Goal: Information Seeking & Learning: Understand process/instructions

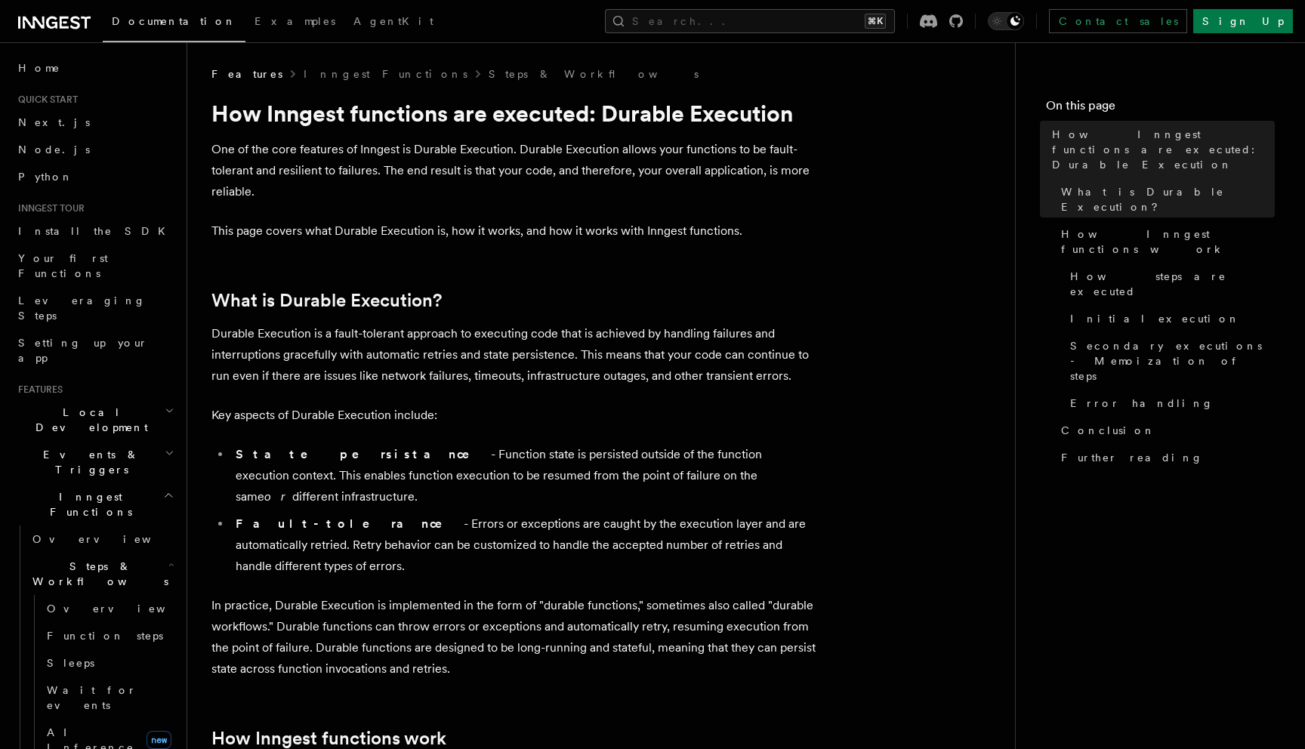
click at [360, 155] on p "One of the core features of Inngest is Durable Execution. Durable Execution all…" at bounding box center [513, 170] width 604 height 63
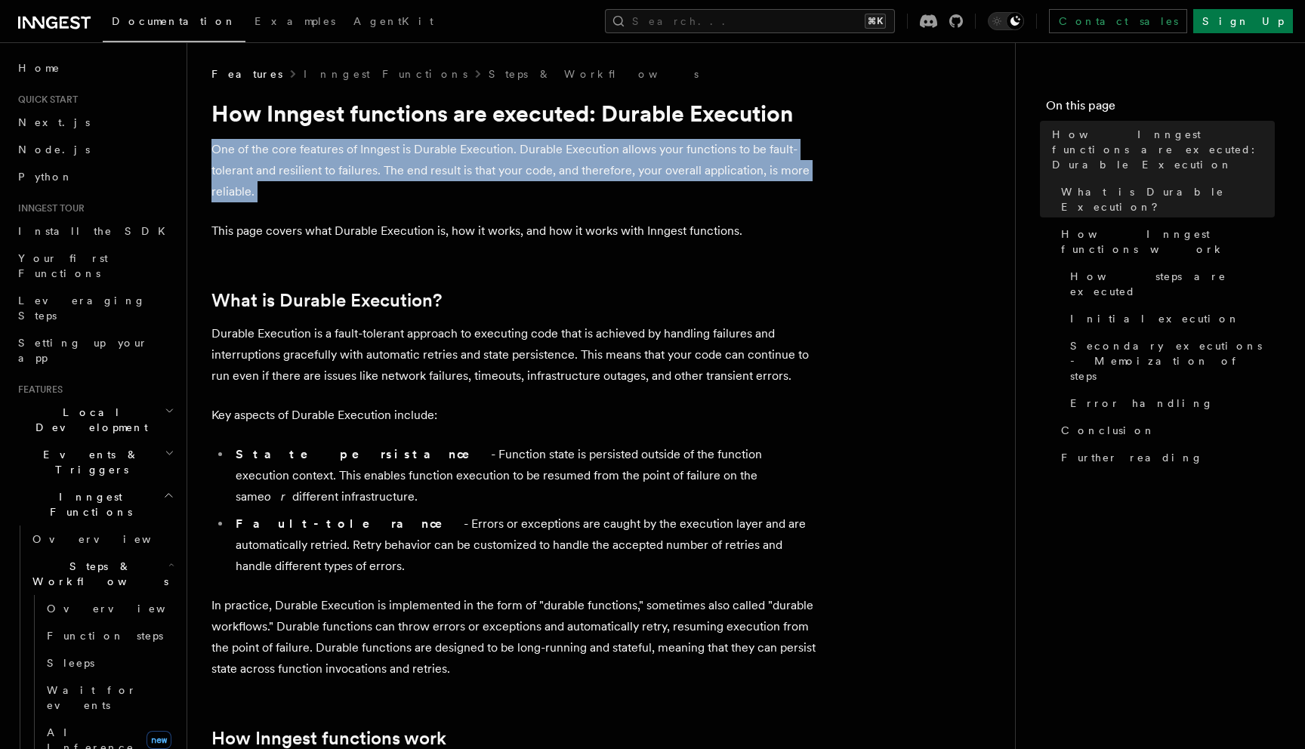
click at [360, 155] on p "One of the core features of Inngest is Durable Execution. Durable Execution all…" at bounding box center [513, 170] width 604 height 63
click at [354, 174] on p "One of the core features of Inngest is Durable Execution. Durable Execution all…" at bounding box center [513, 170] width 604 height 63
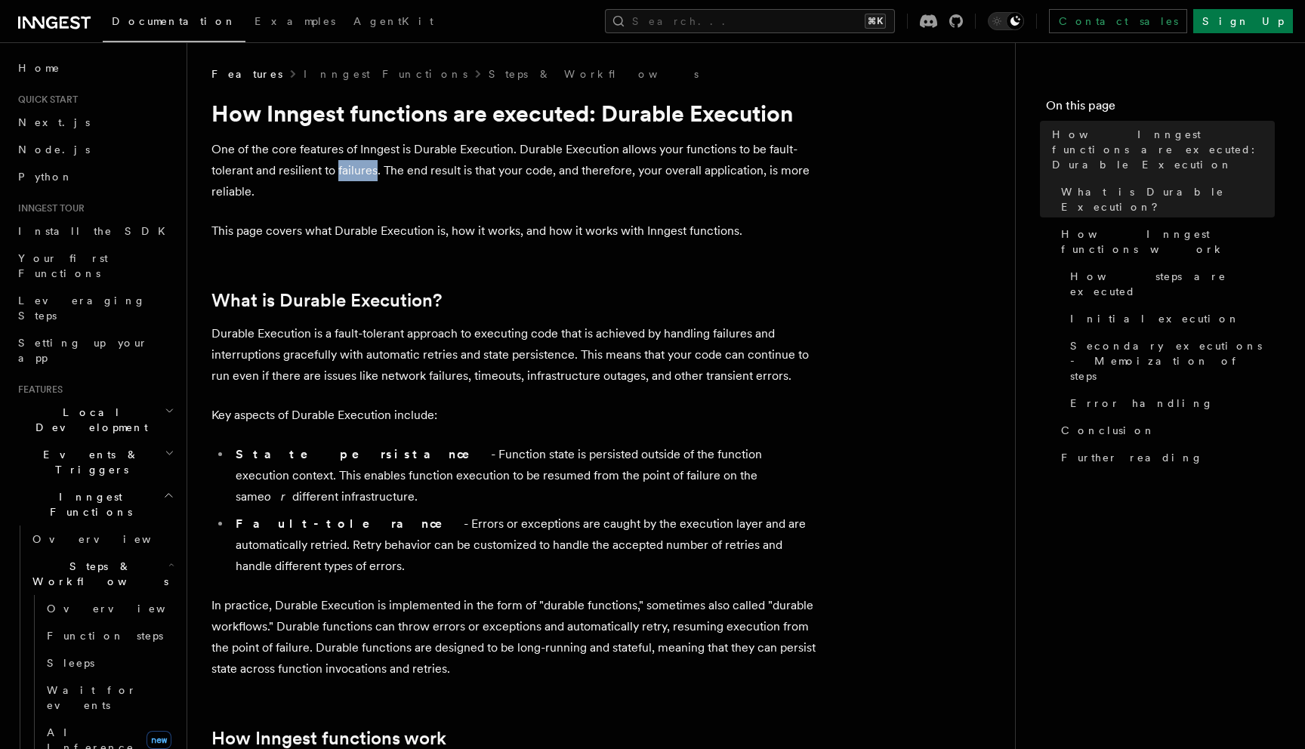
click at [354, 174] on p "One of the core features of Inngest is Durable Execution. Durable Execution all…" at bounding box center [513, 170] width 604 height 63
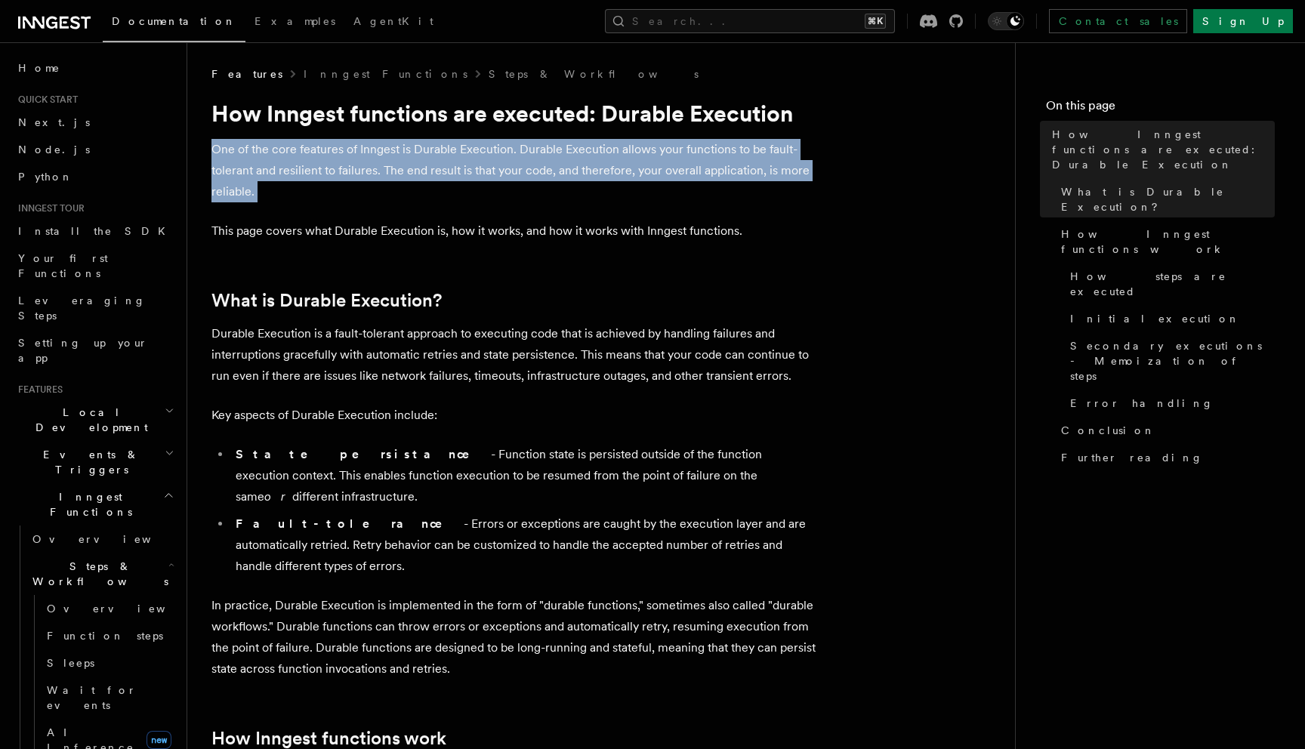
click at [354, 174] on p "One of the core features of Inngest is Durable Execution. Durable Execution all…" at bounding box center [513, 170] width 604 height 63
click at [355, 180] on p "One of the core features of Inngest is Durable Execution. Durable Execution all…" at bounding box center [513, 170] width 604 height 63
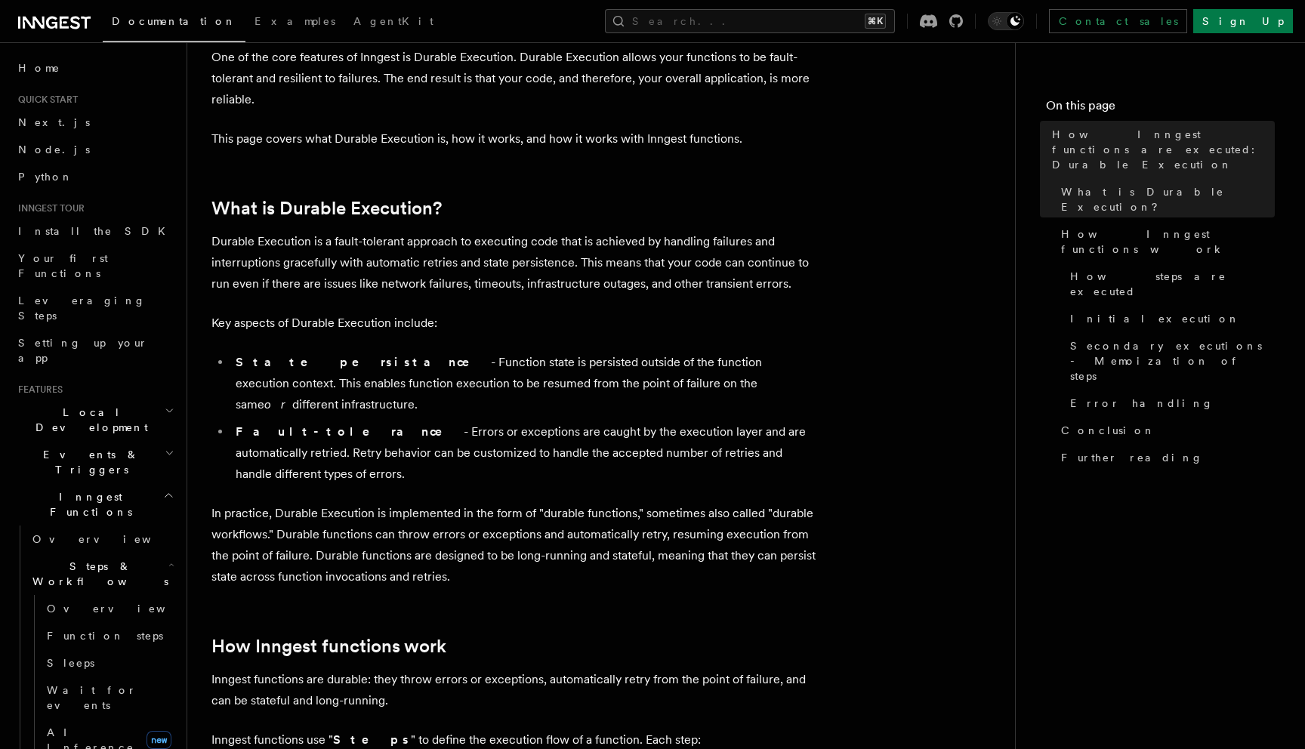
scroll to position [94, 0]
click at [400, 368] on li "State persistance - Function state is persisted outside of the function executi…" at bounding box center [523, 381] width 584 height 63
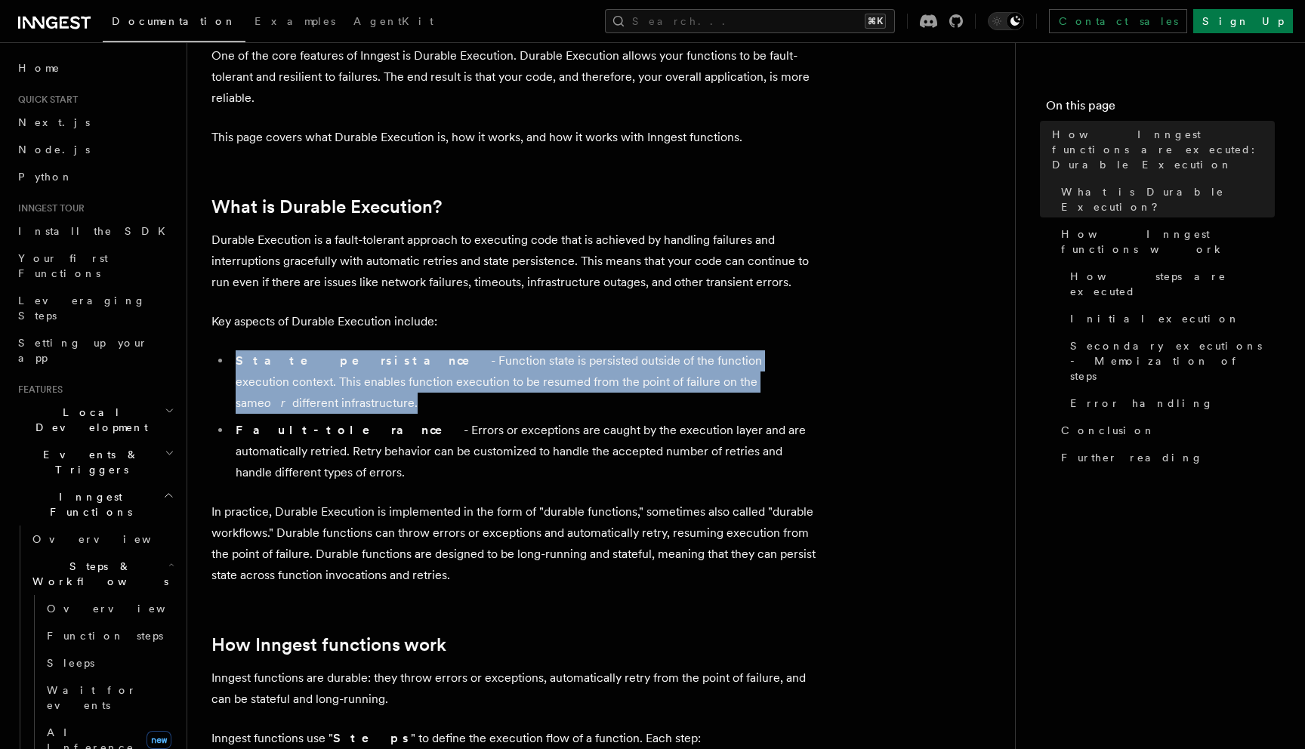
click at [400, 368] on li "State persistance - Function state is persisted outside of the function executi…" at bounding box center [523, 381] width 584 height 63
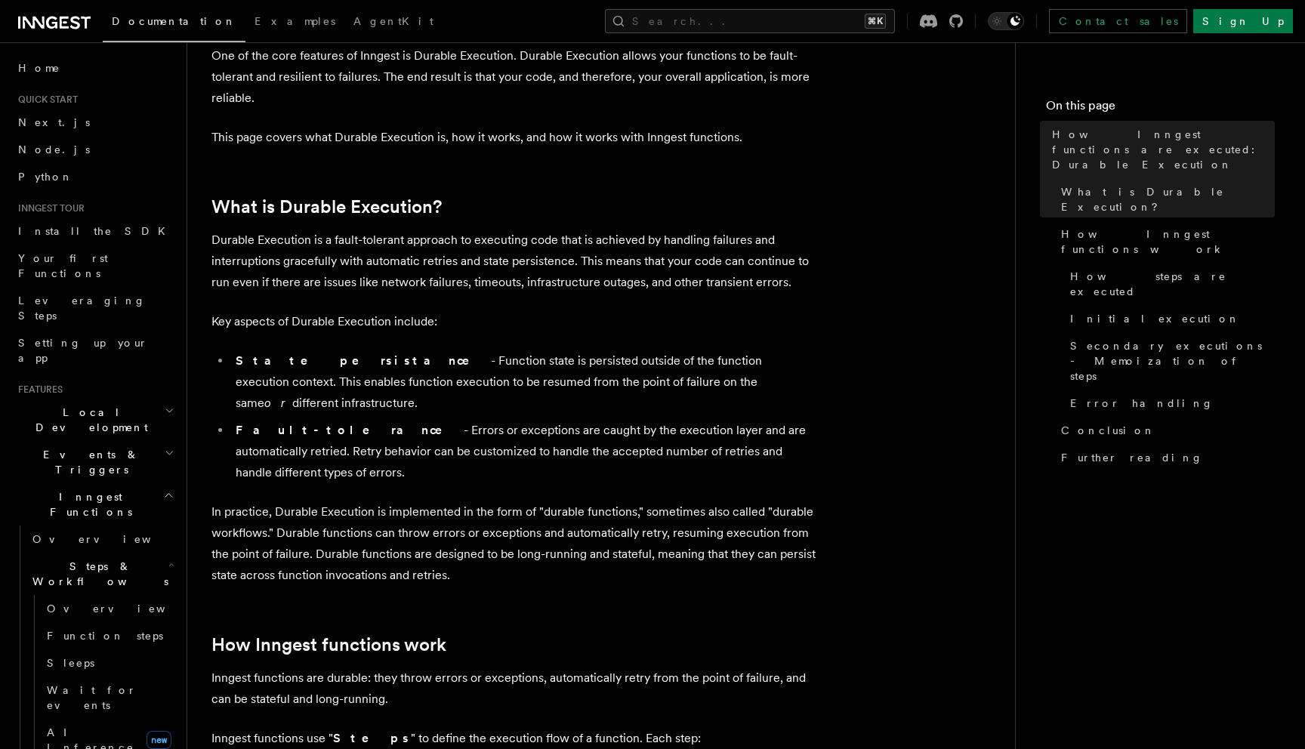
click at [291, 282] on p "Durable Execution is a fault-tolerant approach to executing code that is achiev…" at bounding box center [513, 261] width 604 height 63
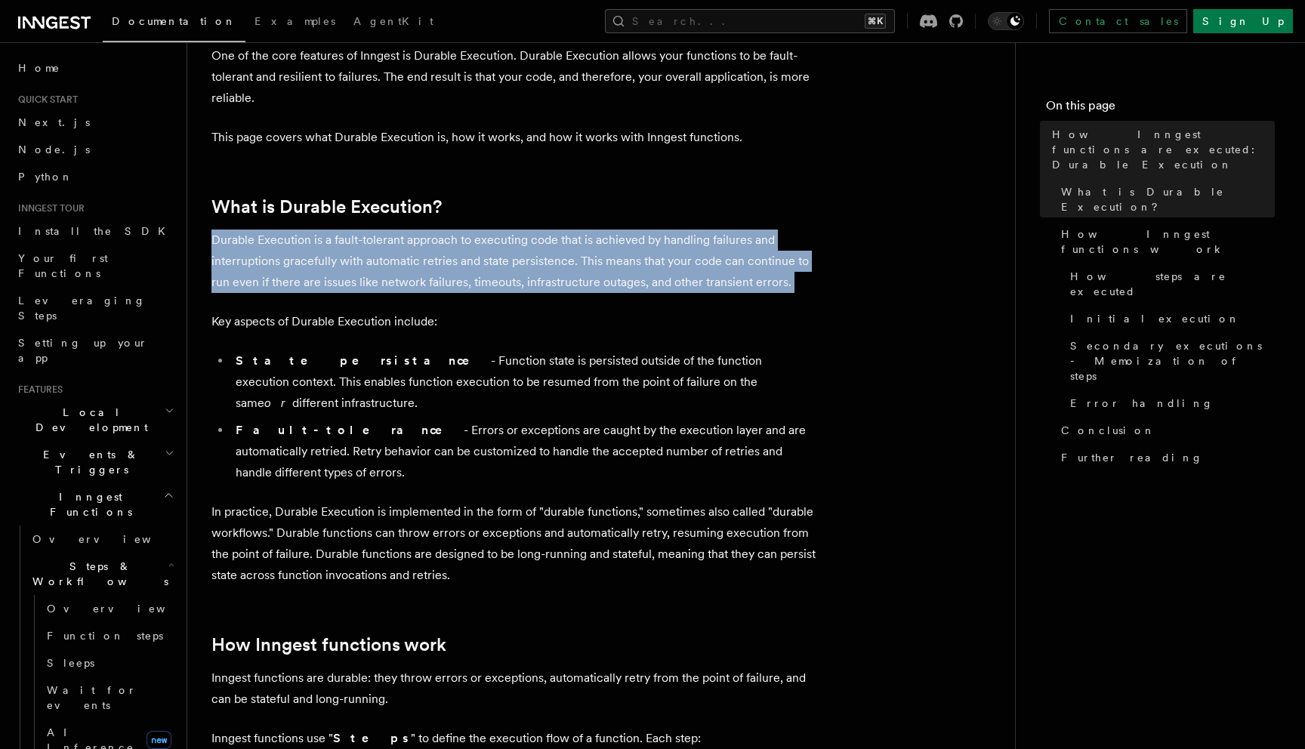
click at [291, 282] on p "Durable Execution is a fault-tolerant approach to executing code that is achiev…" at bounding box center [513, 261] width 604 height 63
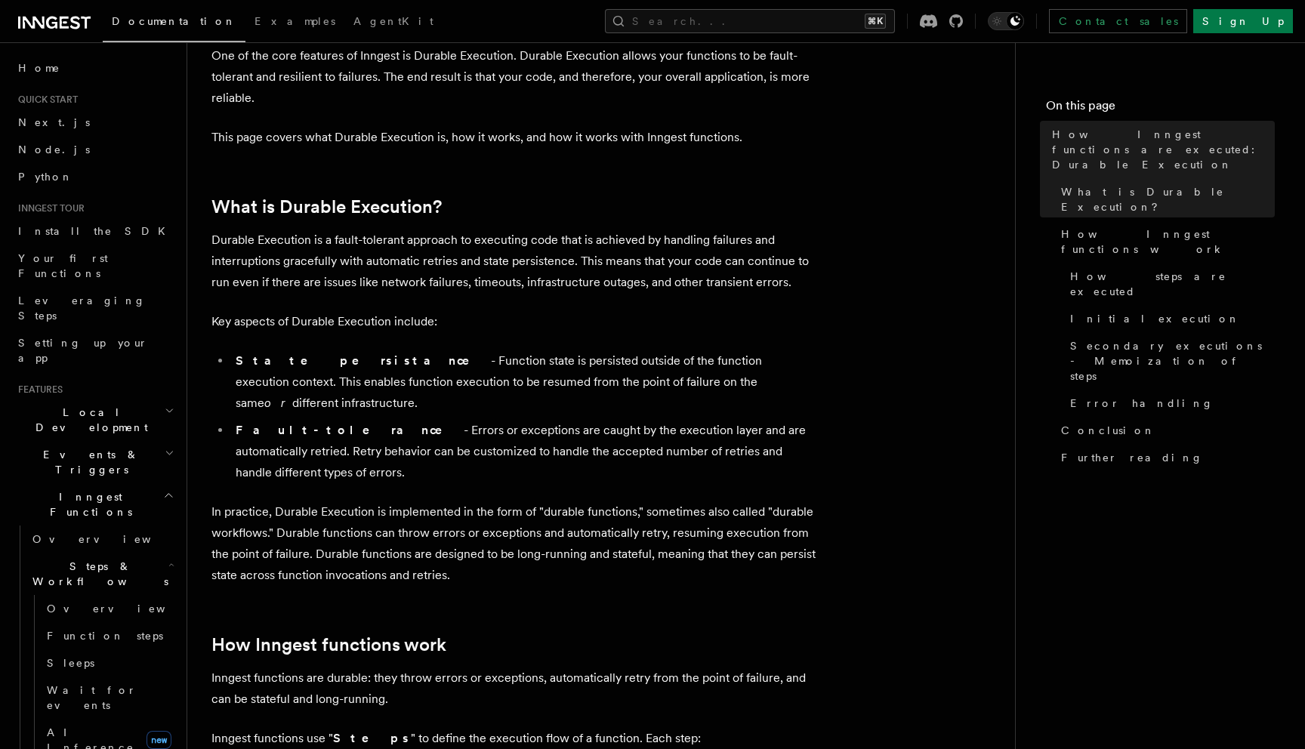
click at [343, 362] on li "State persistance - Function state is persisted outside of the function executi…" at bounding box center [523, 381] width 584 height 63
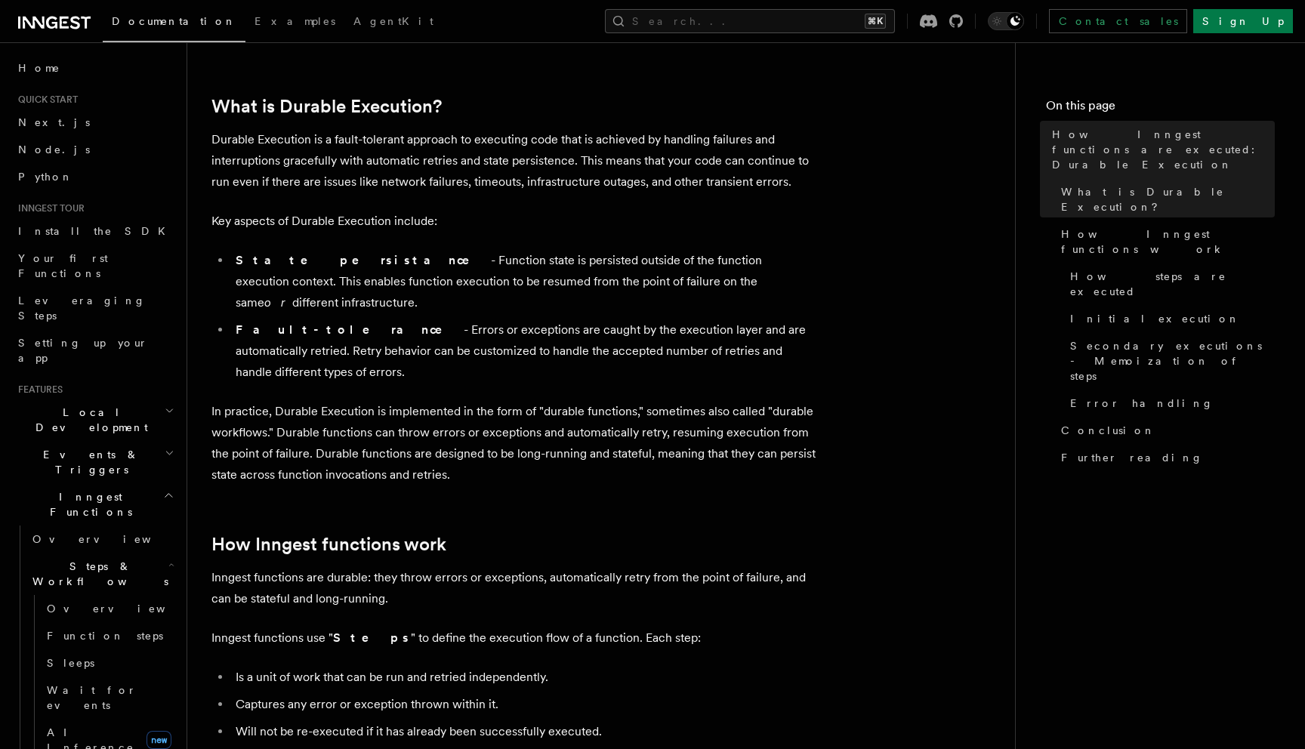
scroll to position [207, 0]
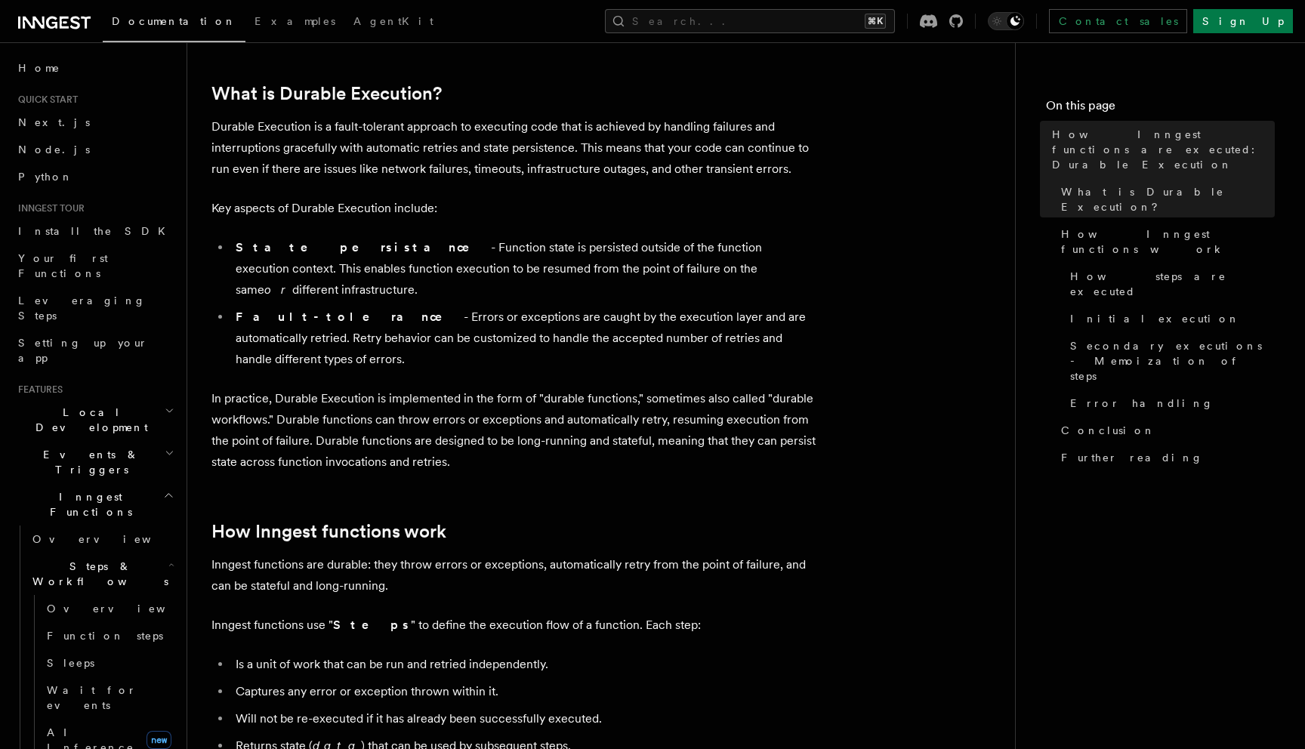
click at [322, 388] on p "In practice, Durable Execution is implemented in the form of "durable functions…" at bounding box center [513, 430] width 604 height 85
click at [340, 388] on p "In practice, Durable Execution is implemented in the form of "durable functions…" at bounding box center [513, 430] width 604 height 85
click at [454, 388] on p "In practice, Durable Execution is implemented in the form of "durable functions…" at bounding box center [513, 430] width 604 height 85
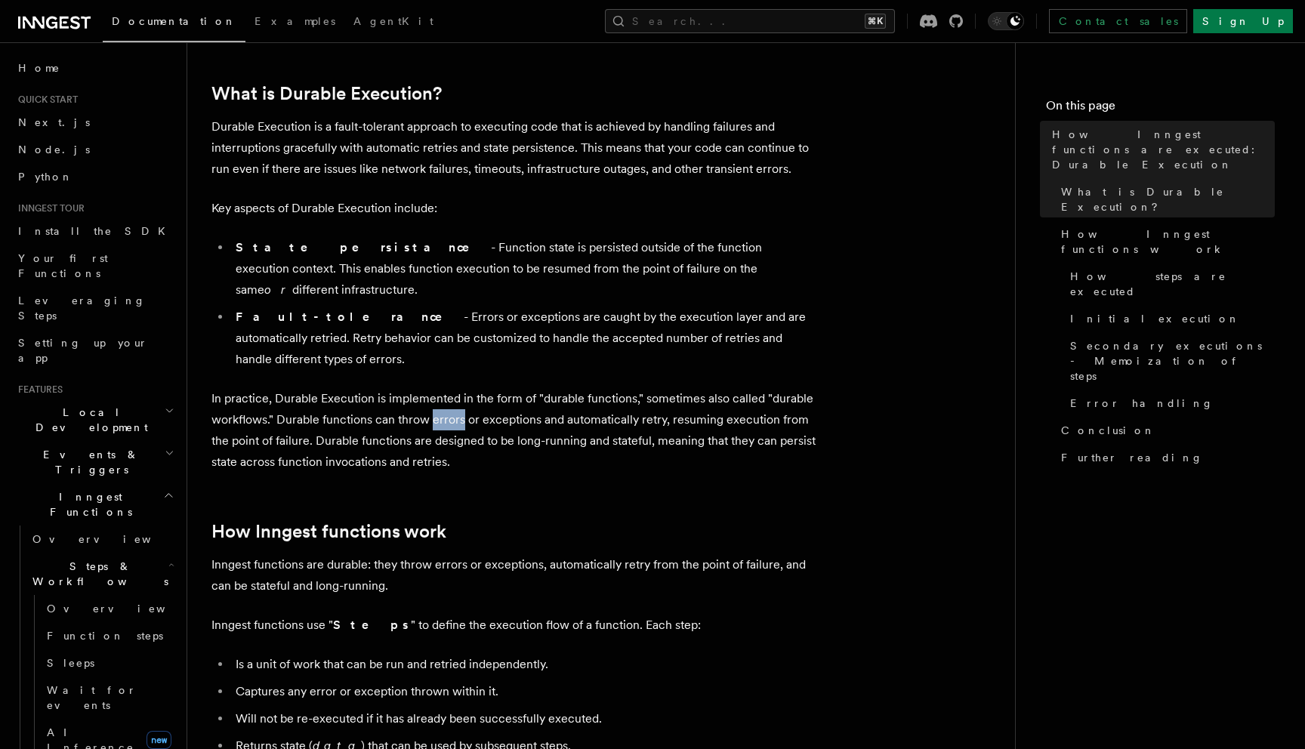
click at [454, 388] on p "In practice, Durable Execution is implemented in the form of "durable functions…" at bounding box center [513, 430] width 604 height 85
click at [518, 388] on p "In practice, Durable Execution is implemented in the form of "durable functions…" at bounding box center [513, 430] width 604 height 85
click at [578, 388] on p "In practice, Durable Execution is implemented in the form of "durable functions…" at bounding box center [513, 430] width 604 height 85
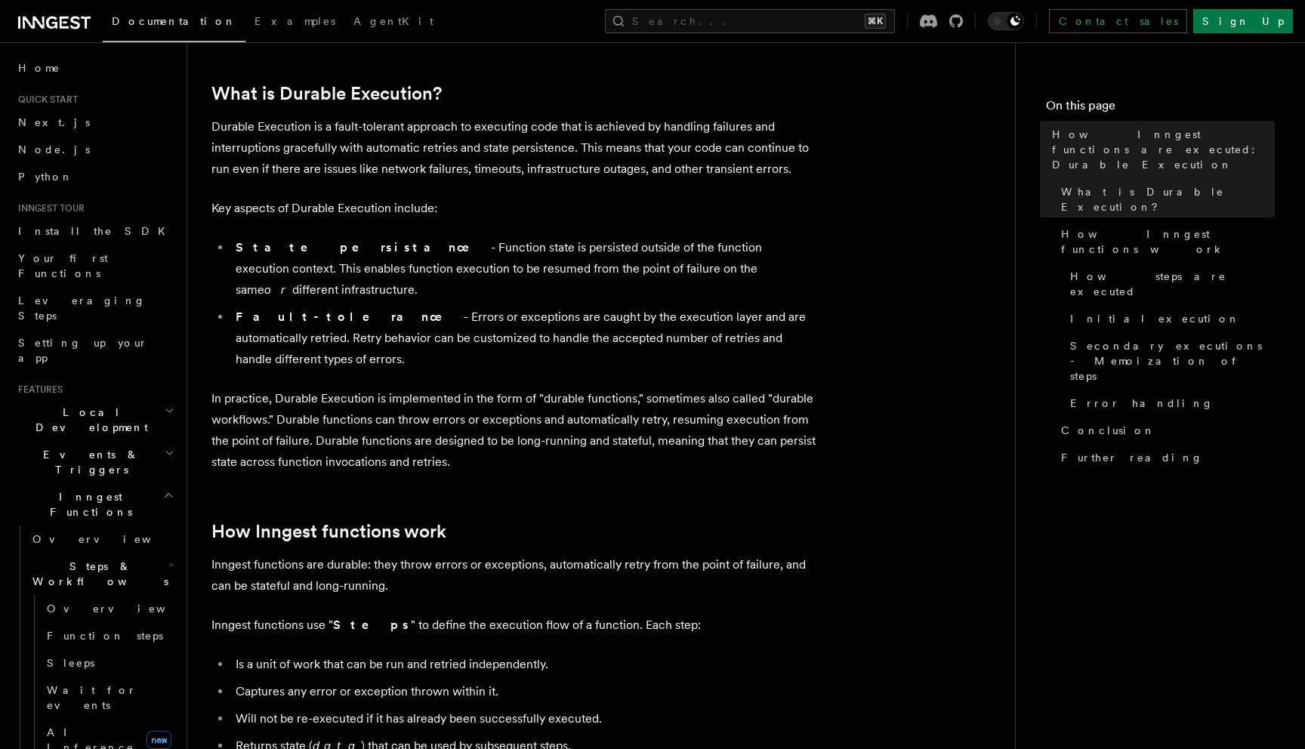
click at [668, 388] on p "In practice, Durable Execution is implemented in the form of "durable functions…" at bounding box center [513, 430] width 604 height 85
click at [264, 388] on p "In practice, Durable Execution is implemented in the form of "durable functions…" at bounding box center [513, 430] width 604 height 85
click at [305, 393] on p "In practice, Durable Execution is implemented in the form of "durable functions…" at bounding box center [513, 430] width 604 height 85
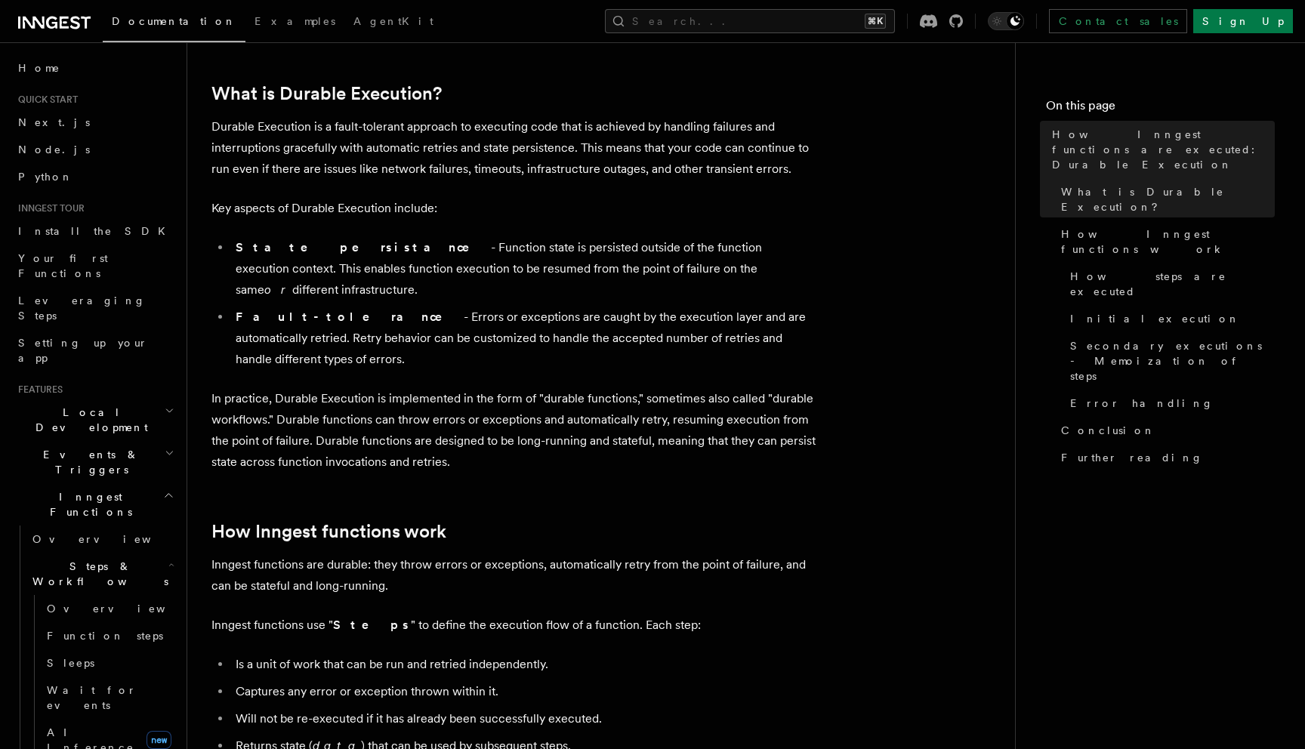
click at [351, 400] on p "In practice, Durable Execution is implemented in the form of "durable functions…" at bounding box center [513, 430] width 604 height 85
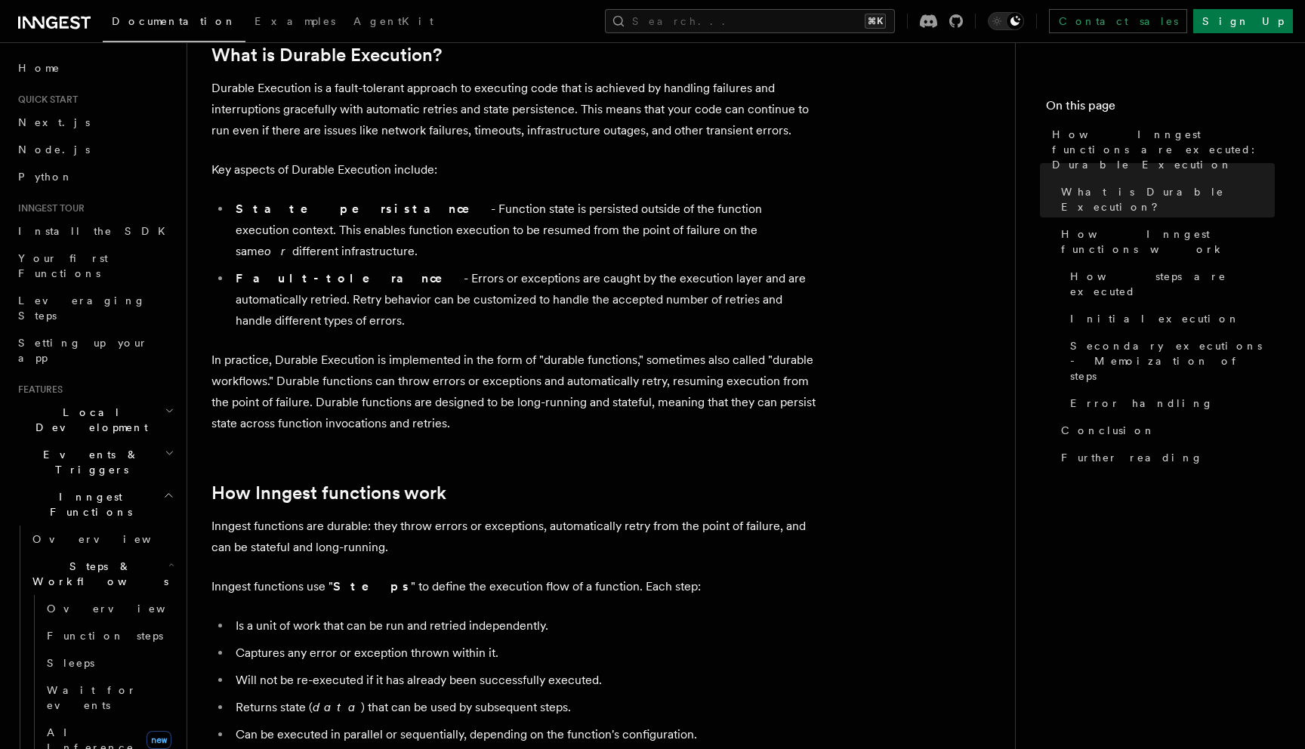
click at [397, 350] on p "In practice, Durable Execution is implemented in the form of "durable functions…" at bounding box center [513, 392] width 604 height 85
click at [397, 373] on p "In practice, Durable Execution is implemented in the form of "durable functions…" at bounding box center [513, 392] width 604 height 85
click at [476, 371] on p "In practice, Durable Execution is implemented in the form of "durable functions…" at bounding box center [513, 392] width 604 height 85
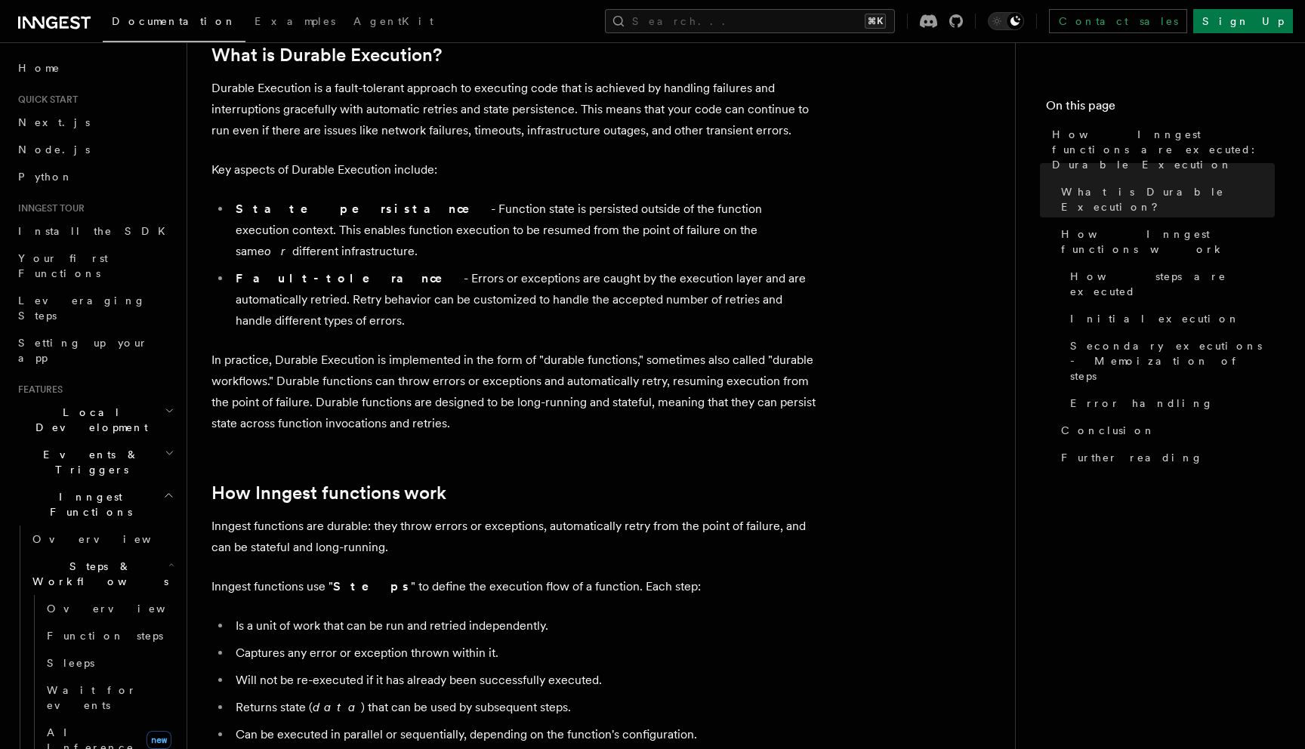
click at [553, 367] on p "In practice, Durable Execution is implemented in the form of "durable functions…" at bounding box center [513, 392] width 604 height 85
click at [571, 355] on p "In practice, Durable Execution is implemented in the form of "durable functions…" at bounding box center [513, 392] width 604 height 85
click at [642, 350] on p "In practice, Durable Execution is implemented in the form of "durable functions…" at bounding box center [513, 392] width 604 height 85
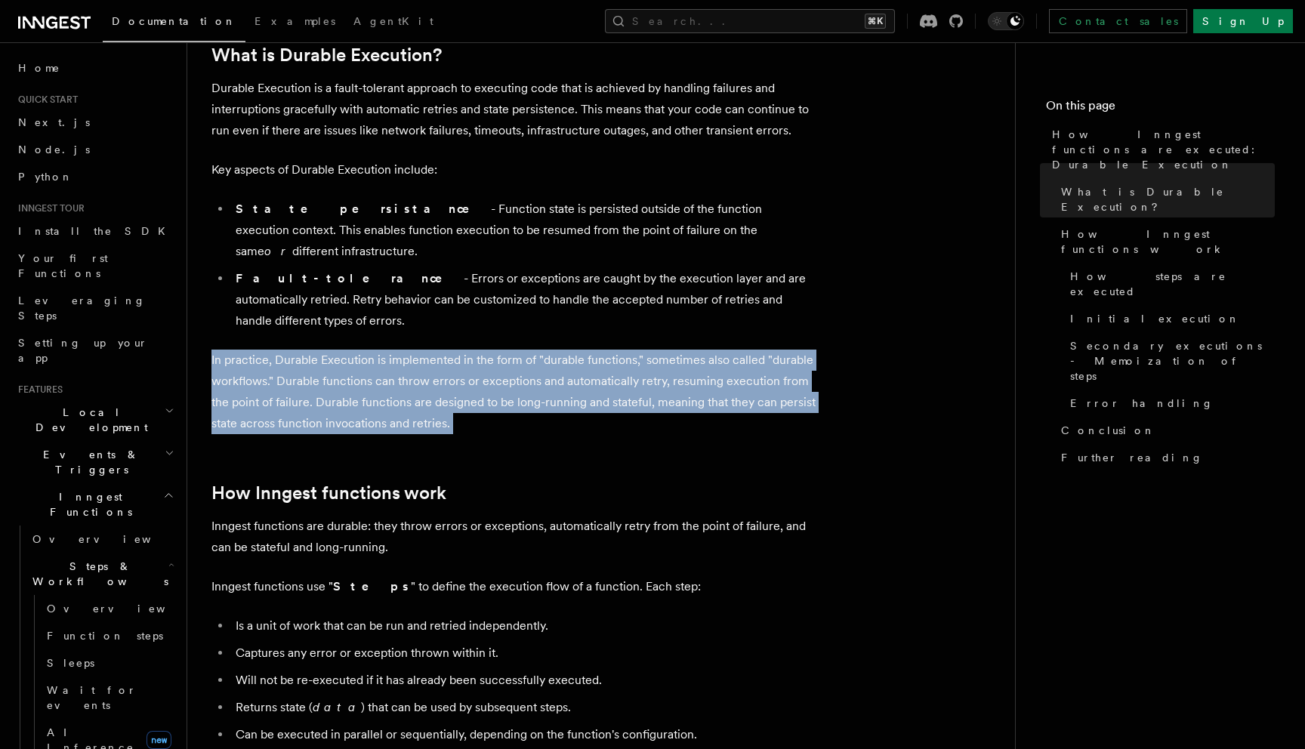
click at [642, 350] on p "In practice, Durable Execution is implemented in the form of "durable functions…" at bounding box center [513, 392] width 604 height 85
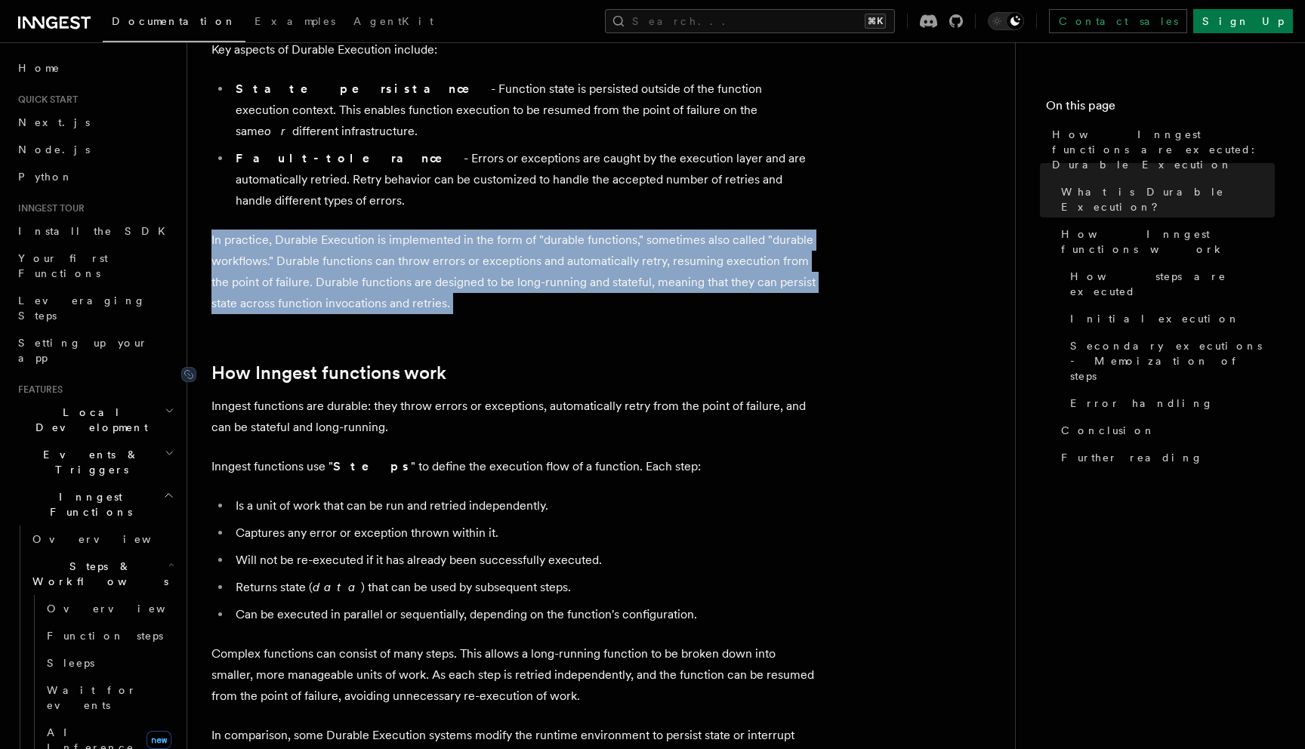
click at [390, 362] on link "How Inngest functions work" at bounding box center [328, 372] width 235 height 21
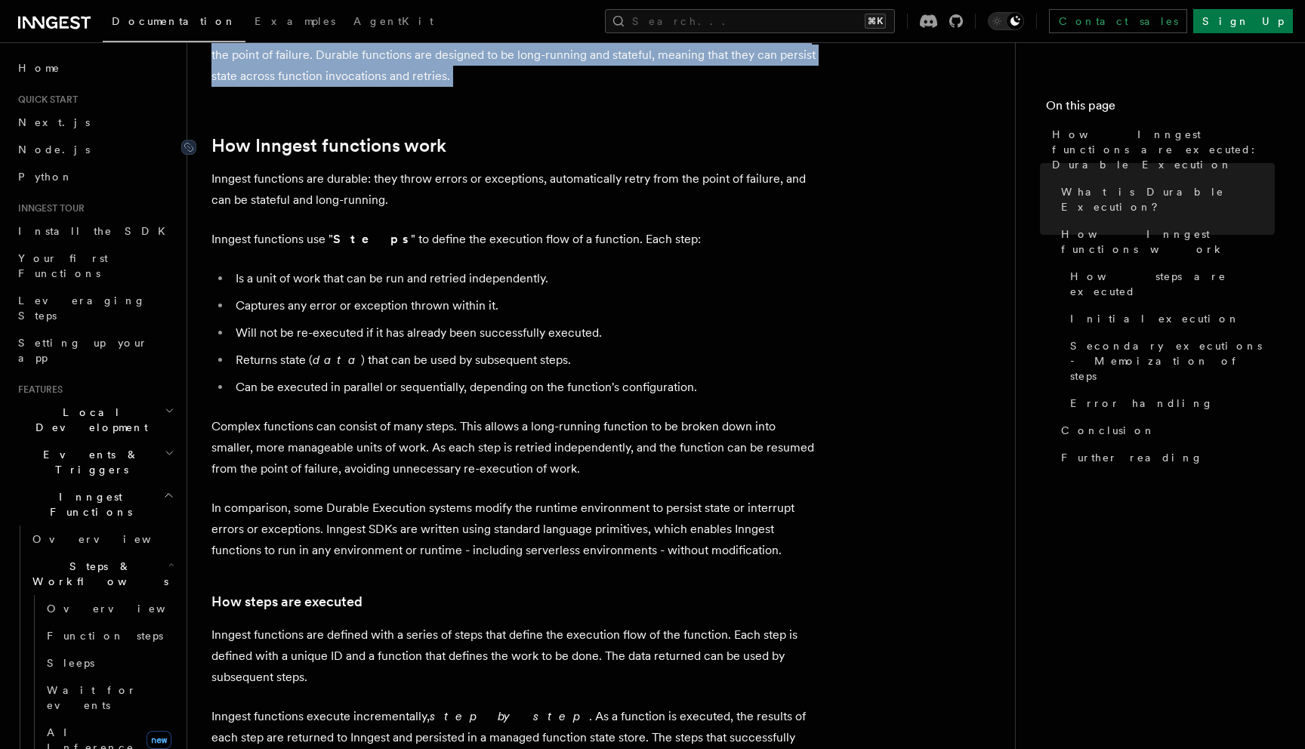
scroll to position [613, 0]
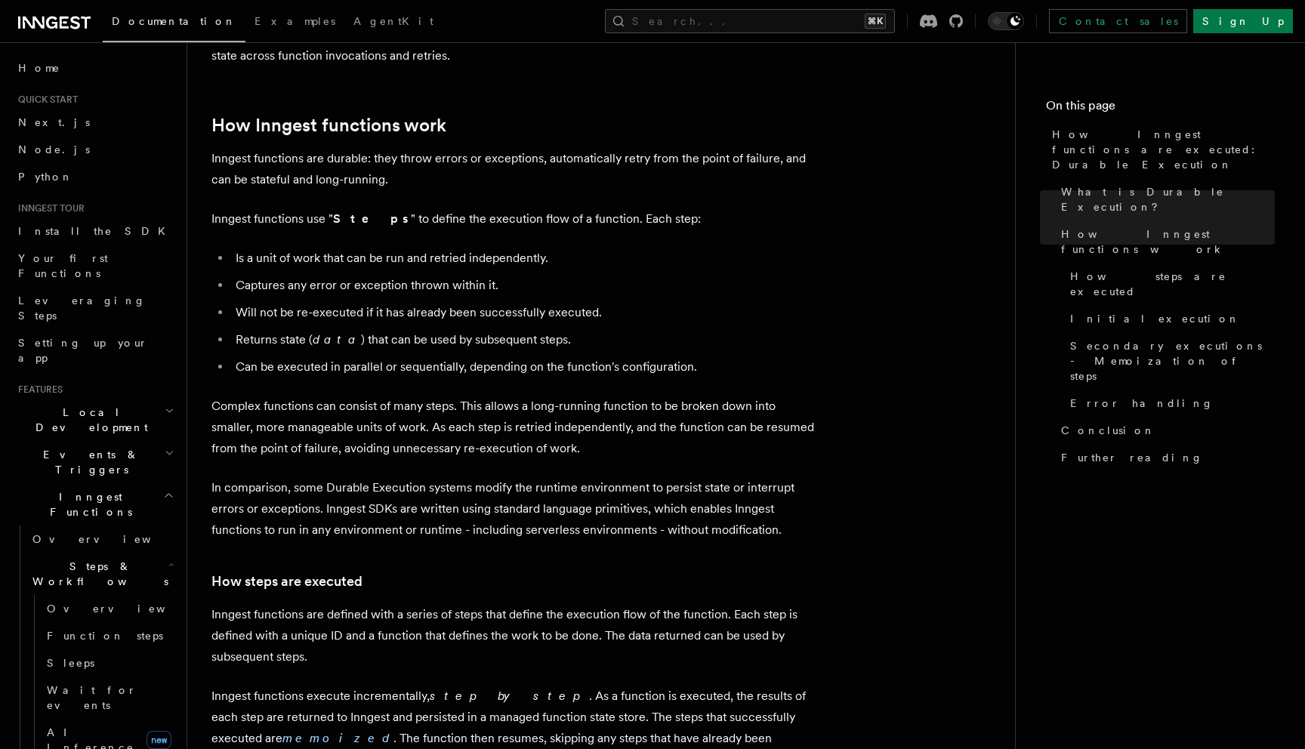
click at [361, 211] on strong "Steps" at bounding box center [372, 218] width 78 height 14
click at [351, 211] on strong "Steps" at bounding box center [372, 218] width 78 height 14
click at [319, 208] on p "Inngest functions use " Steps " to define the execution flow of a function. Eac…" at bounding box center [513, 218] width 604 height 21
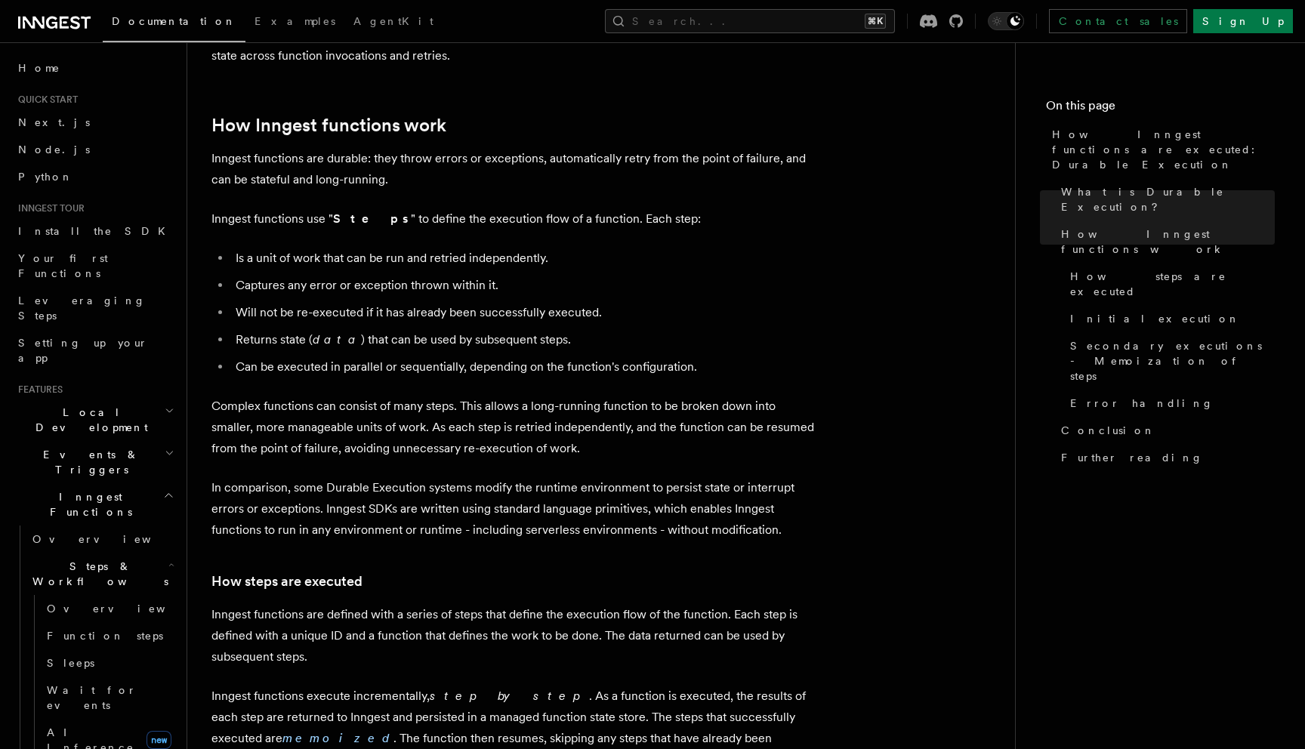
click at [319, 208] on p "Inngest functions use " Steps " to define the execution flow of a function. Eac…" at bounding box center [513, 218] width 604 height 21
click at [410, 208] on p "Inngest functions use " Steps " to define the execution flow of a function. Eac…" at bounding box center [513, 218] width 604 height 21
click at [422, 208] on p "Inngest functions use " Steps " to define the execution flow of a function. Eac…" at bounding box center [513, 218] width 604 height 21
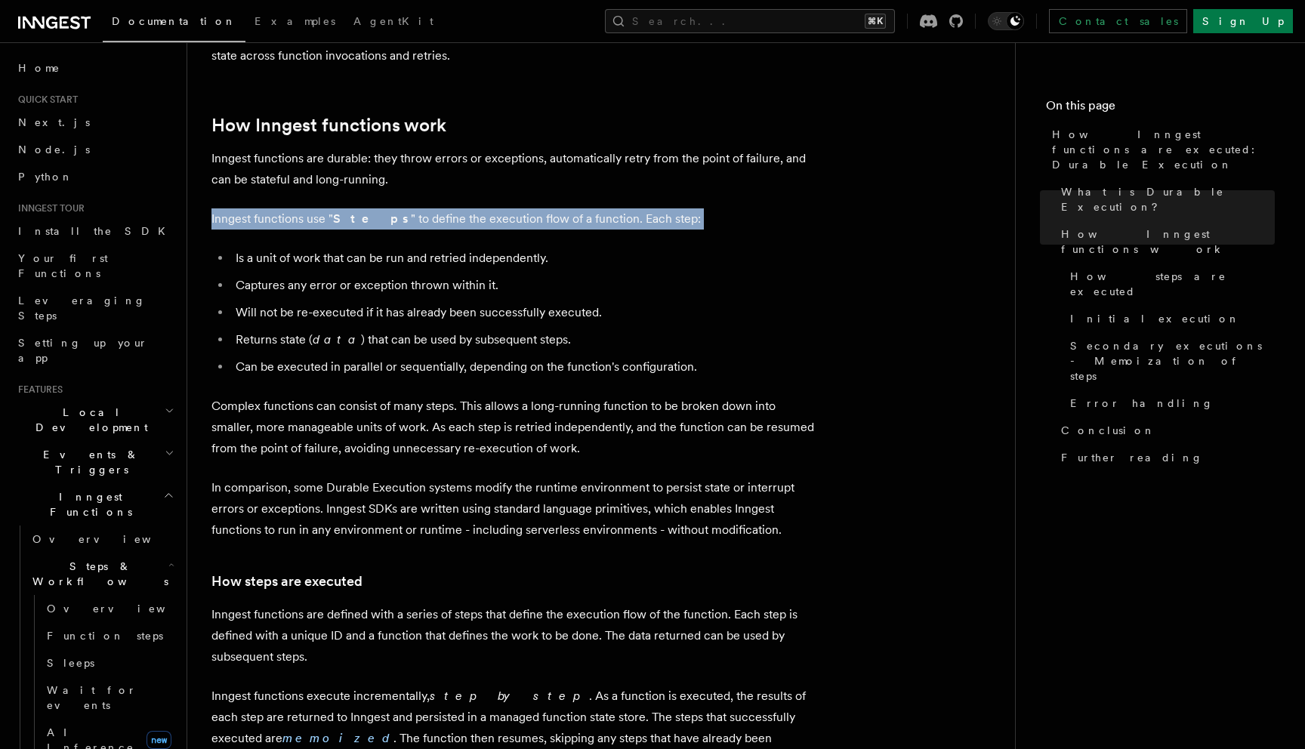
click at [422, 208] on p "Inngest functions use " Steps " to define the execution flow of a function. Eac…" at bounding box center [513, 218] width 604 height 21
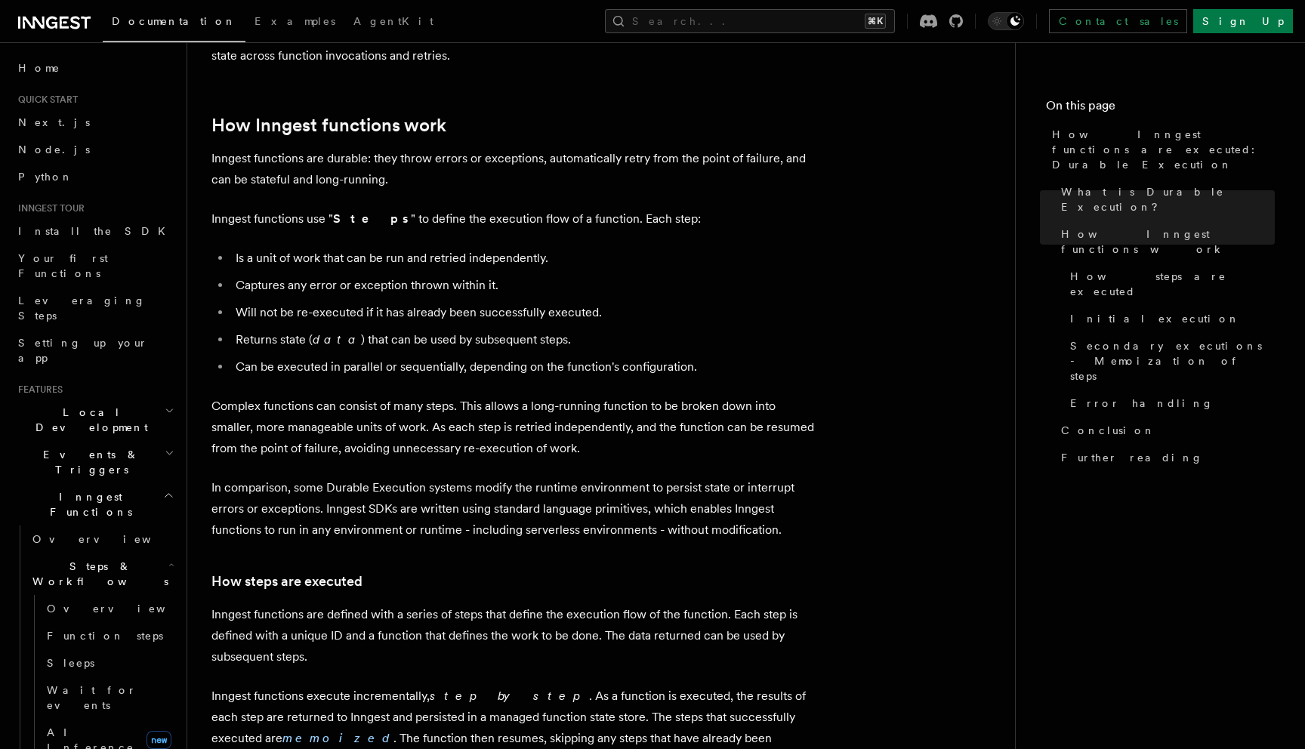
click at [299, 248] on li "Is a unit of work that can be run and retried independently." at bounding box center [523, 258] width 584 height 21
click at [421, 248] on li "Is a unit of work that can be run and retried independently." at bounding box center [523, 258] width 584 height 21
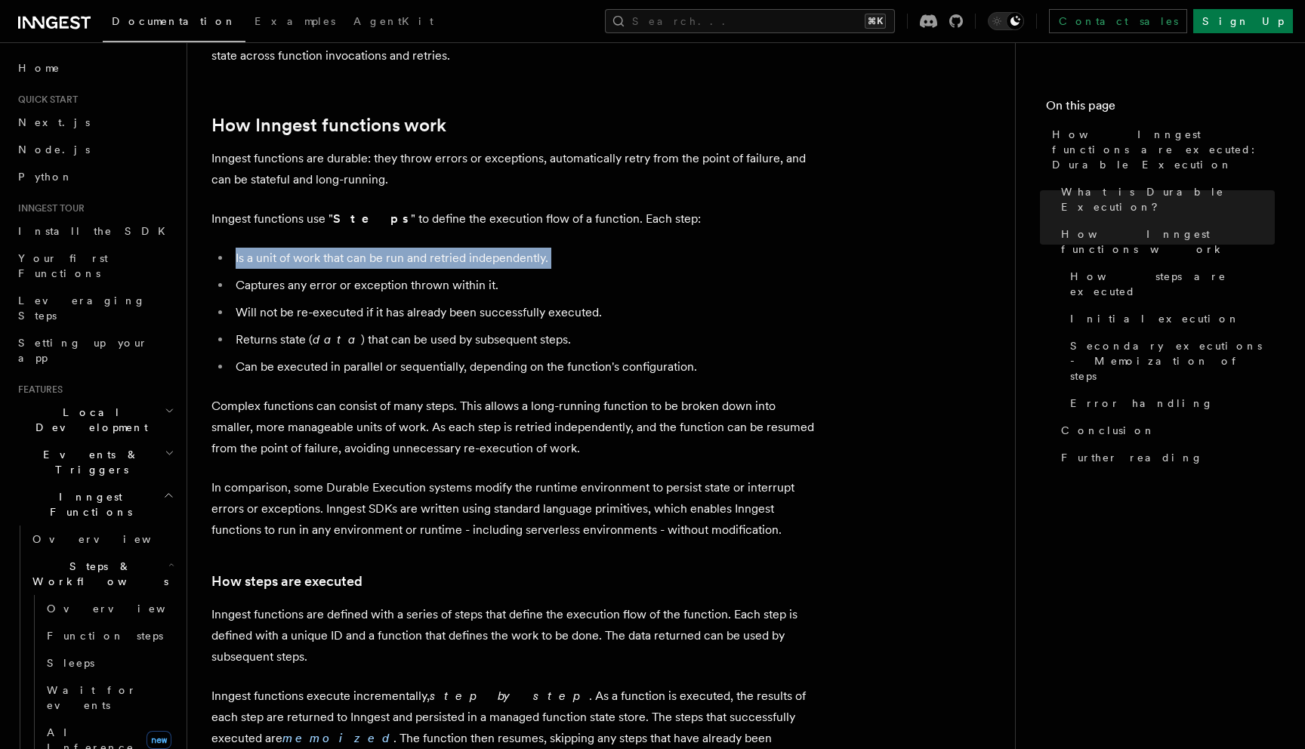
click at [421, 248] on li "Is a unit of work that can be run and retried independently." at bounding box center [523, 258] width 584 height 21
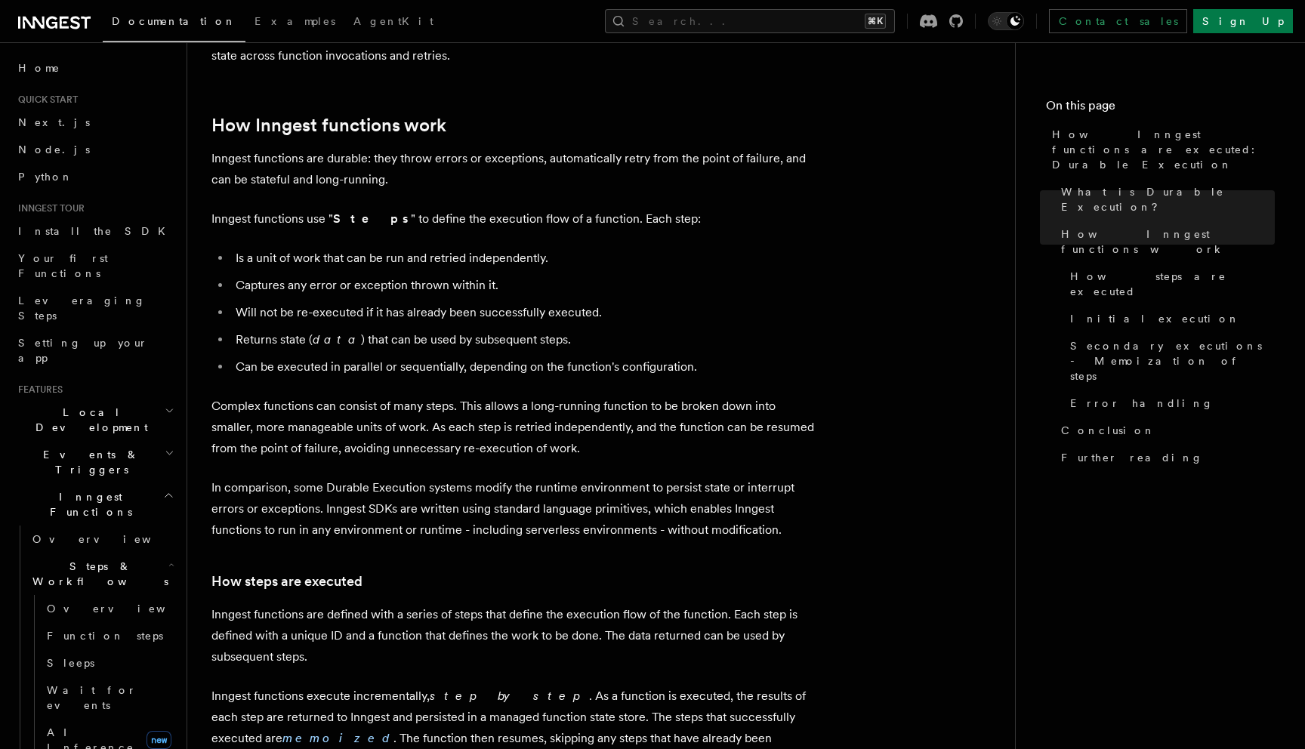
click at [451, 248] on li "Is a unit of work that can be run and retried independently." at bounding box center [523, 258] width 584 height 21
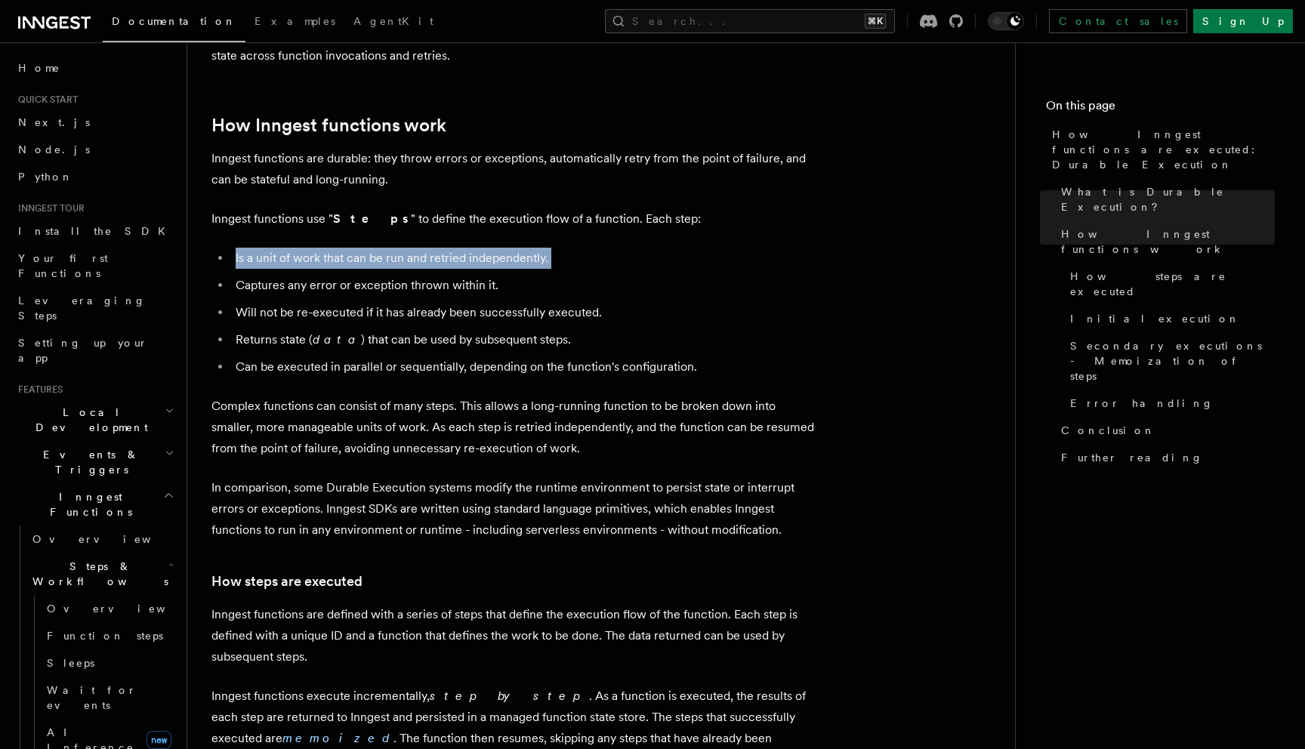
click at [451, 248] on li "Is a unit of work that can be run and retried independently." at bounding box center [523, 258] width 584 height 21
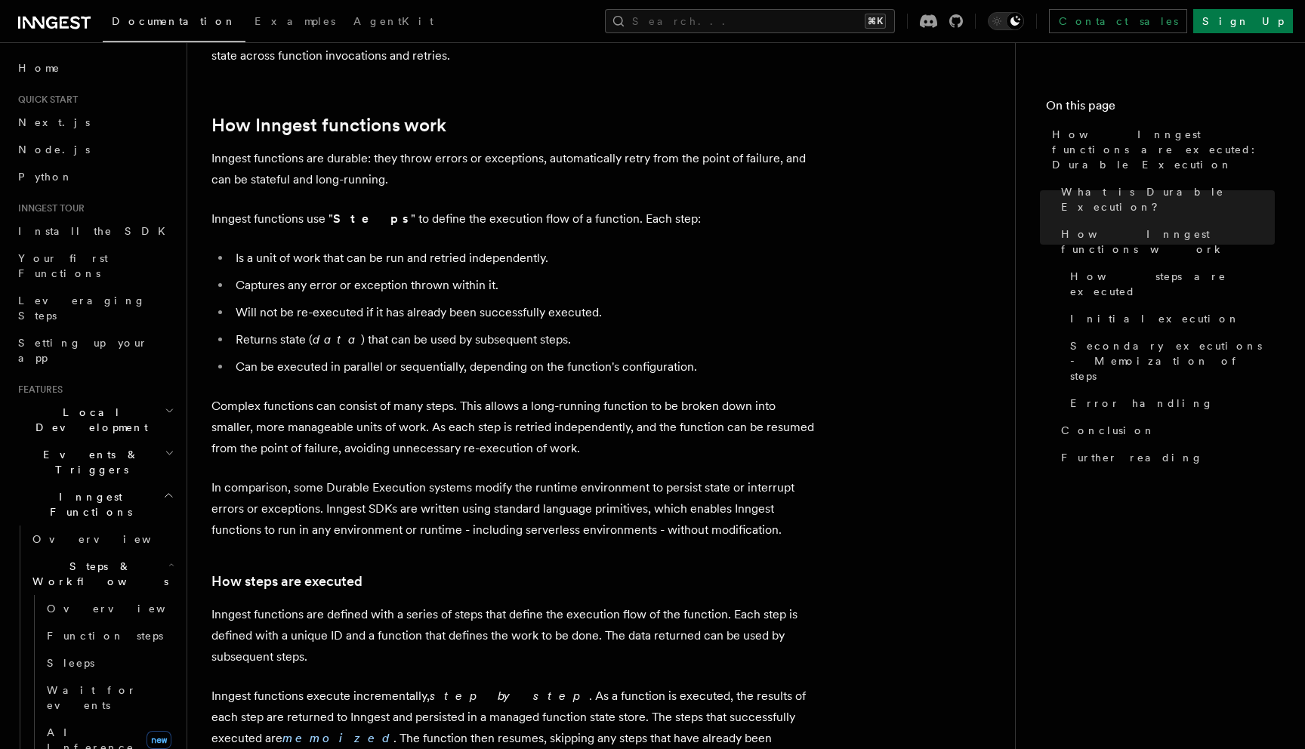
click at [451, 248] on li "Is a unit of work that can be run and retried independently." at bounding box center [523, 258] width 584 height 21
click at [401, 275] on li "Captures any error or exception thrown within it." at bounding box center [523, 285] width 584 height 21
click at [358, 275] on li "Captures any error or exception thrown within it." at bounding box center [523, 285] width 584 height 21
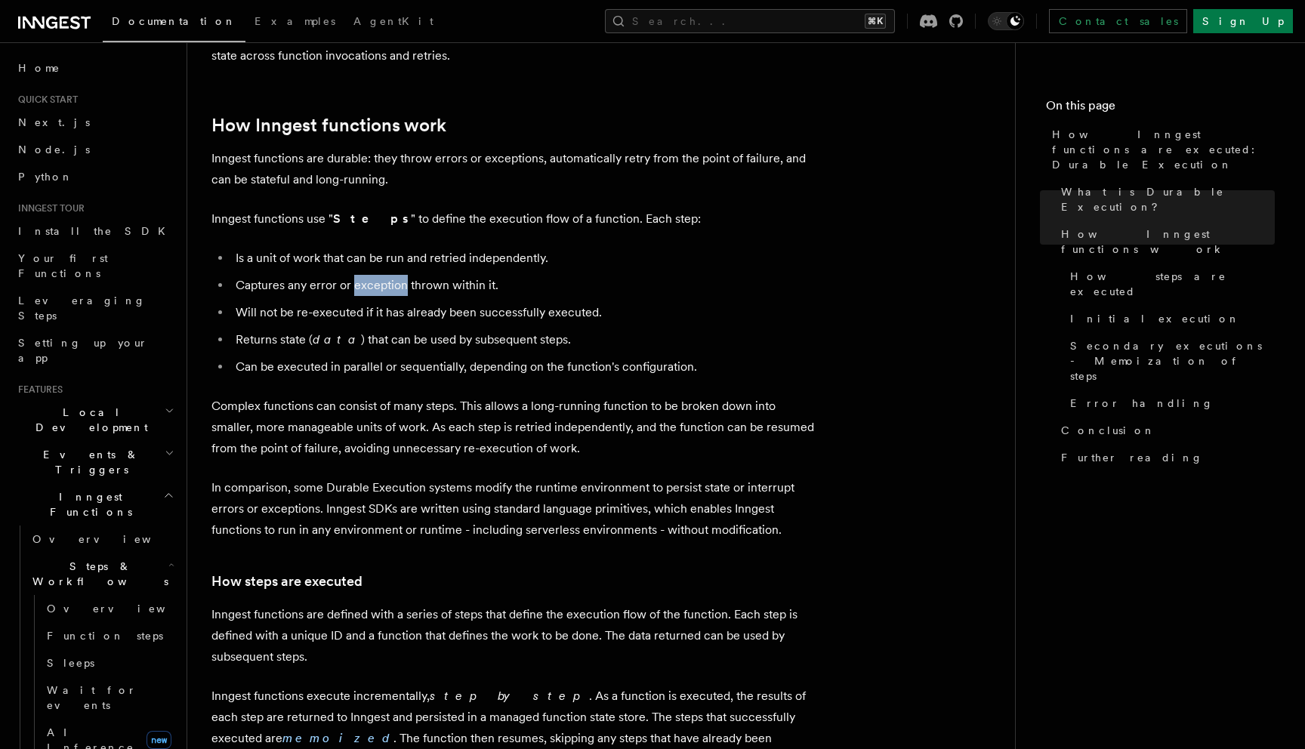
click at [358, 275] on li "Captures any error or exception thrown within it." at bounding box center [523, 285] width 584 height 21
click at [308, 275] on li "Captures any error or exception thrown within it." at bounding box center [523, 285] width 584 height 21
click at [271, 275] on li "Captures any error or exception thrown within it." at bounding box center [523, 285] width 584 height 21
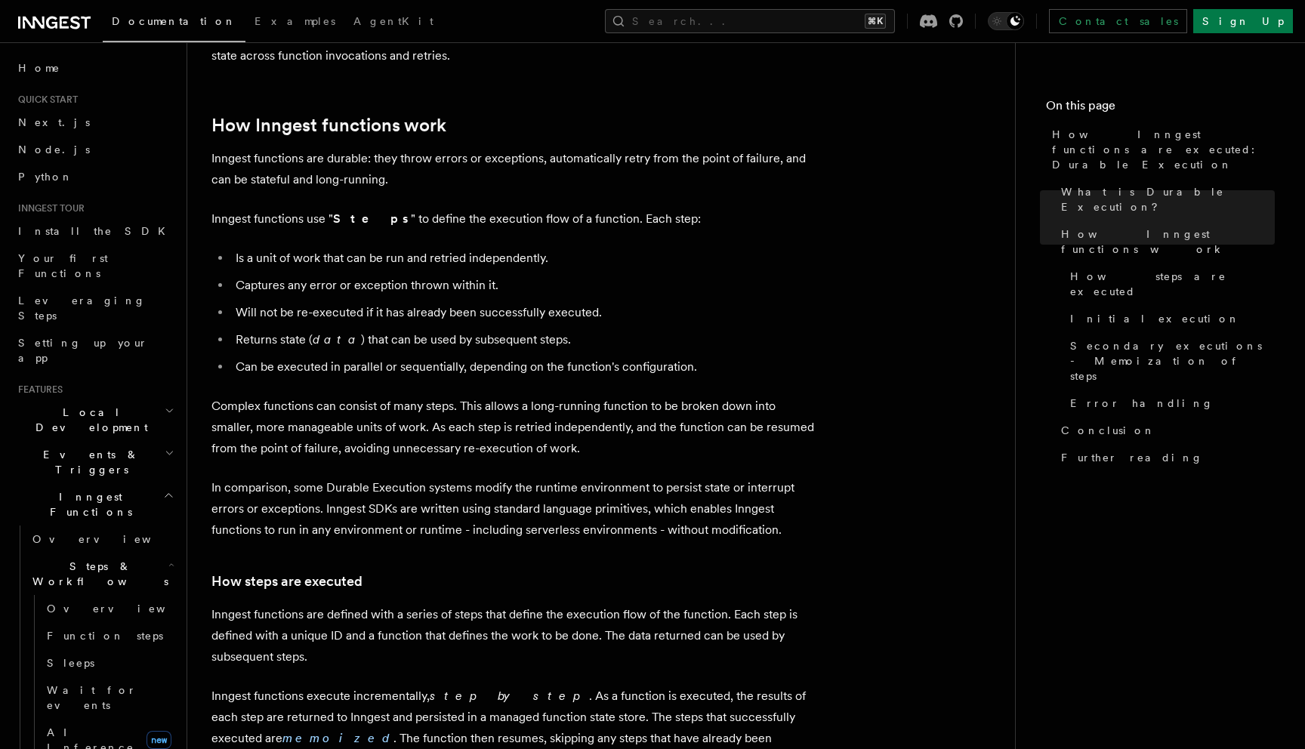
click at [262, 302] on li "Will not be re-executed if it has already been successfully executed." at bounding box center [523, 312] width 584 height 21
click at [261, 302] on li "Will not be re-executed if it has already been successfully executed." at bounding box center [523, 312] width 584 height 21
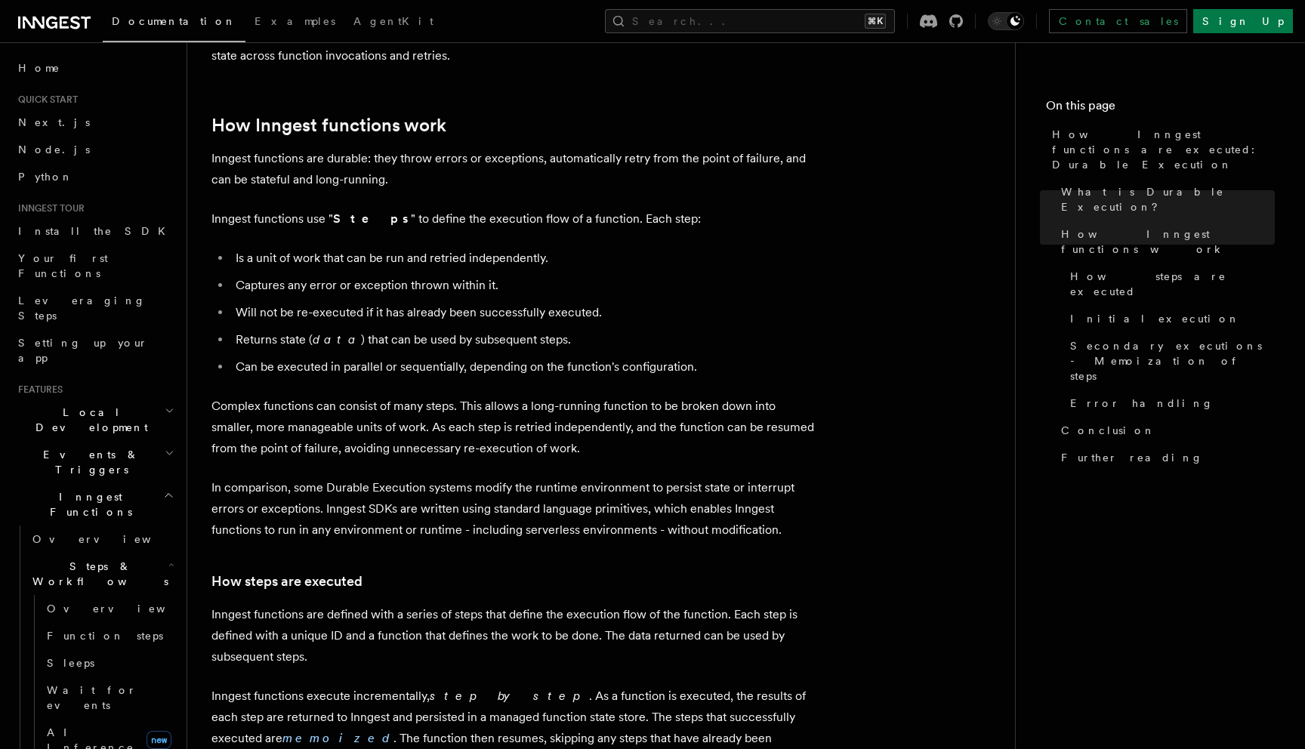
click at [304, 302] on li "Will not be re-executed if it has already been successfully executed." at bounding box center [523, 312] width 584 height 21
click at [349, 302] on li "Will not be re-executed if it has already been successfully executed." at bounding box center [523, 312] width 584 height 21
click at [245, 302] on li "Will not be re-executed if it has already been successfully executed." at bounding box center [523, 312] width 584 height 21
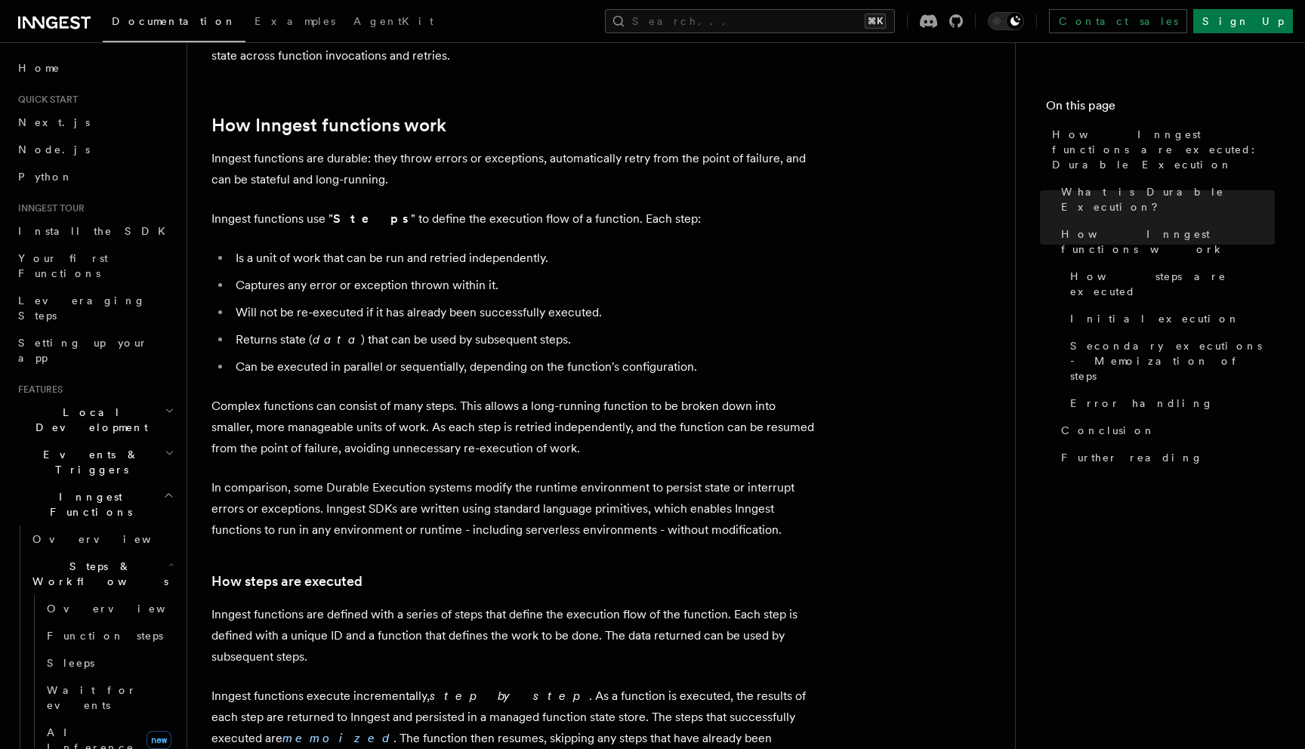
click at [248, 302] on li "Will not be re-executed if it has already been successfully executed." at bounding box center [523, 312] width 584 height 21
click at [323, 302] on li "Will not be re-executed if it has already been successfully executed." at bounding box center [523, 312] width 584 height 21
click at [397, 302] on li "Will not be re-executed if it has already been successfully executed." at bounding box center [523, 312] width 584 height 21
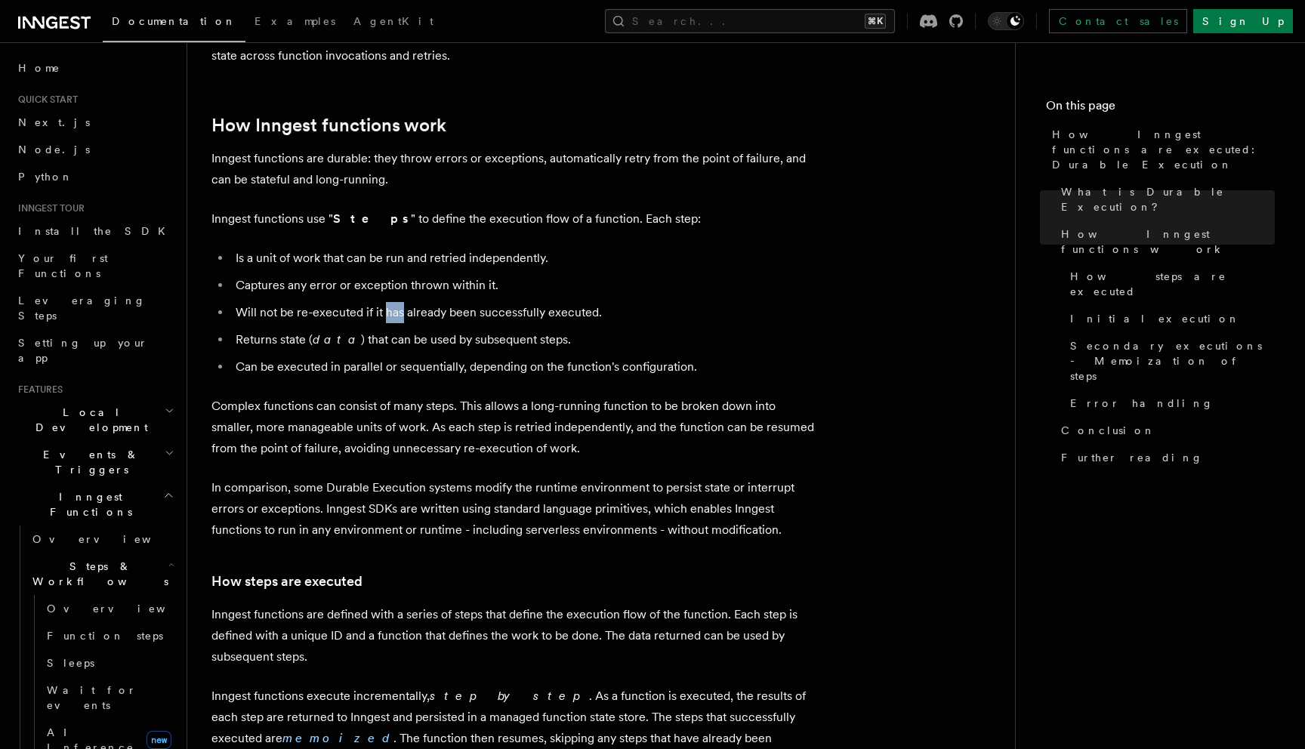
click at [397, 302] on li "Will not be re-executed if it has already been successfully executed." at bounding box center [523, 312] width 584 height 21
click at [452, 302] on li "Will not be re-executed if it has already been successfully executed." at bounding box center [523, 312] width 584 height 21
click at [418, 328] on li "Returns state ( data ) that can be used by subsequent steps." at bounding box center [523, 338] width 584 height 21
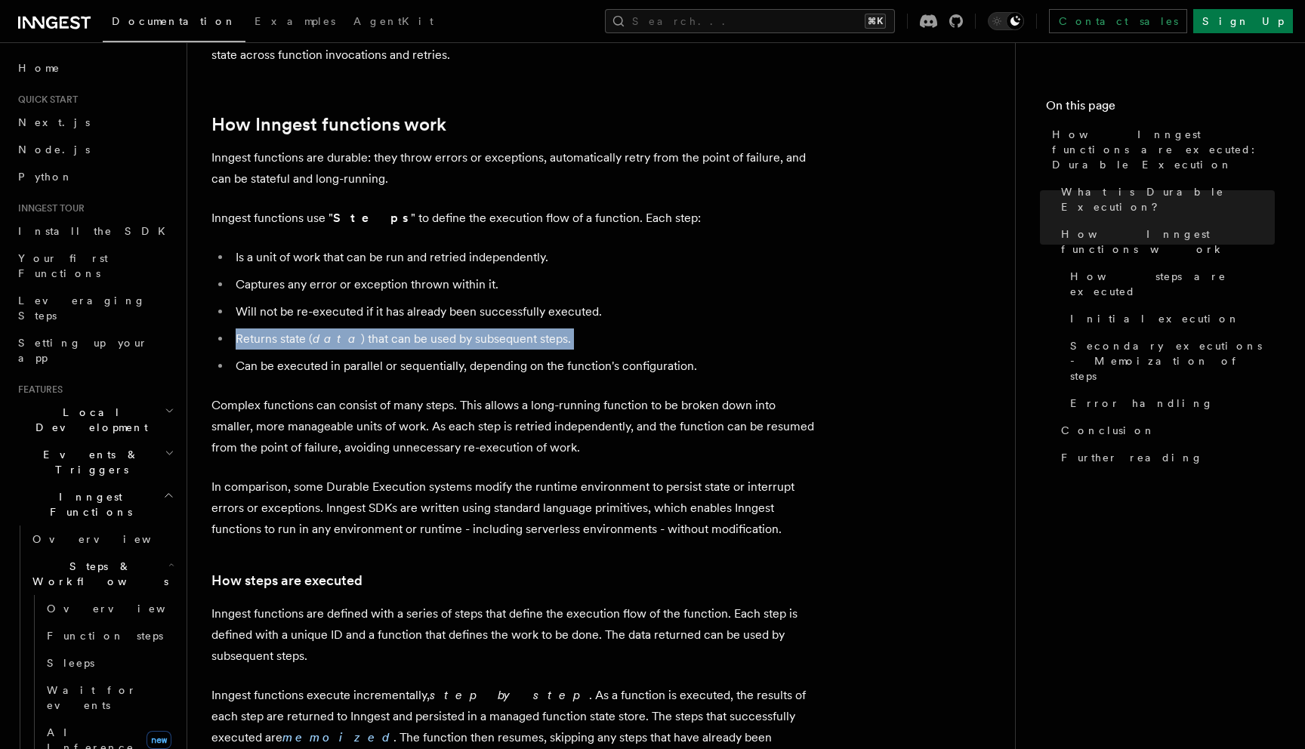
click at [418, 328] on li "Returns state ( data ) that can be used by subsequent steps." at bounding box center [523, 338] width 584 height 21
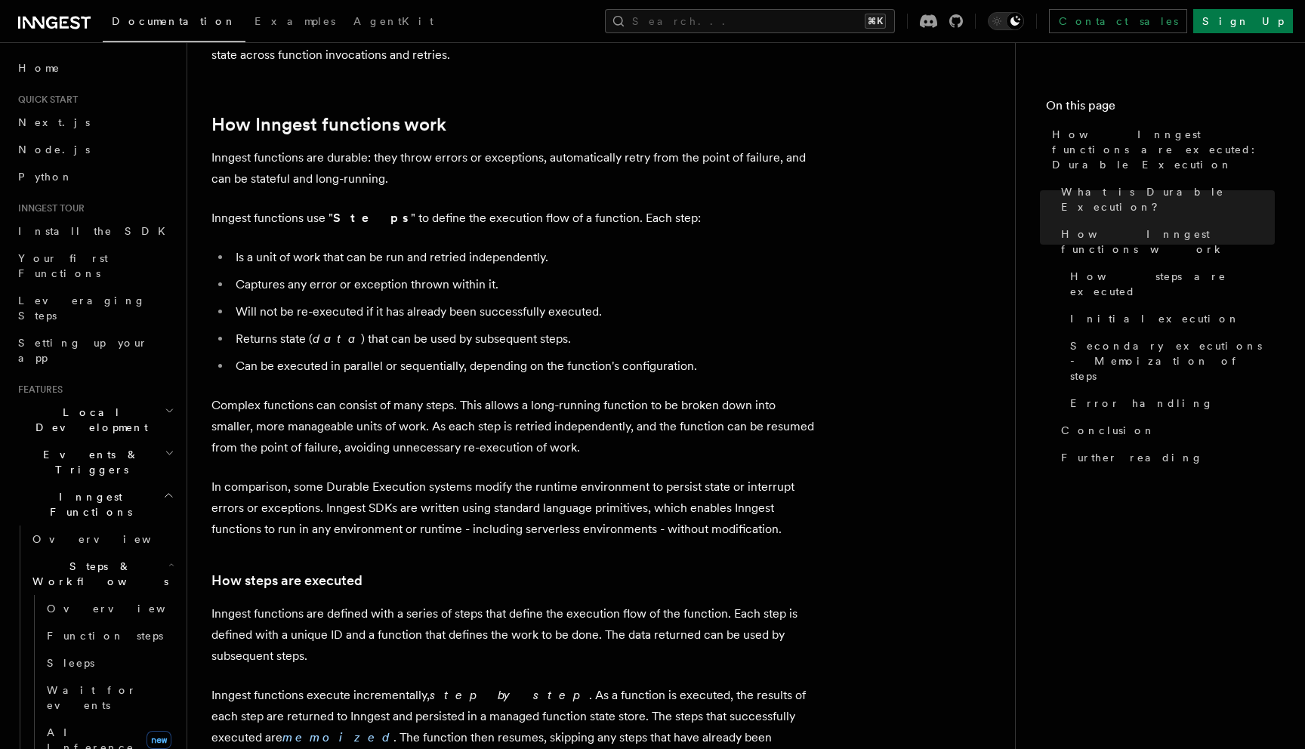
click at [417, 356] on li "Can be executed in parallel or sequentially, depending on the function's config…" at bounding box center [523, 366] width 584 height 21
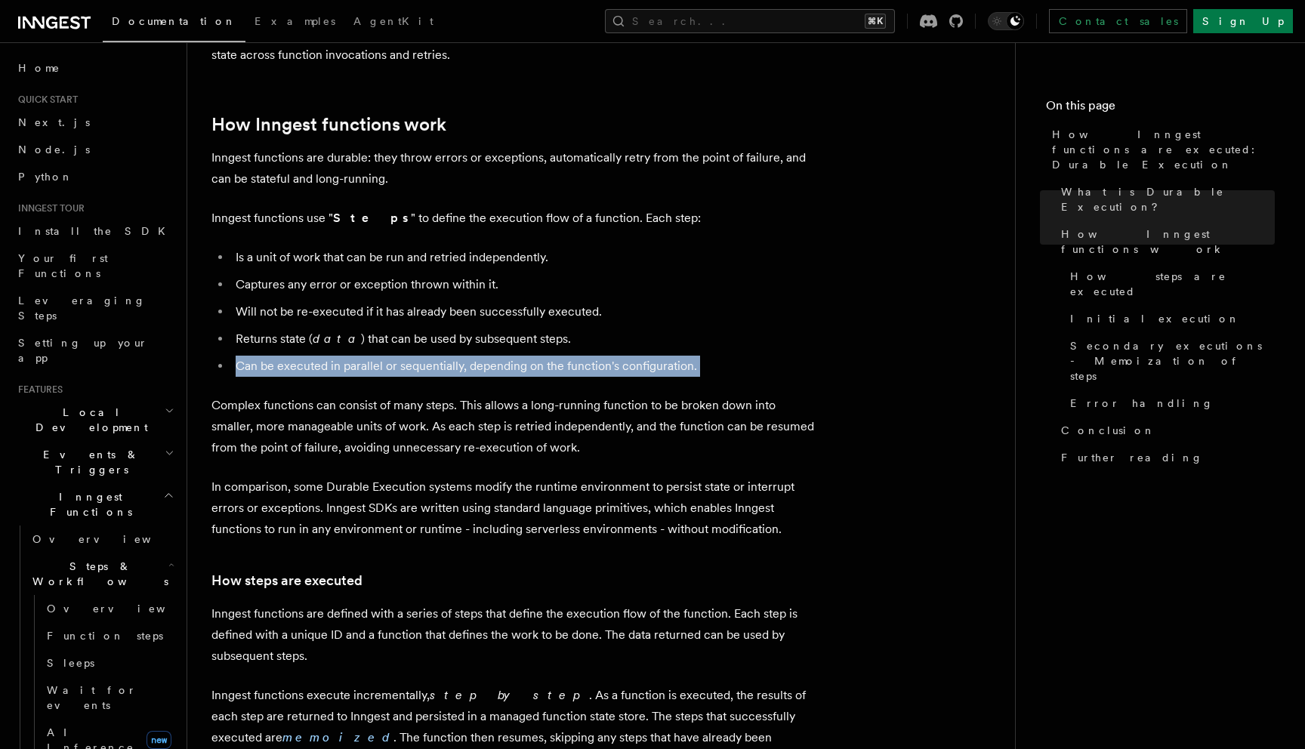
click at [417, 356] on li "Can be executed in parallel or sequentially, depending on the function's config…" at bounding box center [523, 366] width 584 height 21
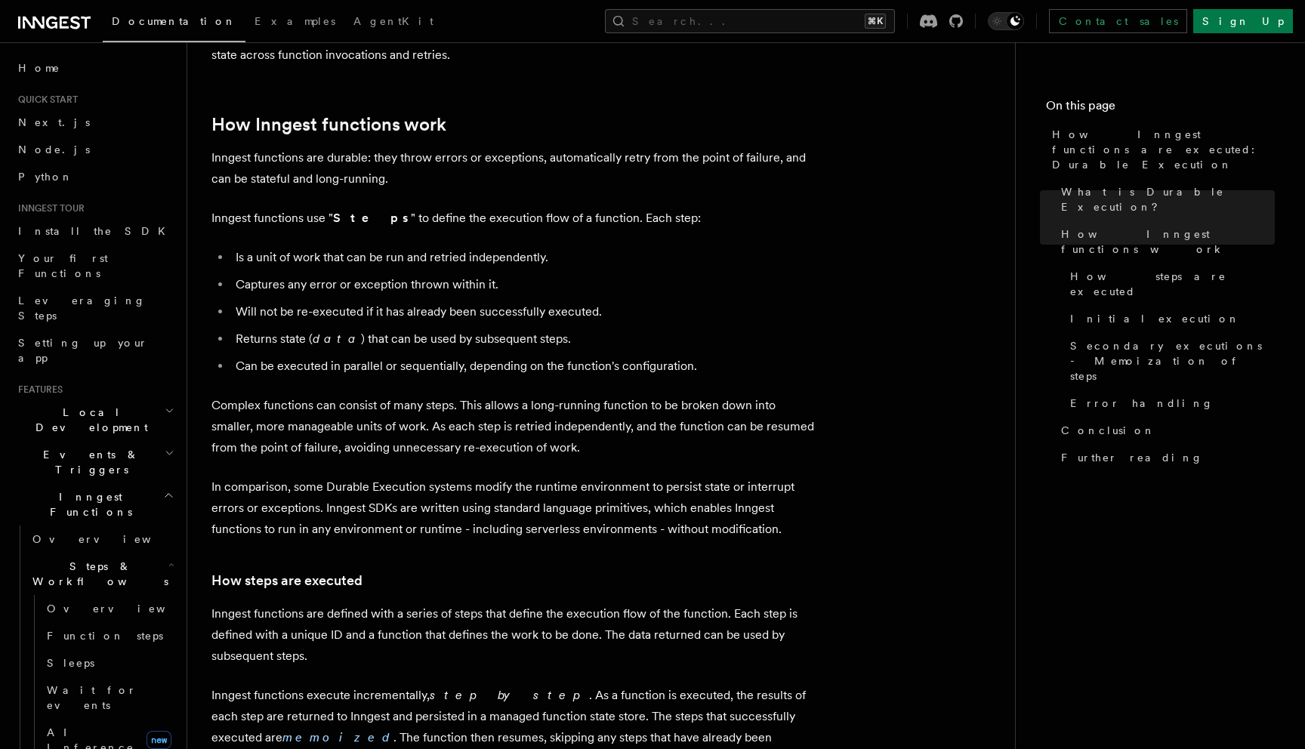
click at [362, 247] on li "Is a unit of work that can be run and retried independently." at bounding box center [523, 257] width 584 height 21
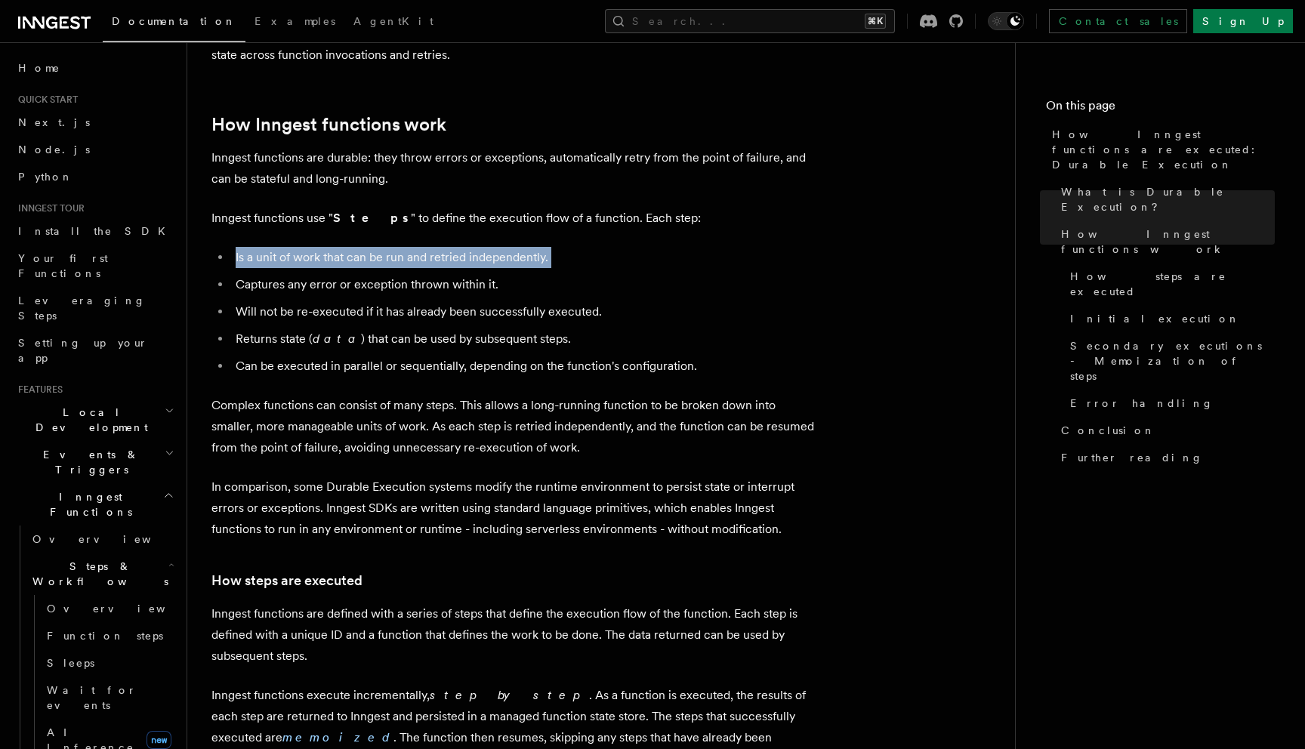
click at [362, 247] on li "Is a unit of work that can be run and retried independently." at bounding box center [523, 257] width 584 height 21
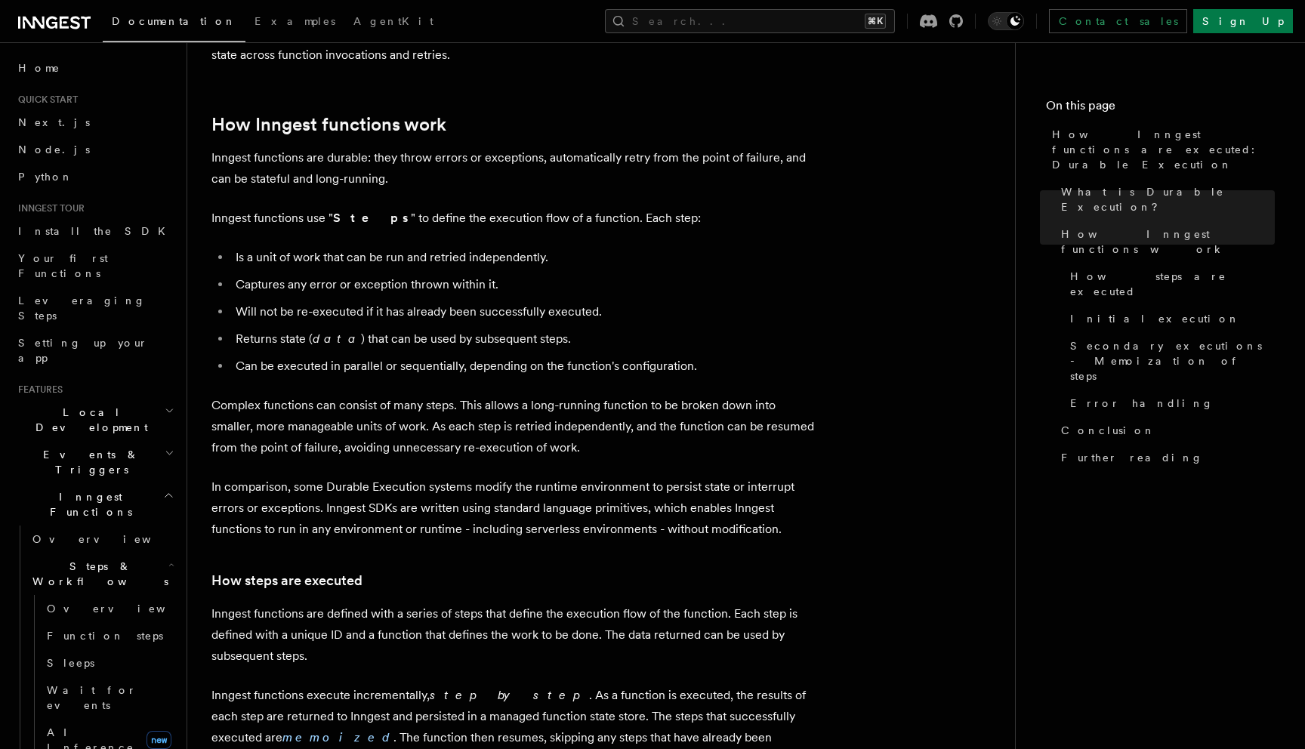
click at [297, 254] on ul "Is a unit of work that can be run and retried independently. Captures any error…" at bounding box center [513, 312] width 604 height 130
click at [309, 274] on li "Captures any error or exception thrown within it." at bounding box center [523, 284] width 584 height 21
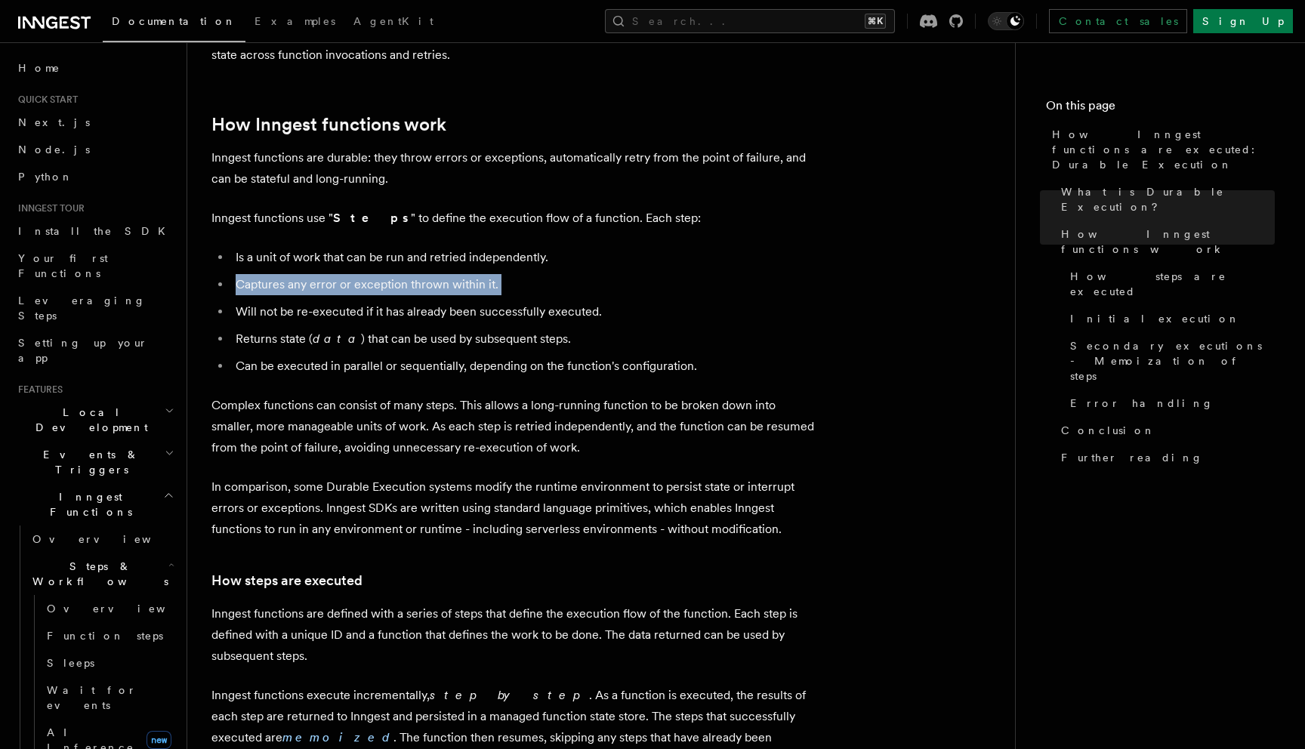
click at [309, 274] on li "Captures any error or exception thrown within it." at bounding box center [523, 284] width 584 height 21
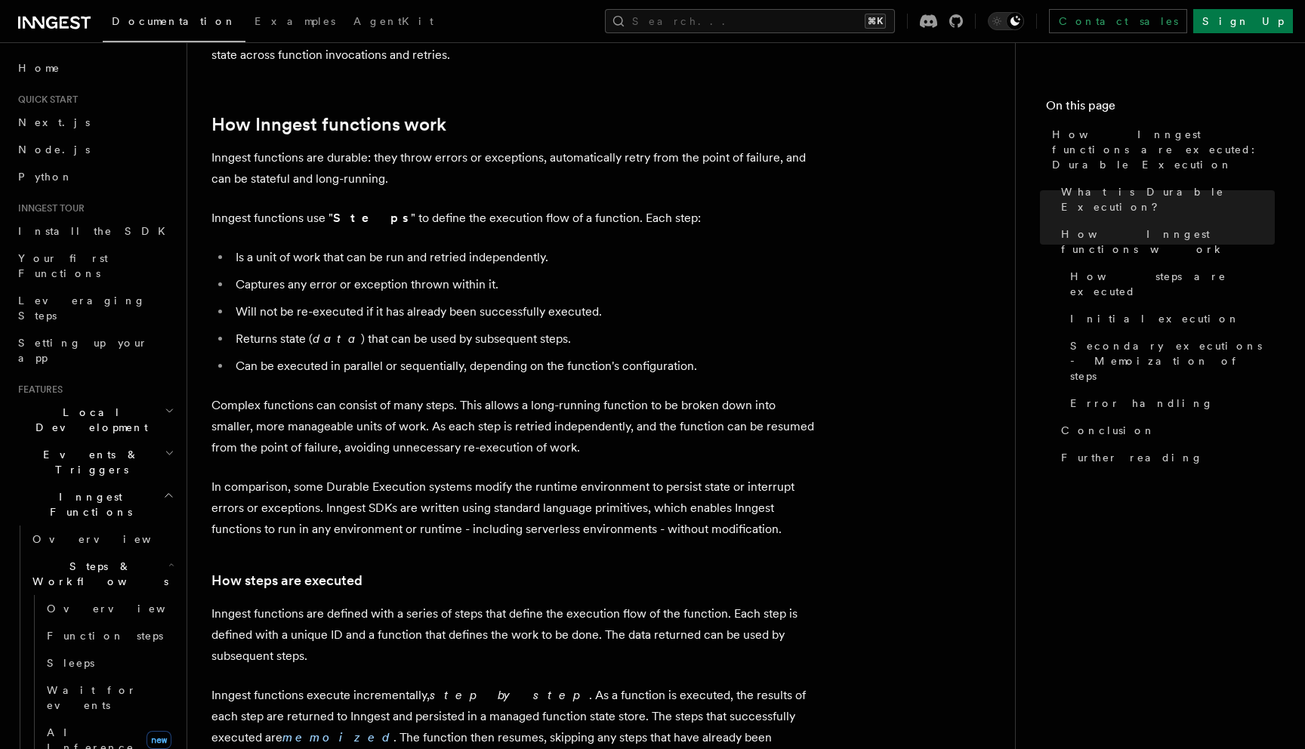
click at [322, 328] on li "Returns state ( data ) that can be used by subsequent steps." at bounding box center [523, 338] width 584 height 21
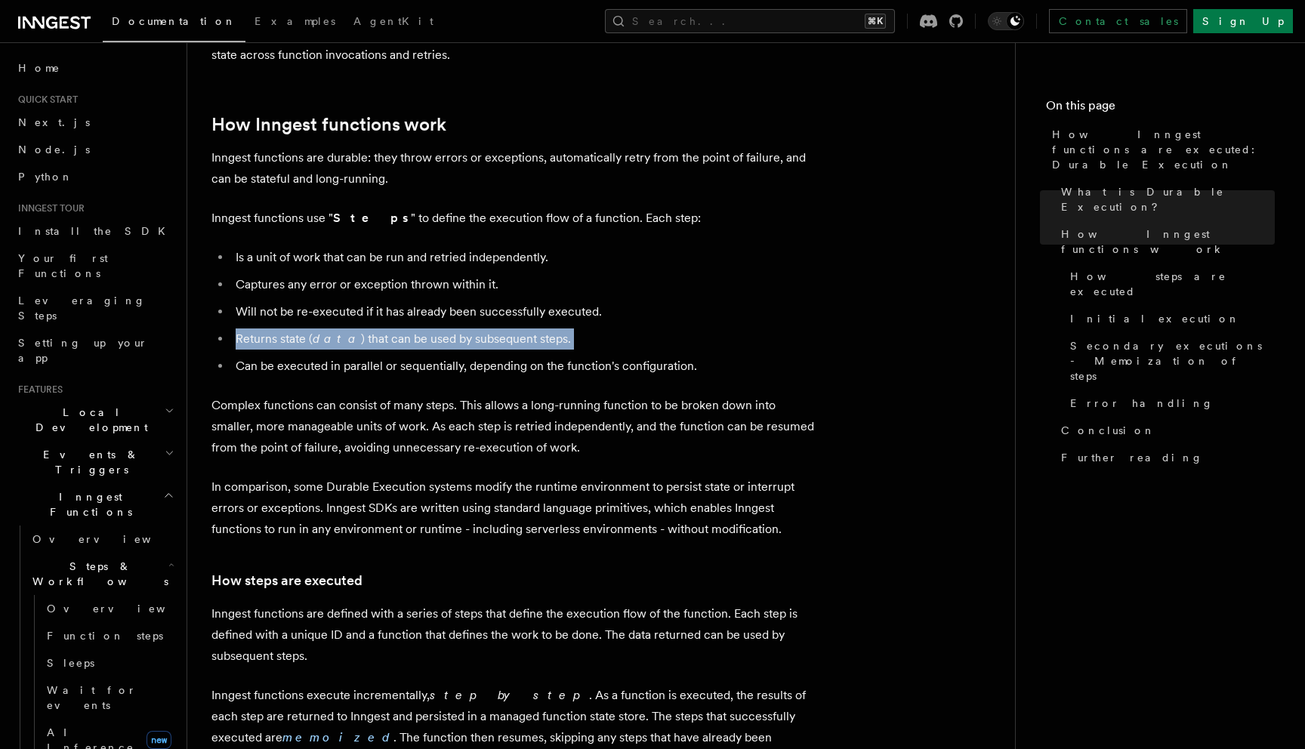
click at [322, 328] on li "Returns state ( data ) that can be used by subsequent steps." at bounding box center [523, 338] width 584 height 21
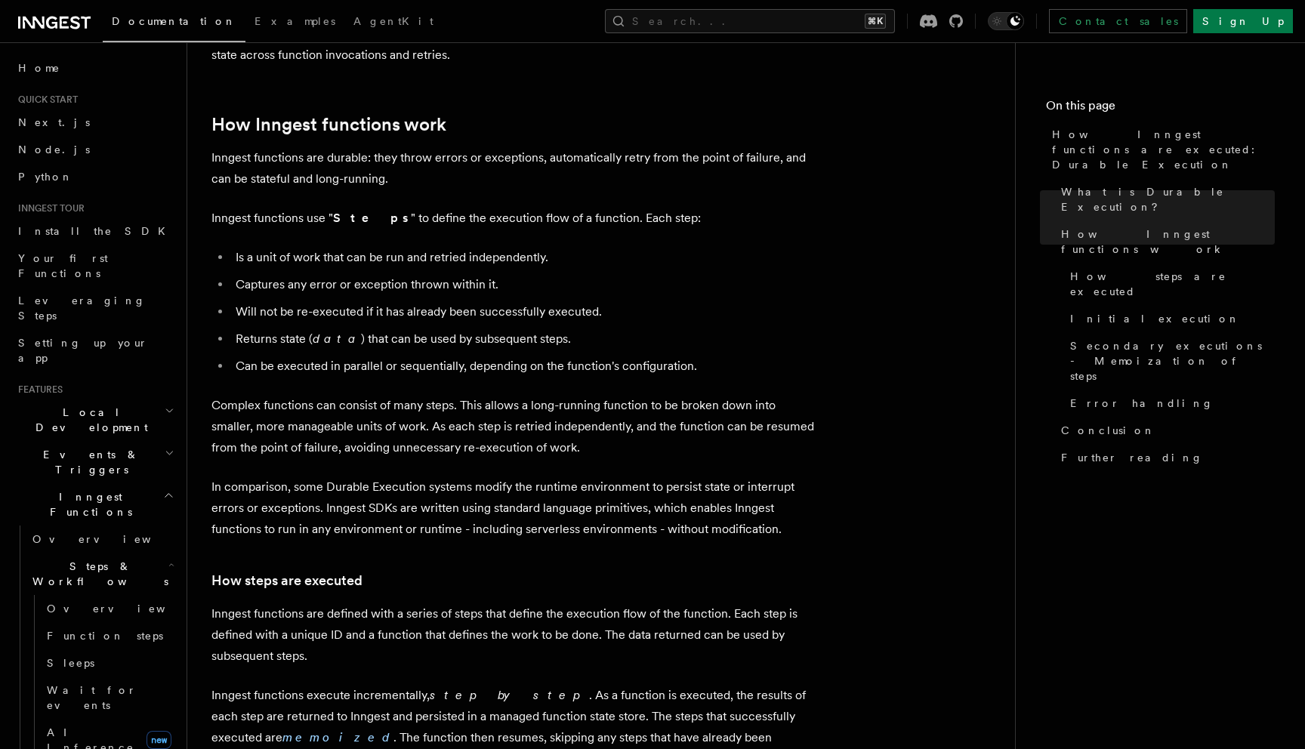
click at [333, 356] on li "Can be executed in parallel or sequentially, depending on the function's config…" at bounding box center [523, 366] width 584 height 21
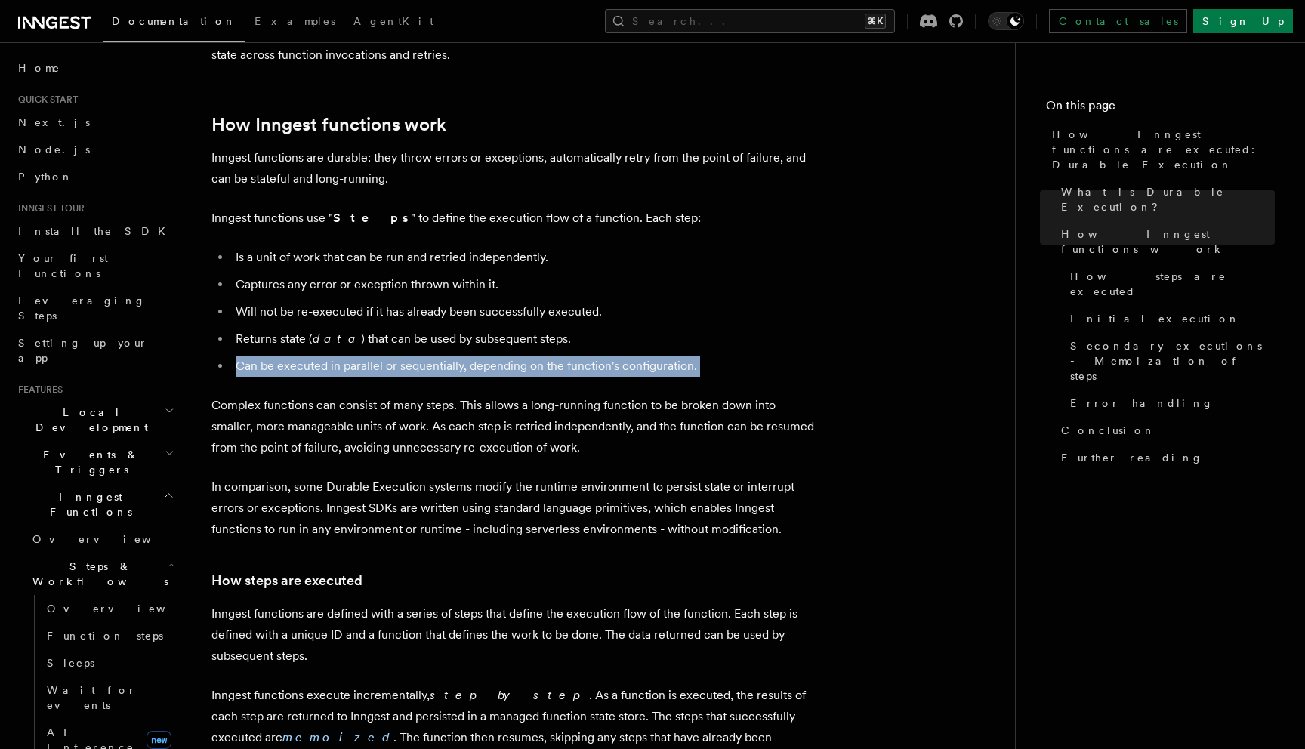
click at [333, 356] on li "Can be executed in parallel or sequentially, depending on the function's config…" at bounding box center [523, 366] width 584 height 21
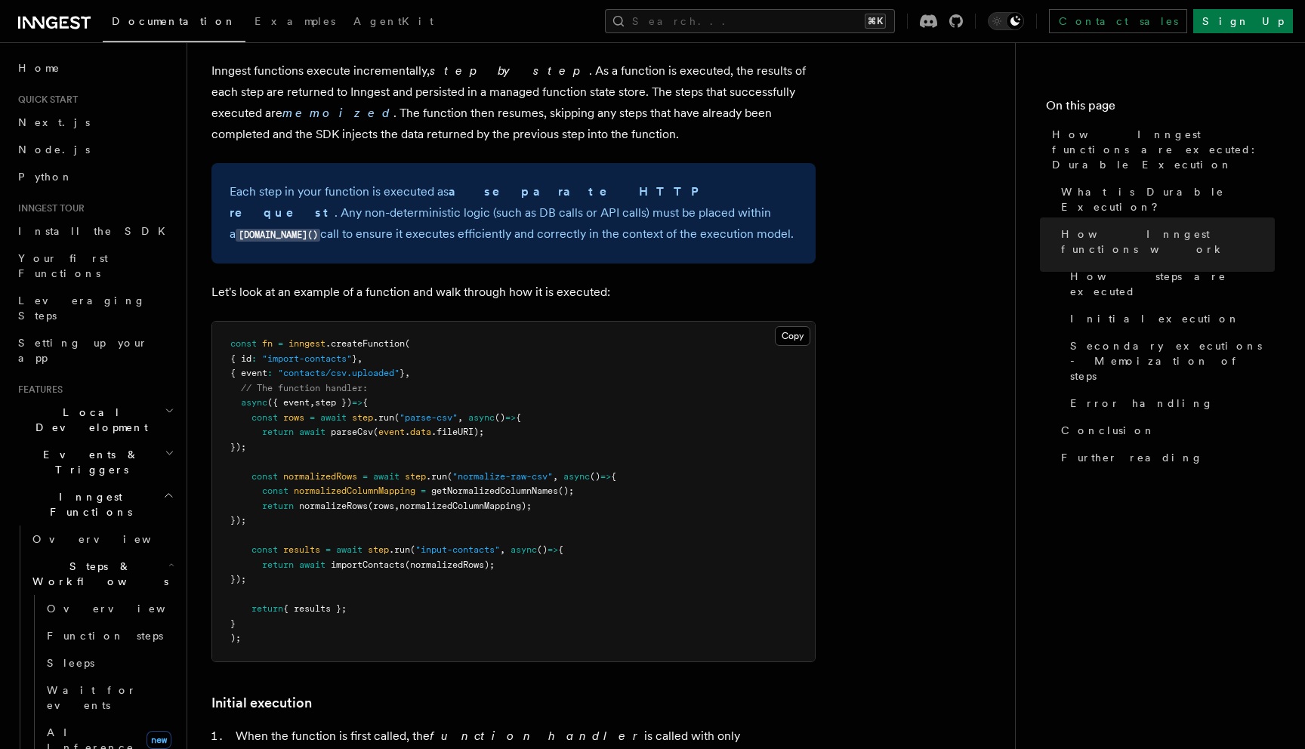
scroll to position [1239, 0]
click at [423, 356] on pre "const fn = inngest .createFunction ( { id : "import-contacts" } , { event : "co…" at bounding box center [513, 491] width 603 height 340
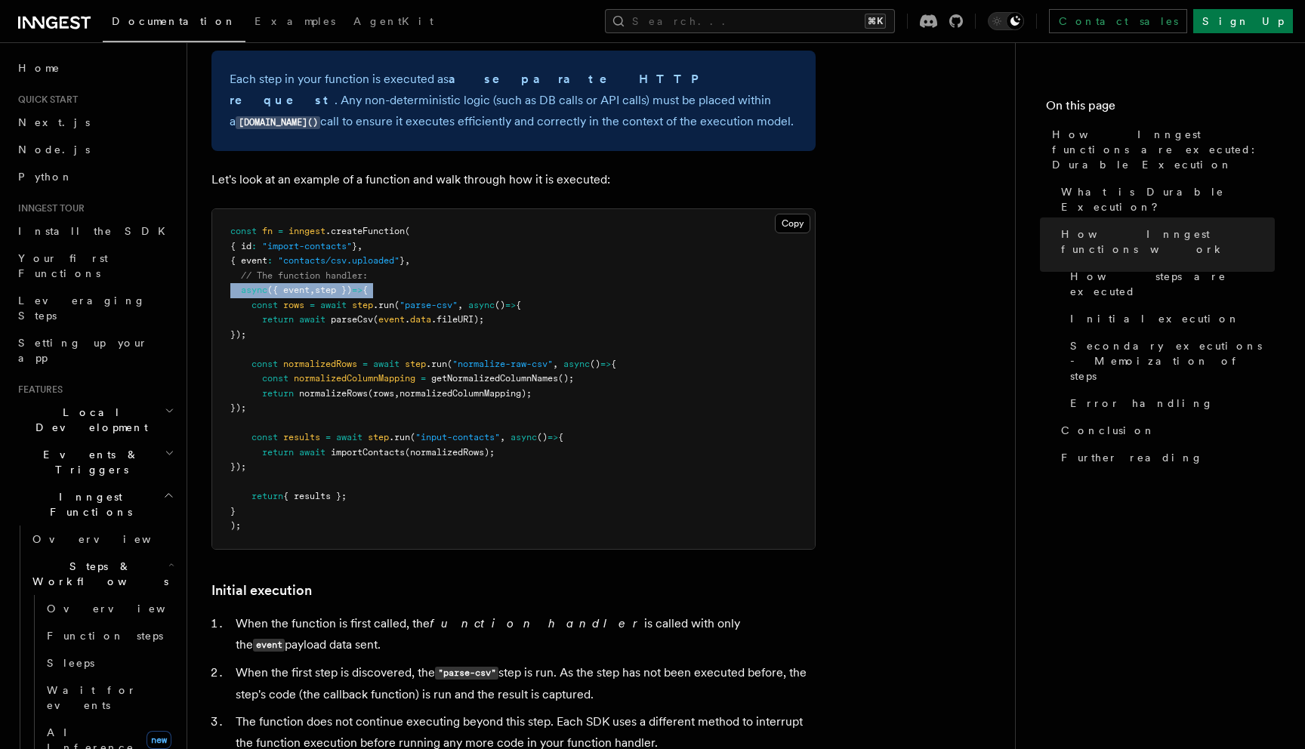
scroll to position [1367, 0]
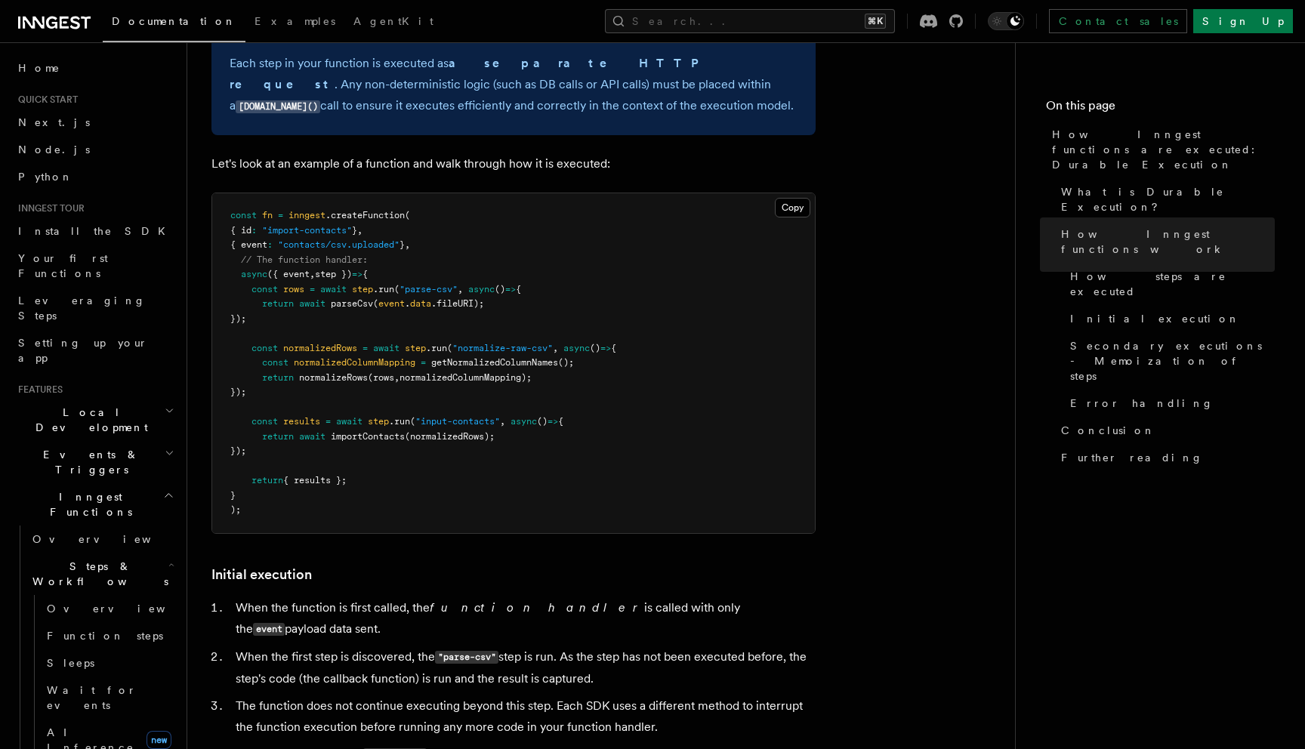
click at [423, 359] on pre "const fn = inngest .createFunction ( { id : "import-contacts" } , { event : "co…" at bounding box center [513, 363] width 603 height 340
click at [438, 372] on span "normalizedColumnMapping);" at bounding box center [465, 377] width 132 height 11
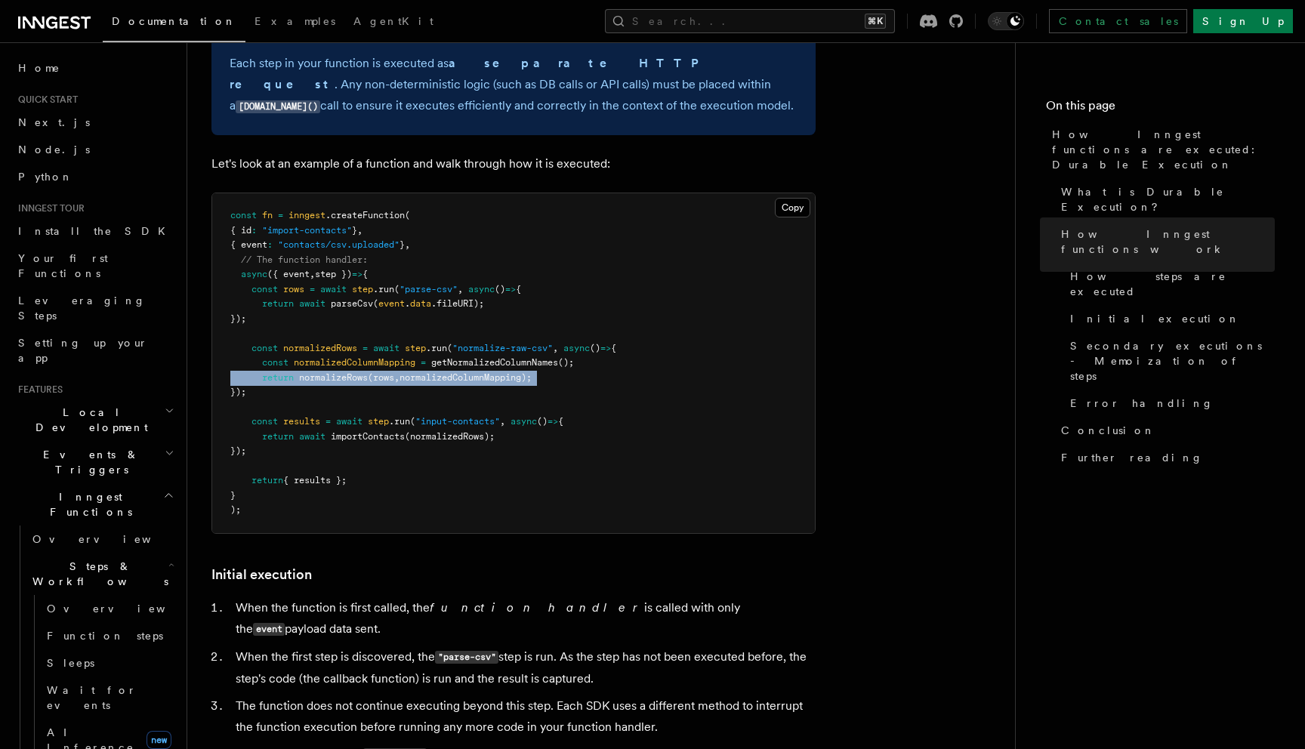
click at [438, 372] on span "normalizedColumnMapping);" at bounding box center [465, 377] width 132 height 11
click at [416, 368] on pre "const fn = inngest .createFunction ( { id : "import-contacts" } , { event : "co…" at bounding box center [513, 363] width 603 height 340
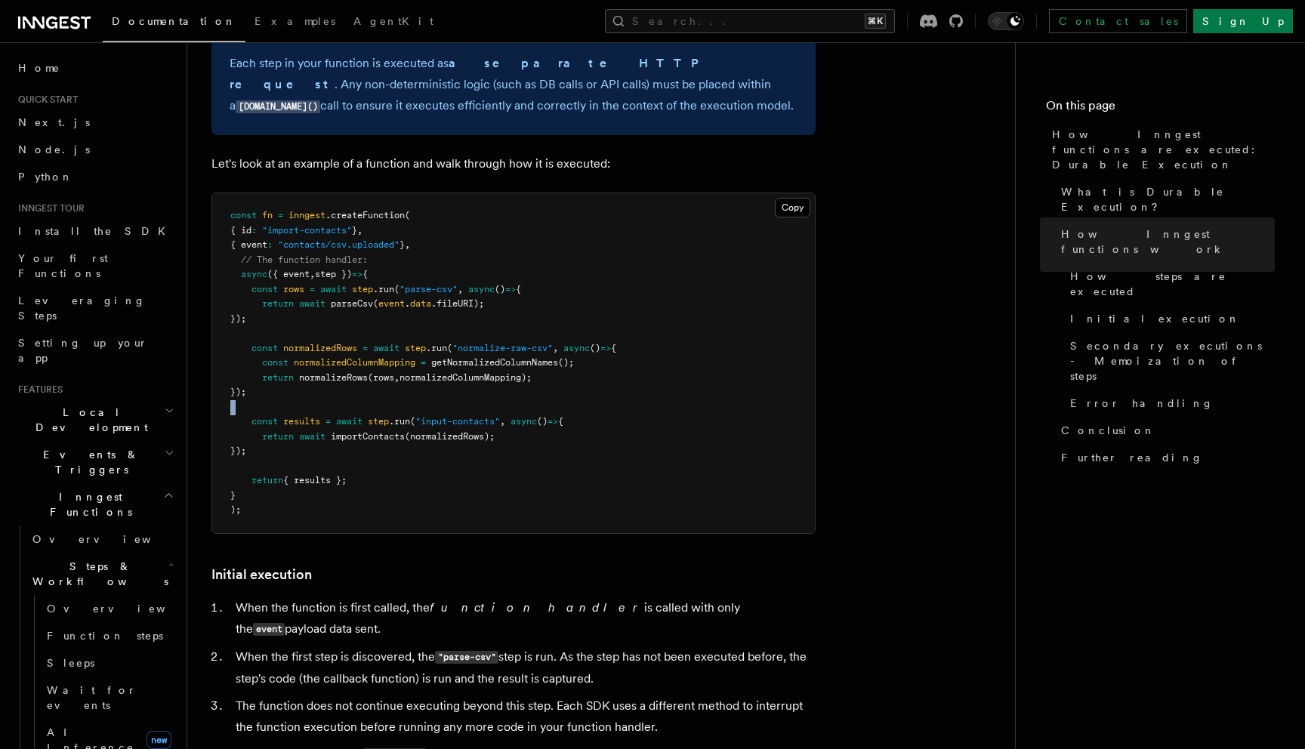
click at [416, 368] on pre "const fn = inngest .createFunction ( { id : "import-contacts" } , { event : "co…" at bounding box center [513, 363] width 603 height 340
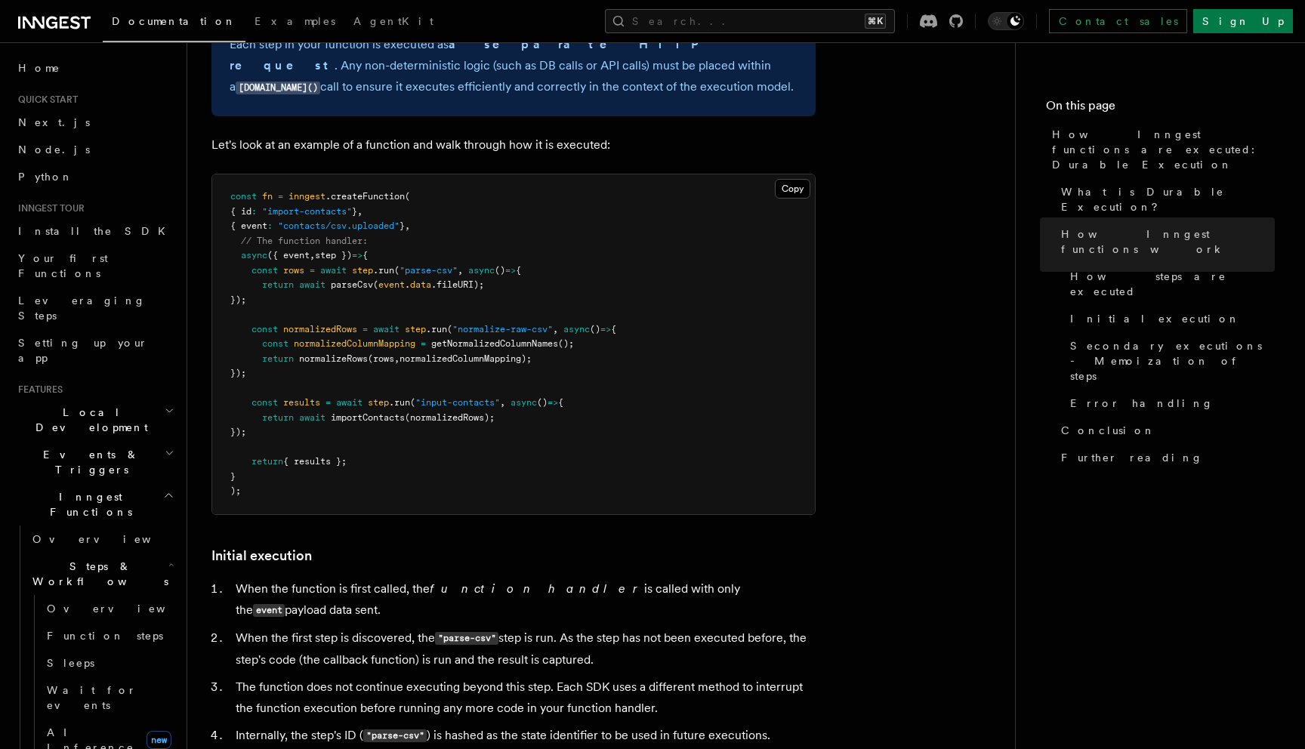
click at [416, 368] on pre "const fn = inngest .createFunction ( { id : "import-contacts" } , { event : "co…" at bounding box center [513, 344] width 603 height 340
click at [418, 412] on span "(normalizedRows);" at bounding box center [450, 417] width 90 height 11
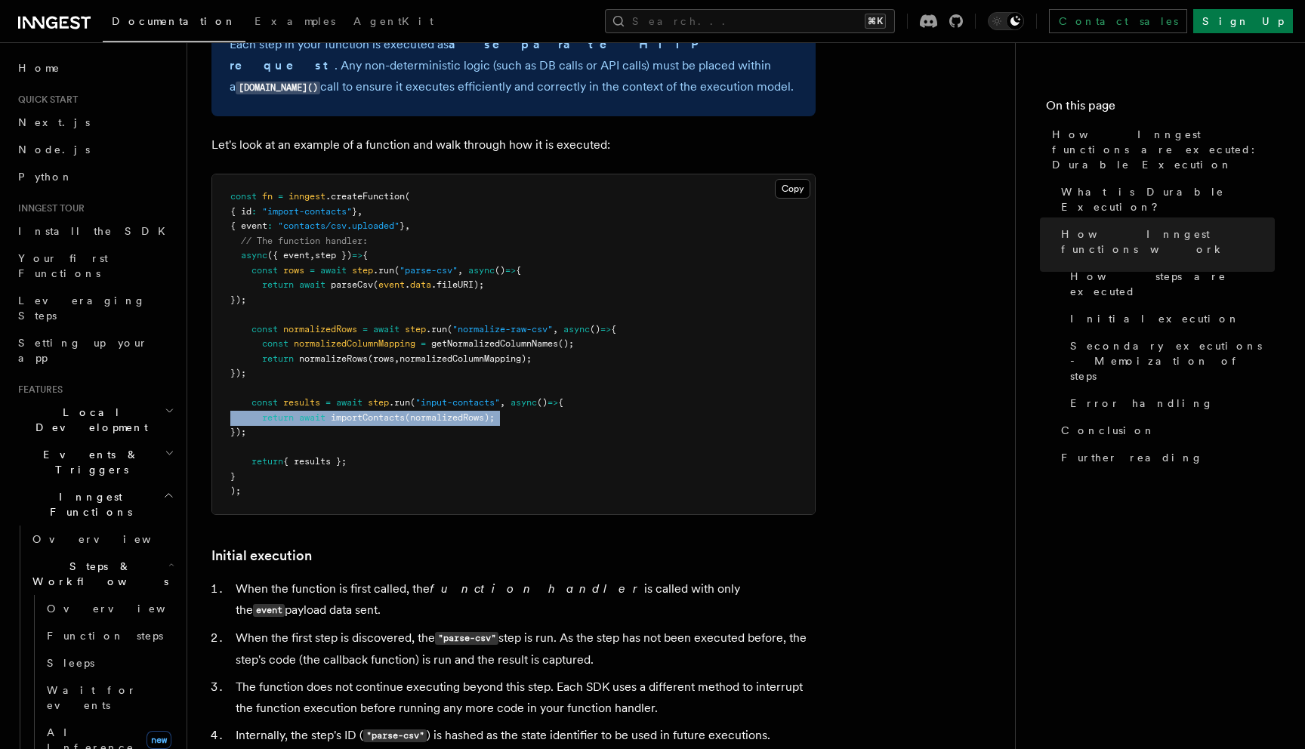
click at [418, 412] on span "(normalizedRows);" at bounding box center [450, 417] width 90 height 11
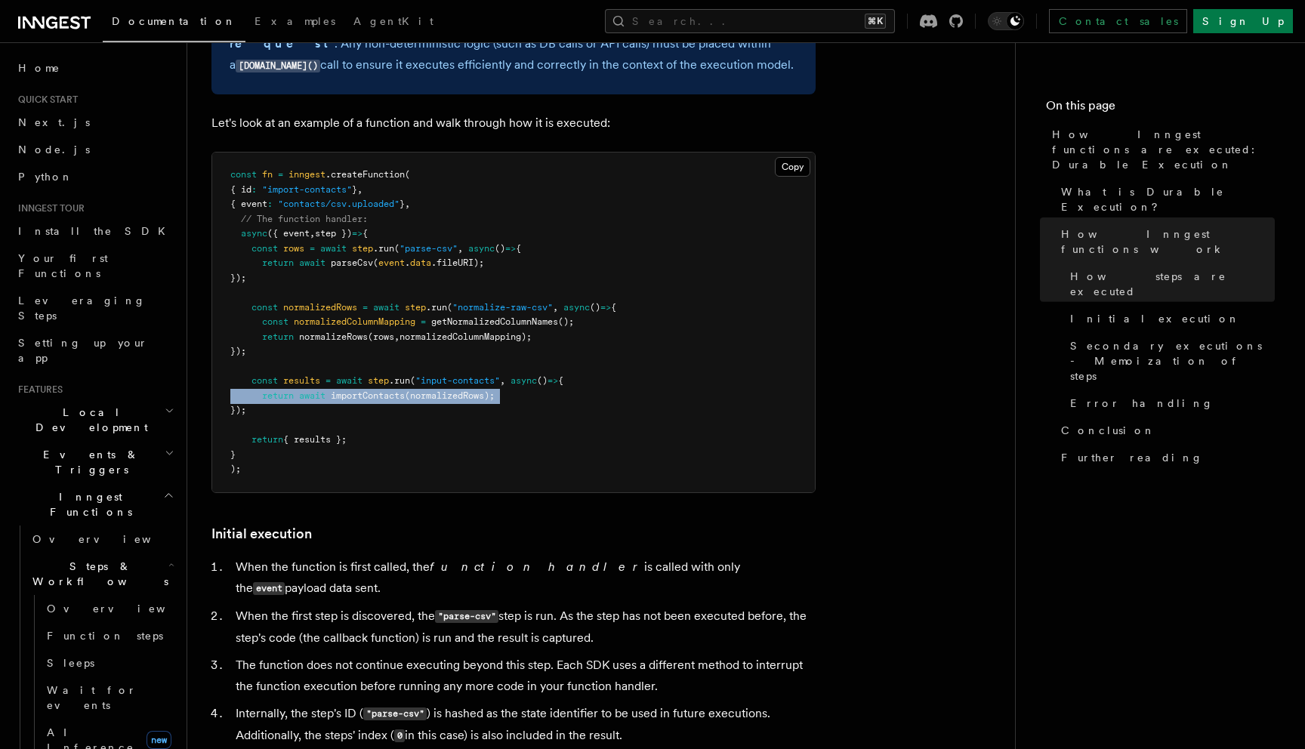
scroll to position [1409, 0]
click at [418, 378] on pre "const fn = inngest .createFunction ( { id : "import-contacts" } , { event : "co…" at bounding box center [513, 321] width 603 height 340
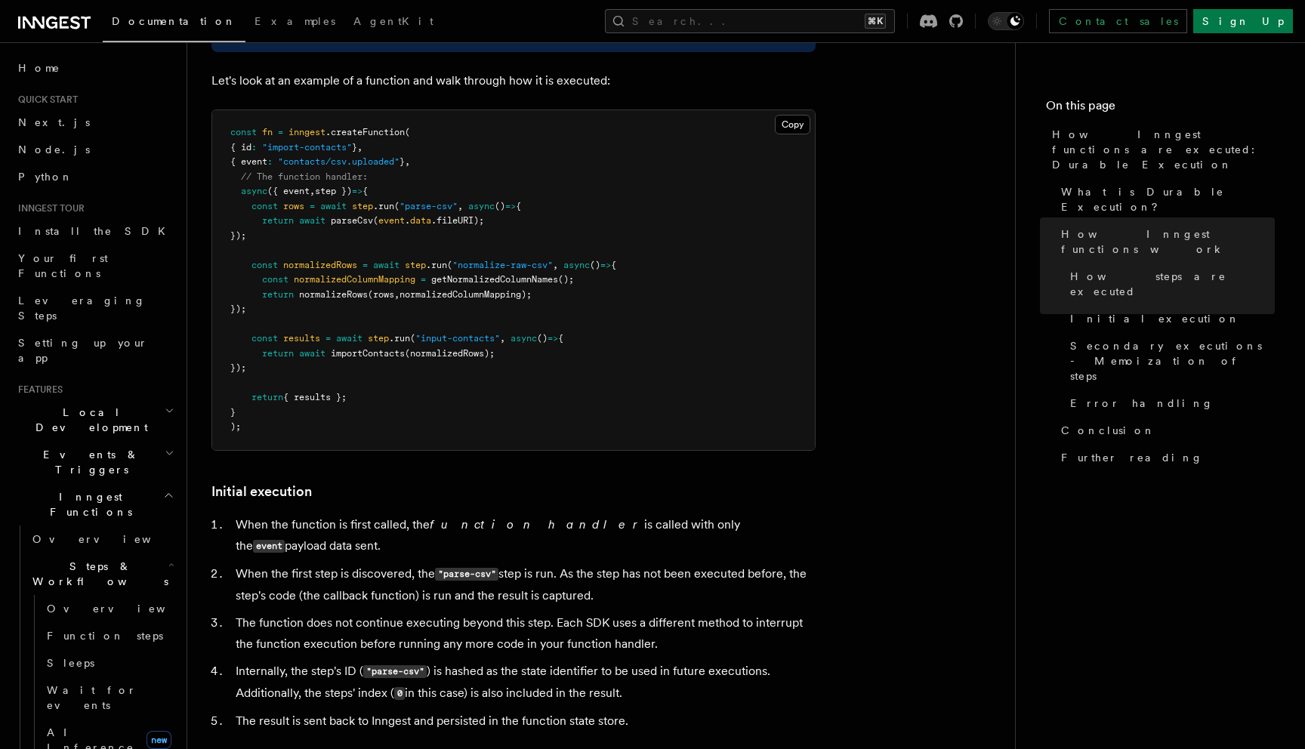
click at [417, 376] on pre "const fn = inngest .createFunction ( { id : "import-contacts" } , { event : "co…" at bounding box center [513, 280] width 603 height 340
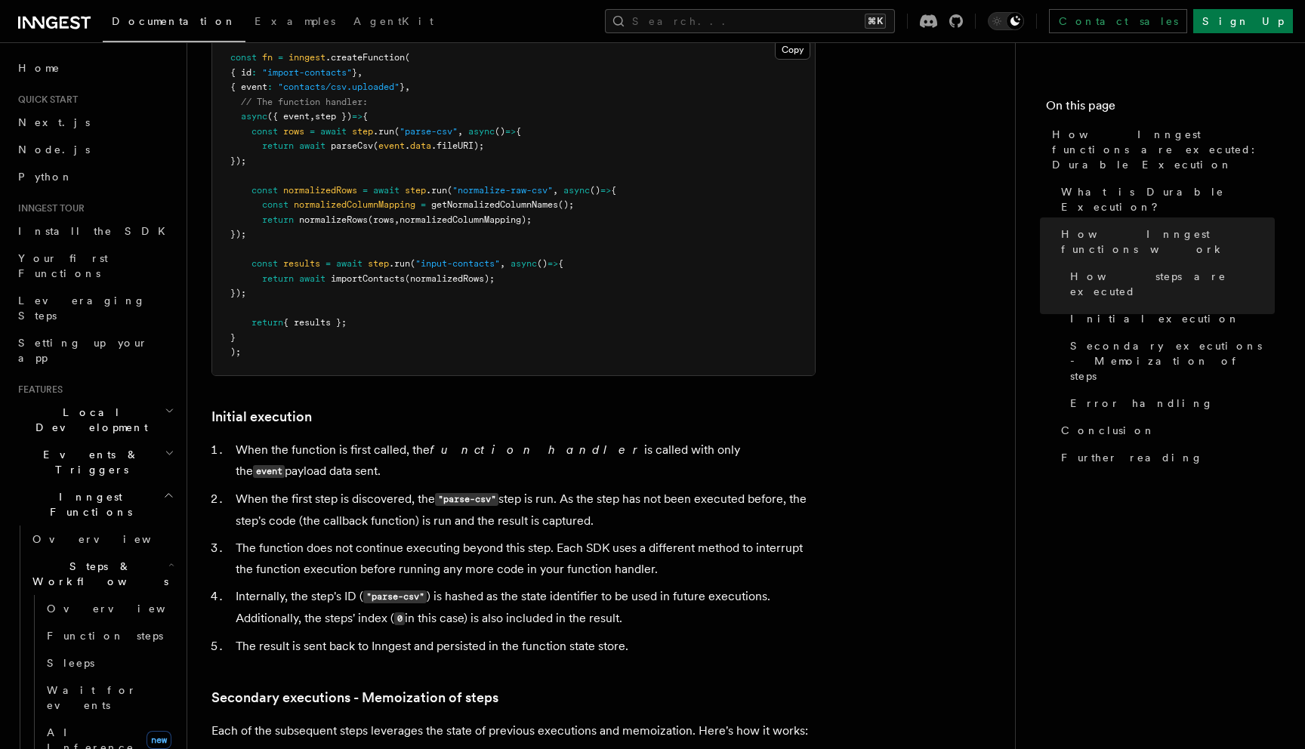
scroll to position [1536, 0]
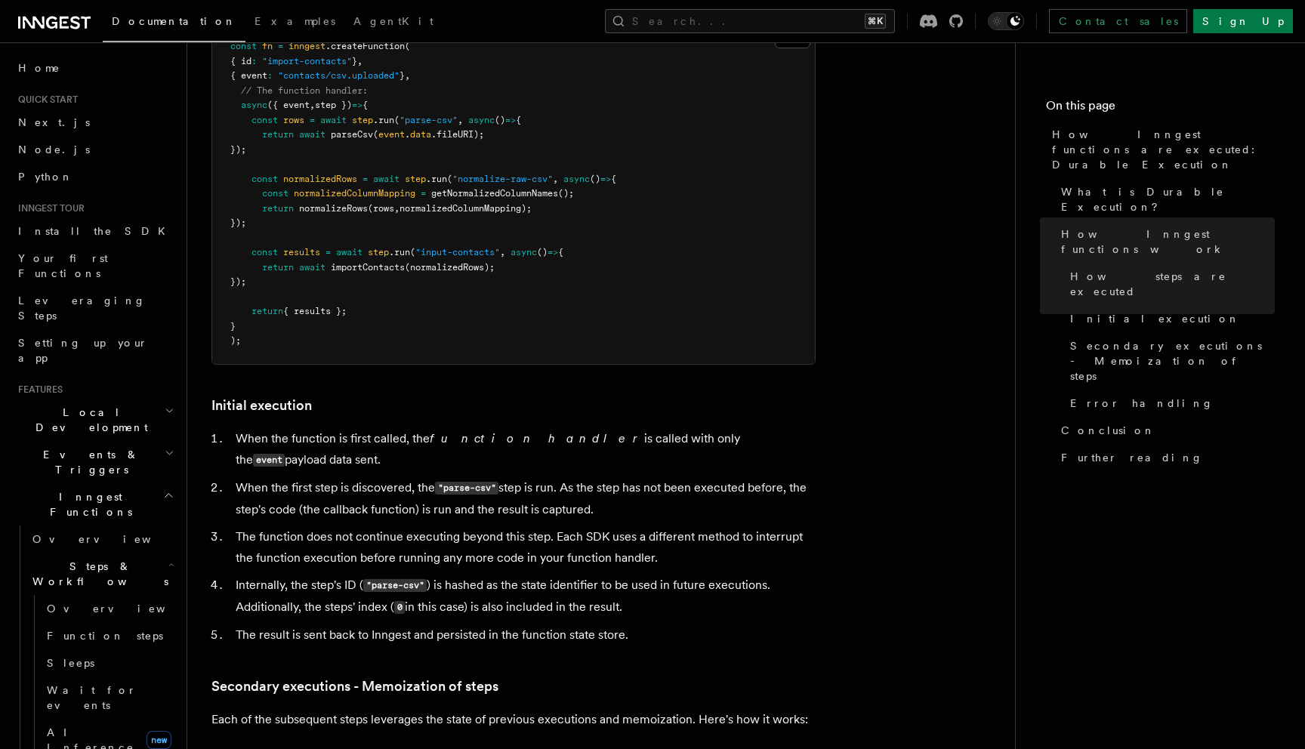
click at [417, 376] on article "Features Inngest Functions Steps & Workflows How Inngest functions are executed…" at bounding box center [600, 317] width 779 height 3573
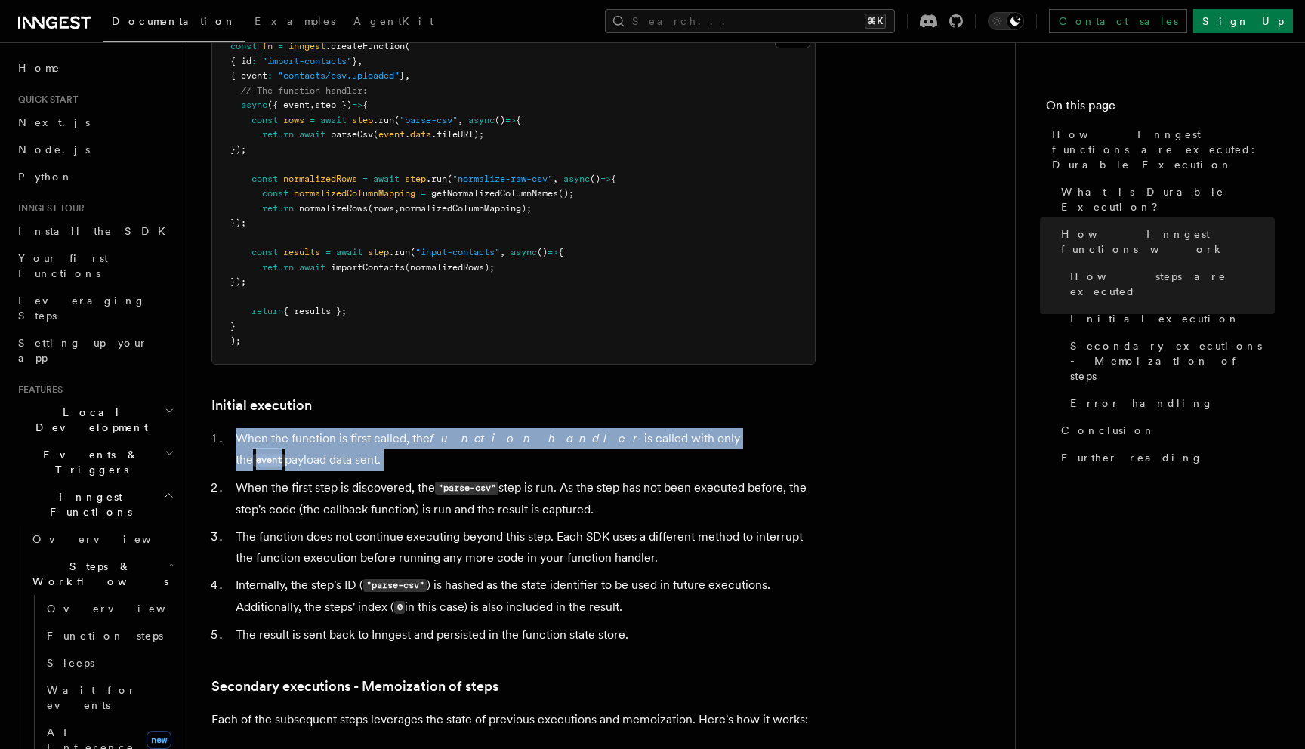
click at [417, 376] on article "Features Inngest Functions Steps & Workflows How Inngest functions are executed…" at bounding box center [600, 317] width 779 height 3573
click at [417, 384] on article "Features Inngest Functions Steps & Workflows How Inngest functions are executed…" at bounding box center [600, 317] width 779 height 3573
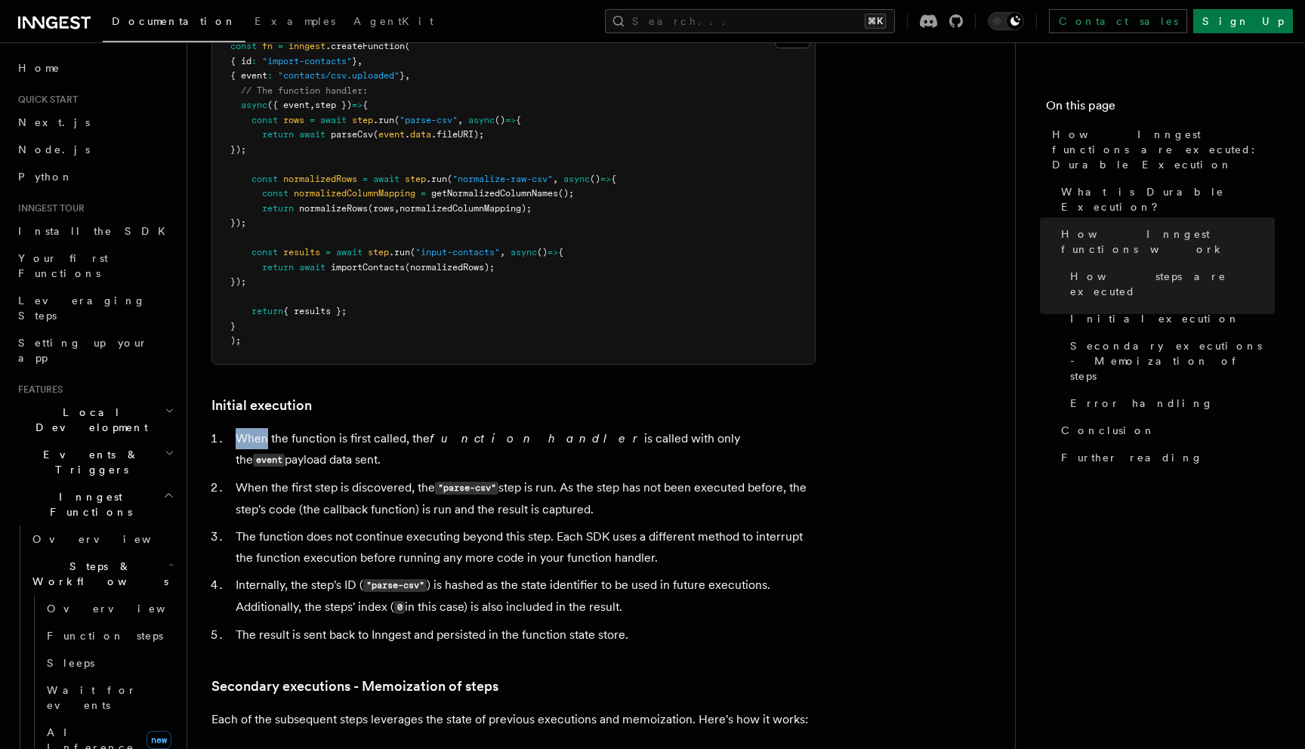
click at [417, 384] on article "Features Inngest Functions Steps & Workflows How Inngest functions are executed…" at bounding box center [600, 317] width 779 height 3573
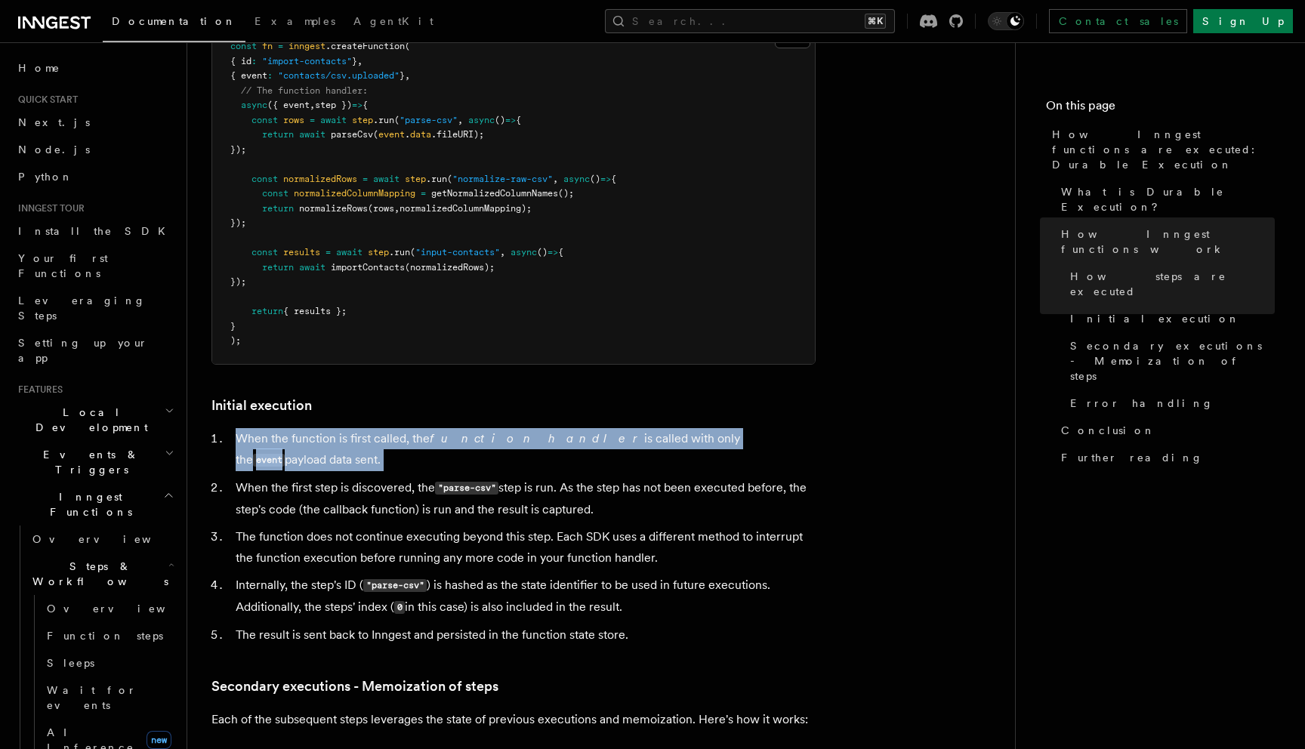
click at [417, 384] on article "Features Inngest Functions Steps & Workflows How Inngest functions are executed…" at bounding box center [600, 317] width 779 height 3573
click at [417, 428] on ol "When the function is first called, the function handler is called with only the…" at bounding box center [513, 536] width 604 height 217
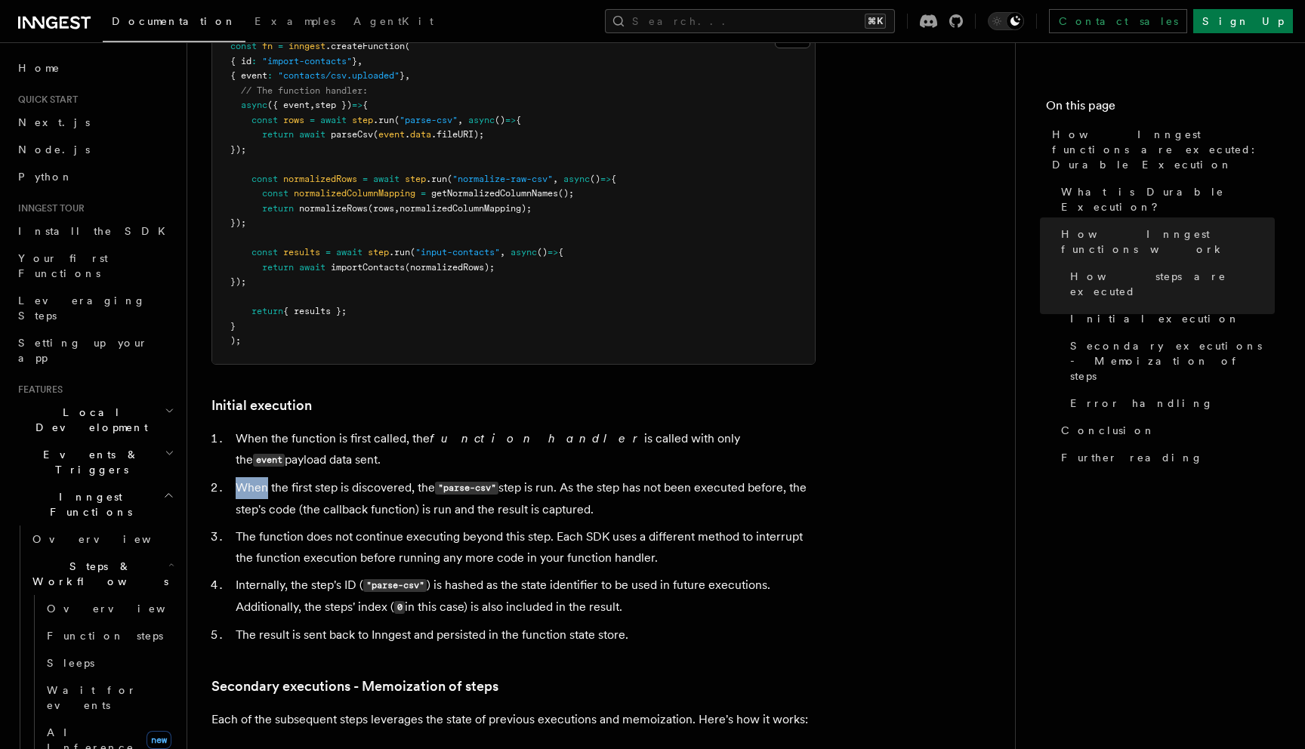
click at [417, 428] on ol "When the function is first called, the function handler is called with only the…" at bounding box center [513, 536] width 604 height 217
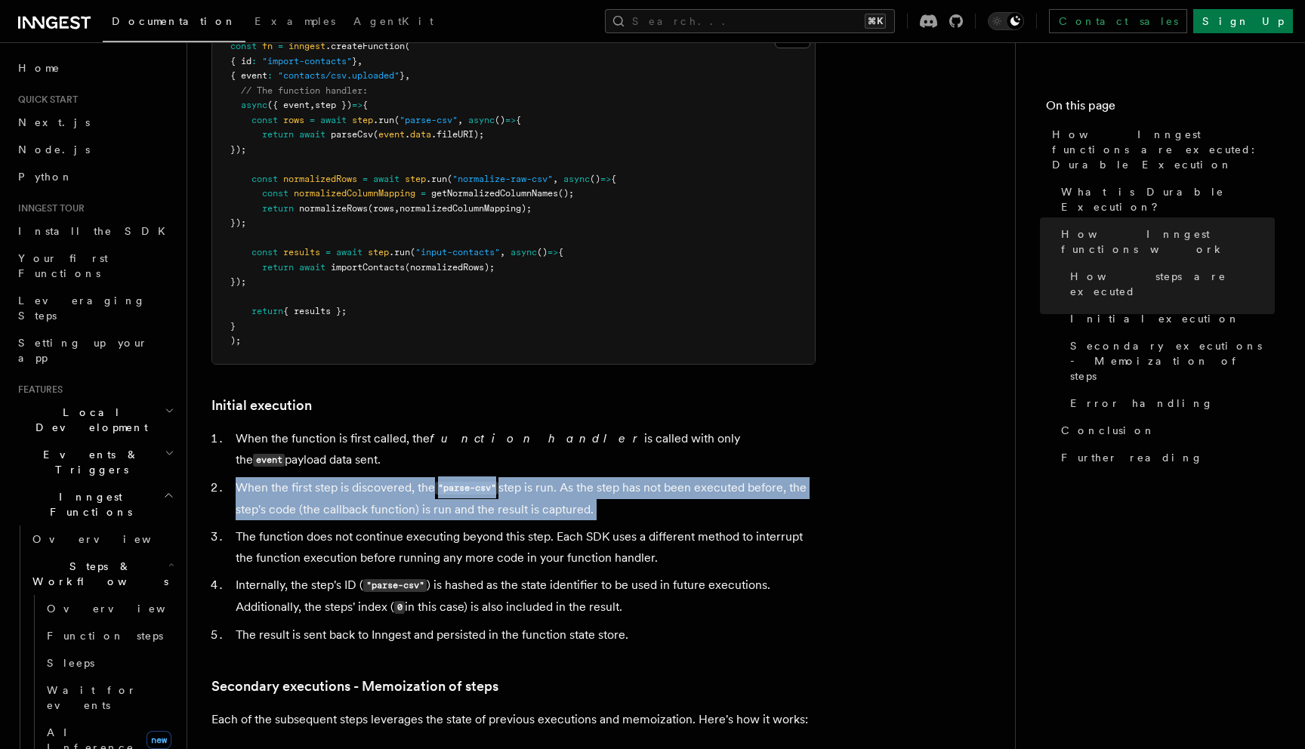
click at [417, 428] on ol "When the function is first called, the function handler is called with only the…" at bounding box center [513, 536] width 604 height 217
click at [417, 477] on li "When the first step is discovered, the "parse-csv" step is run. As the step has…" at bounding box center [523, 498] width 584 height 43
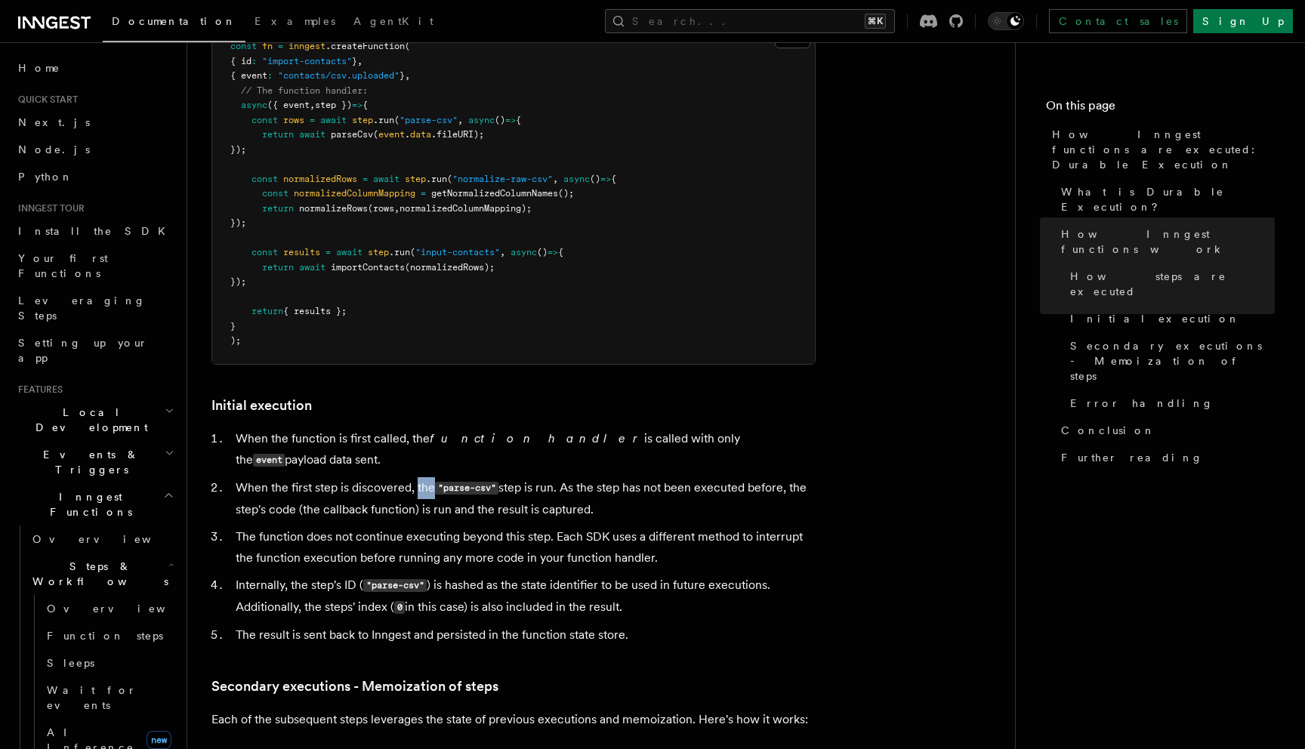
click at [417, 477] on li "When the first step is discovered, the "parse-csv" step is run. As the step has…" at bounding box center [523, 498] width 584 height 43
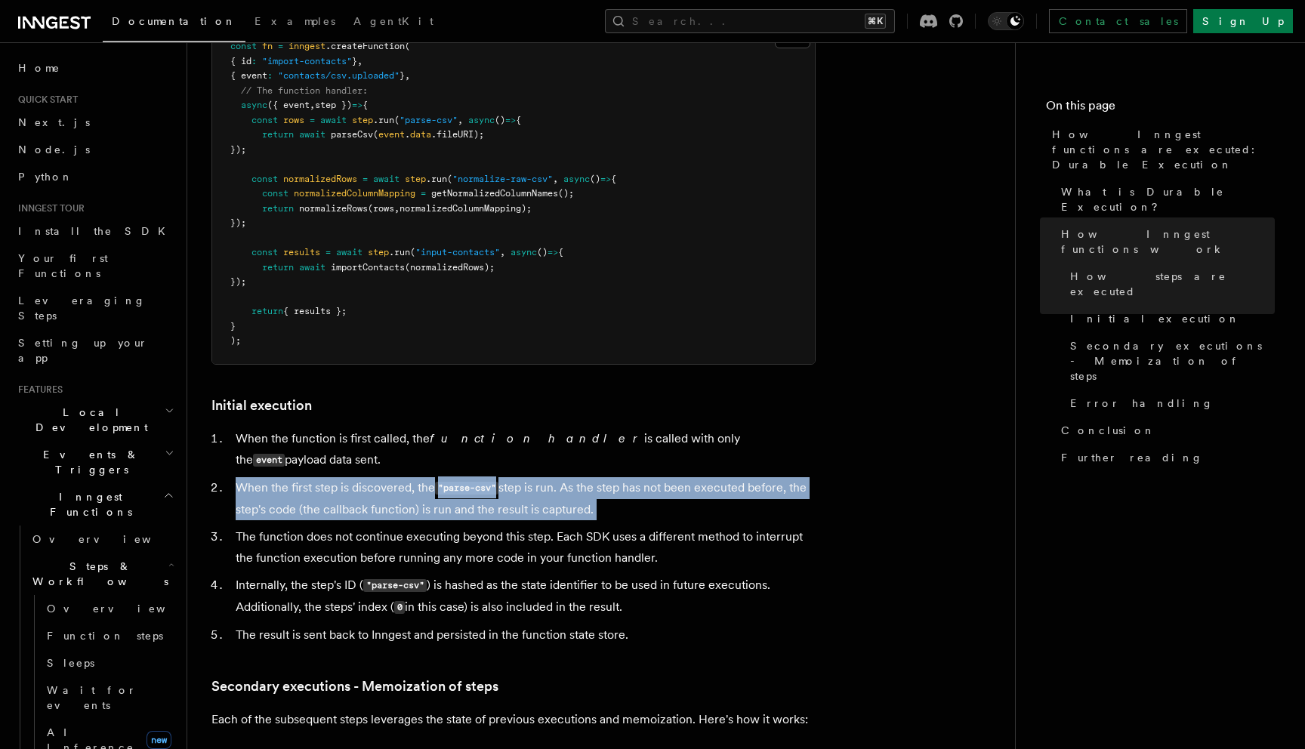
click at [417, 477] on li "When the first step is discovered, the "parse-csv" step is run. As the step has…" at bounding box center [523, 498] width 584 height 43
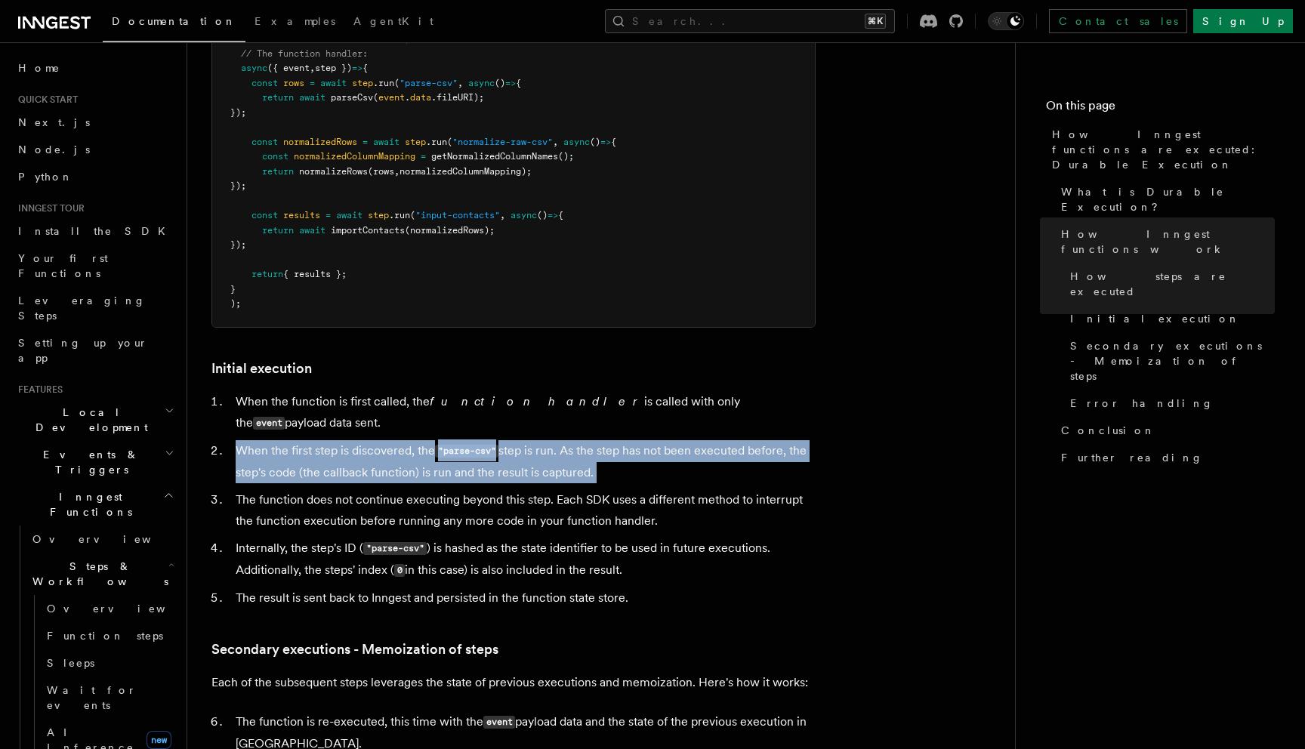
scroll to position [1575, 0]
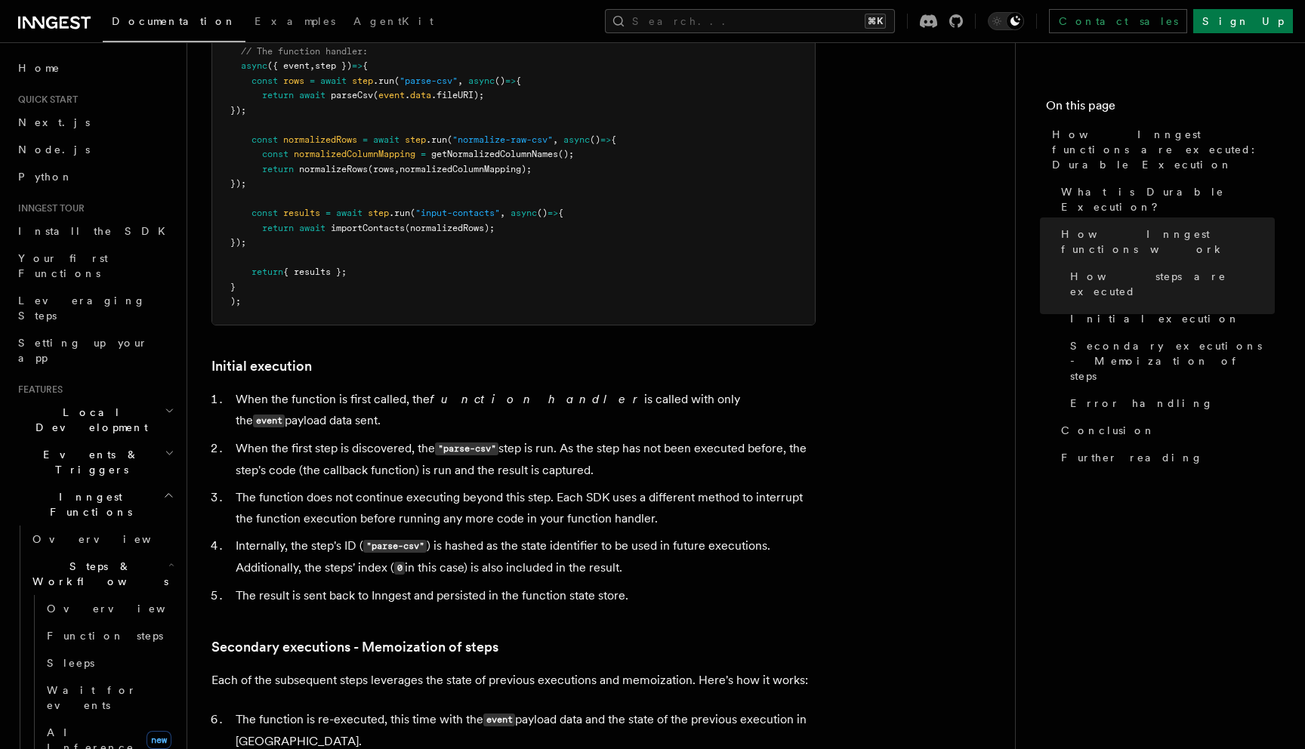
click at [420, 420] on ol "When the function is first called, the function handler is called with only the…" at bounding box center [513, 497] width 604 height 217
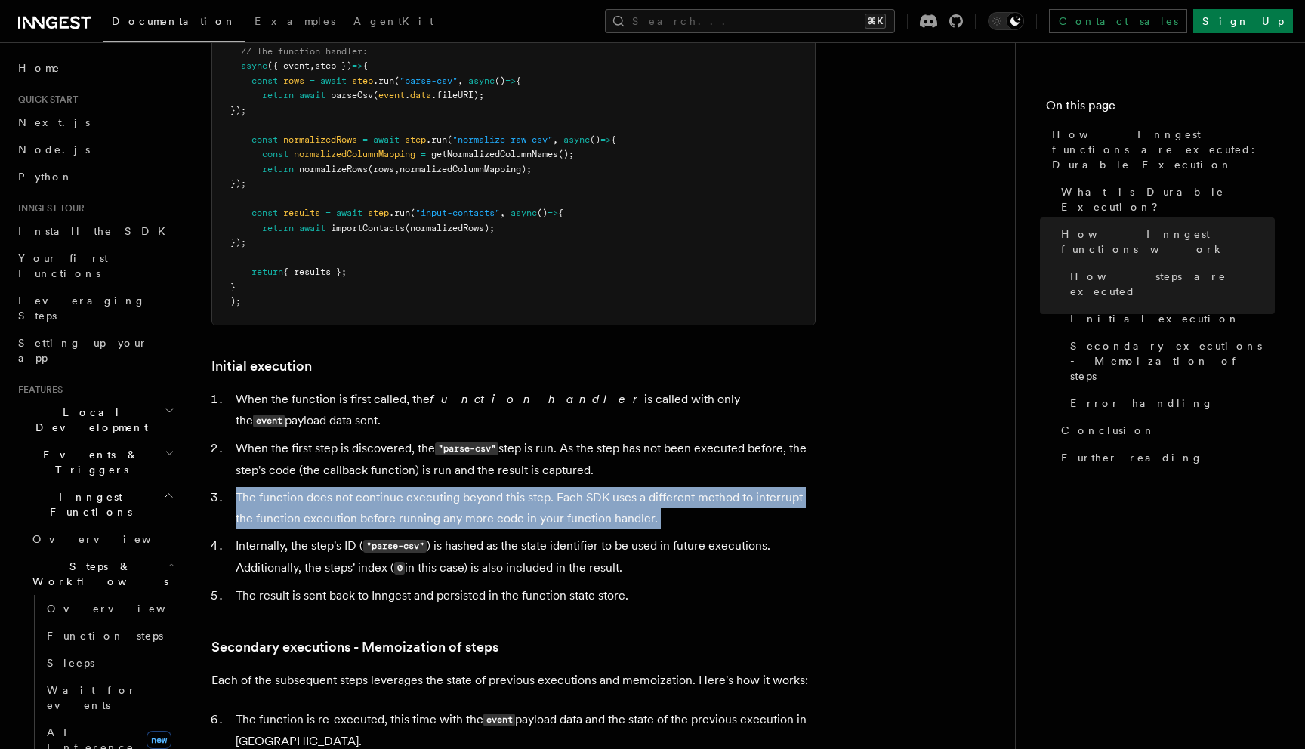
click at [420, 420] on ol "When the function is first called, the function handler is called with only the…" at bounding box center [513, 497] width 604 height 217
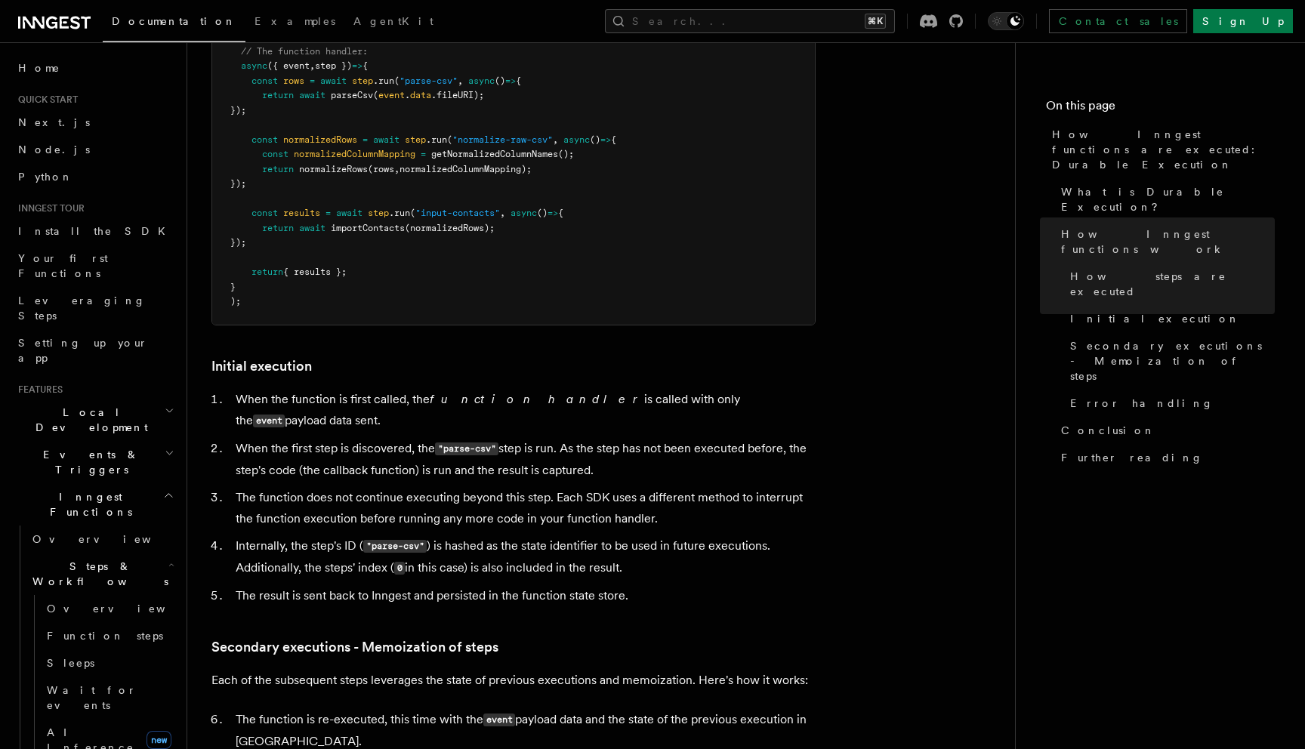
click at [420, 487] on li "The function does not continue executing beyond this step. Each SDK uses a diff…" at bounding box center [523, 508] width 584 height 42
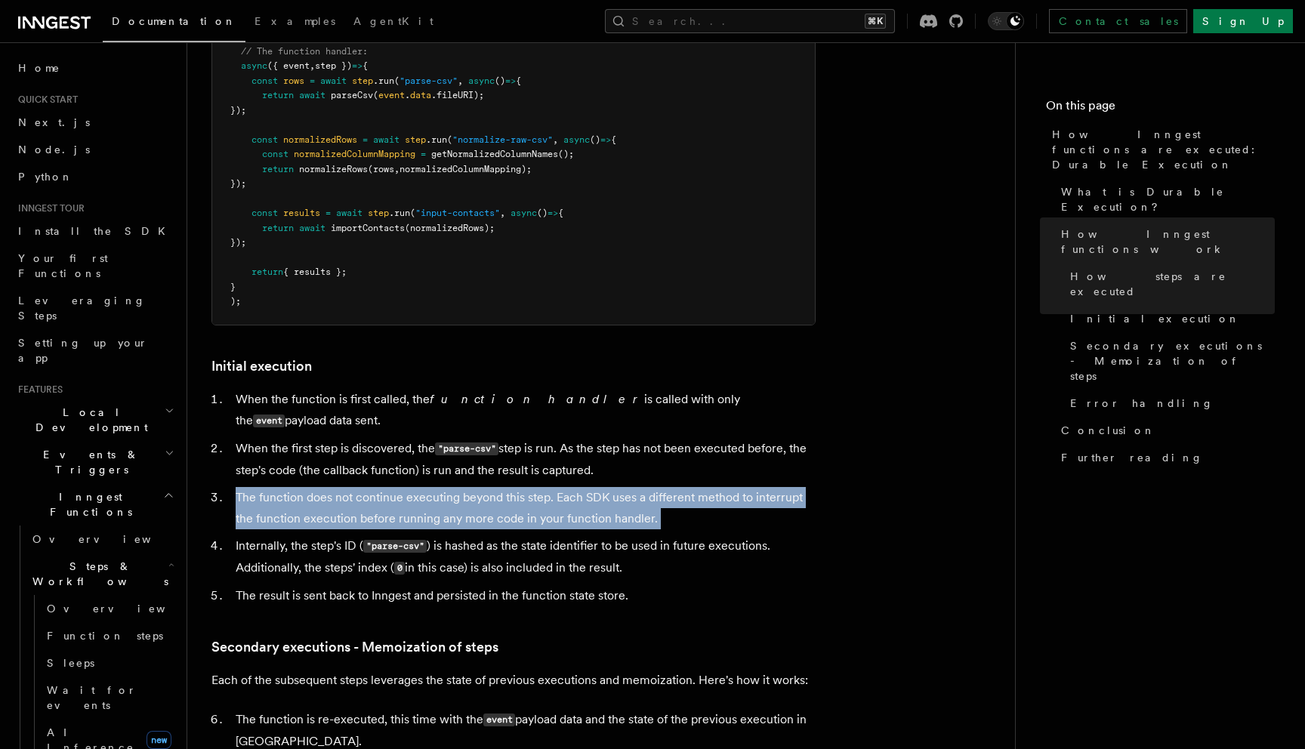
click at [420, 487] on li "The function does not continue executing beyond this step. Each SDK uses a diff…" at bounding box center [523, 508] width 584 height 42
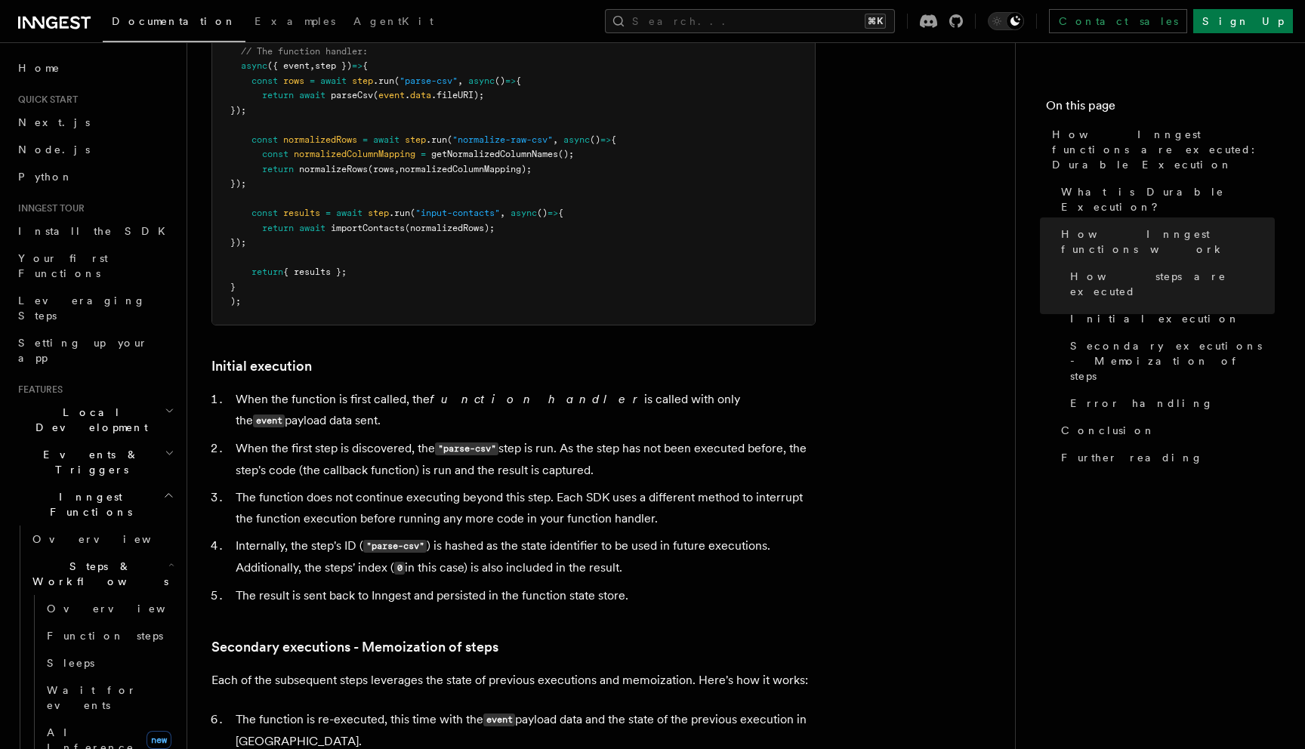
click at [420, 535] on li "Internally, the step's ID ( "parse-csv" ) is hashed as the state identifier to …" at bounding box center [523, 557] width 584 height 44
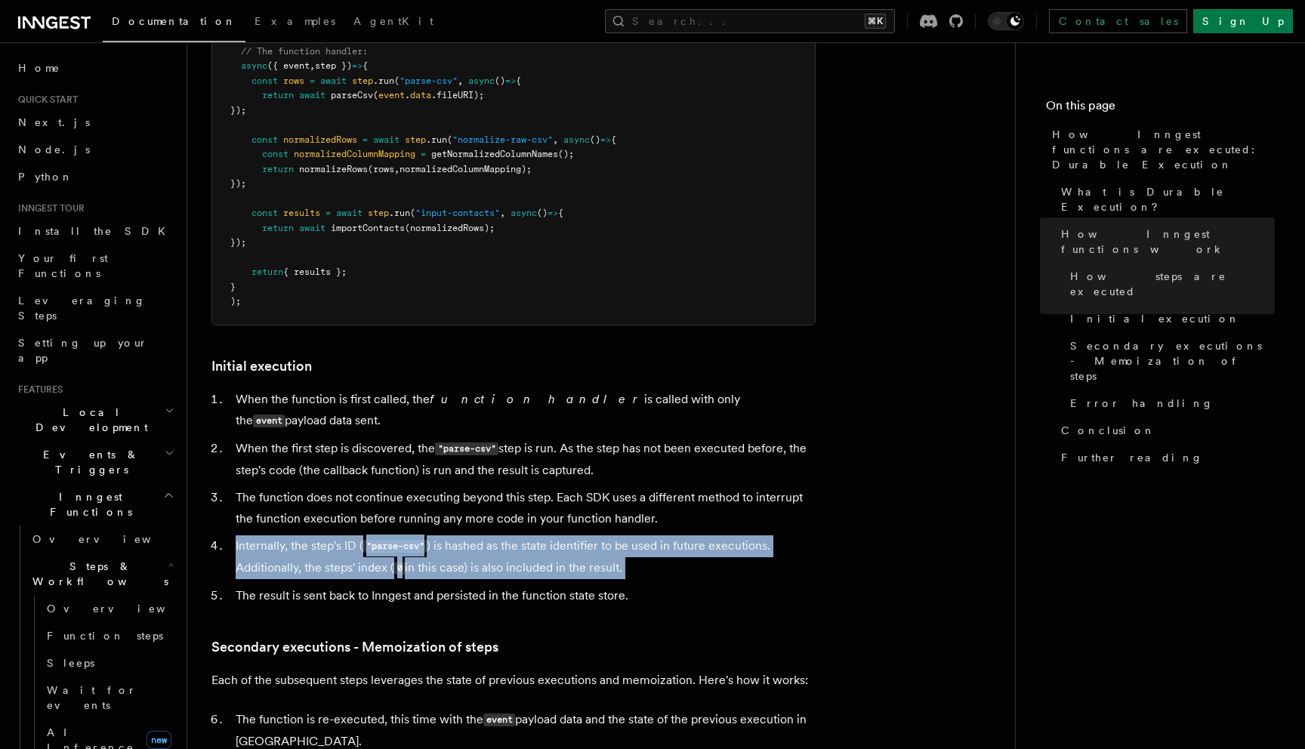
click at [420, 535] on li "Internally, the step's ID ( "parse-csv" ) is hashed as the state identifier to …" at bounding box center [523, 557] width 584 height 44
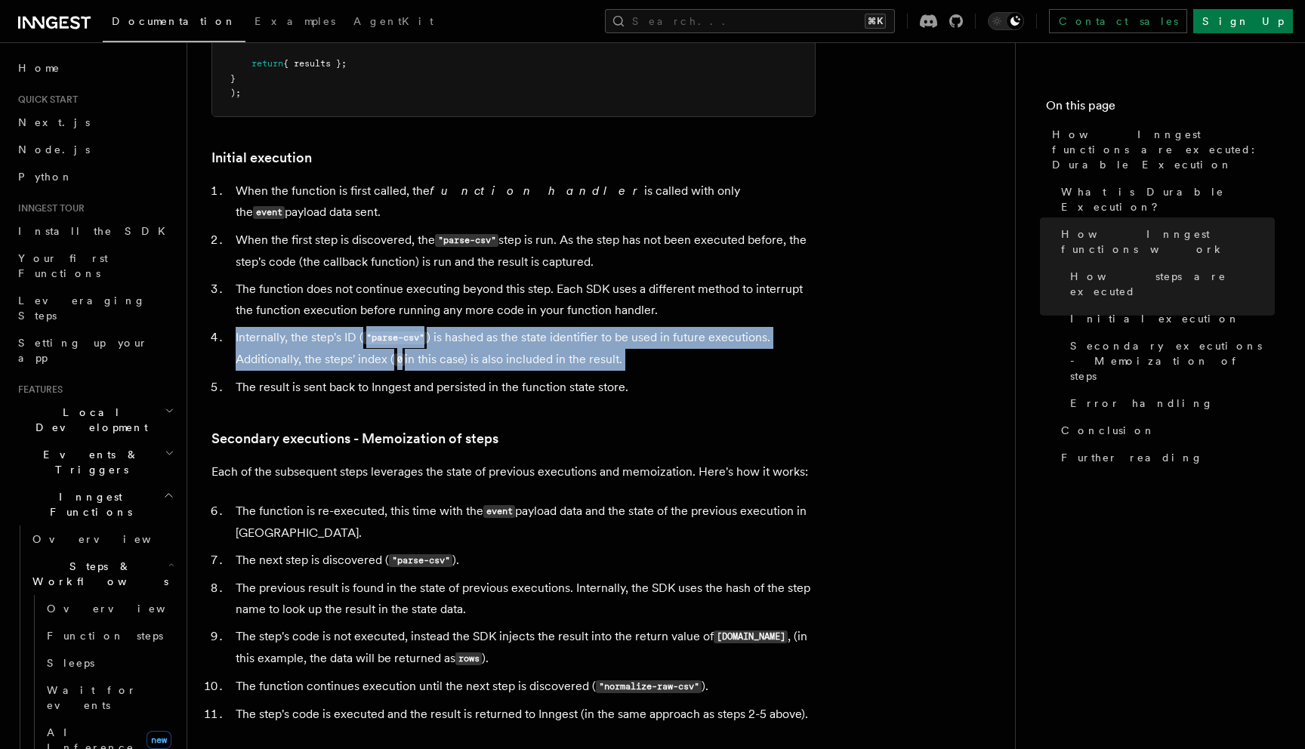
scroll to position [1864, 0]
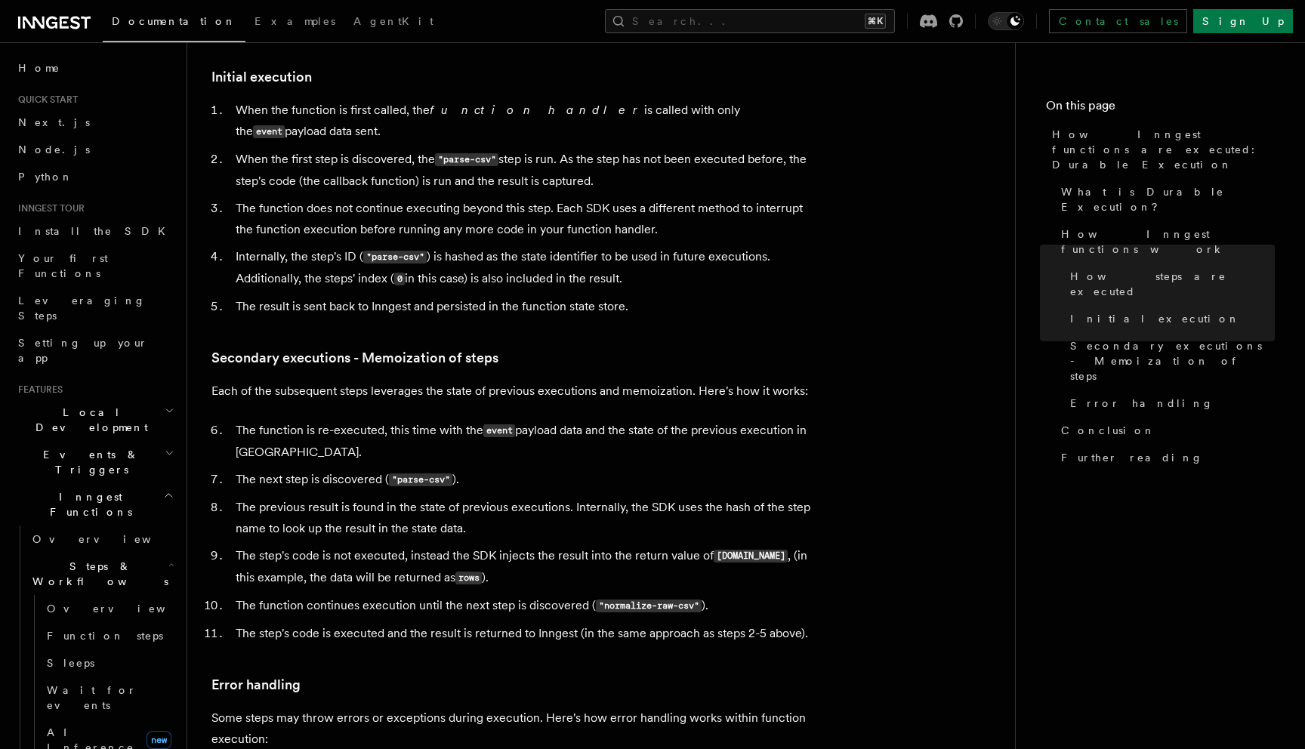
click at [408, 296] on li "The result is sent back to Inngest and persisted in the function state store." at bounding box center [523, 306] width 584 height 21
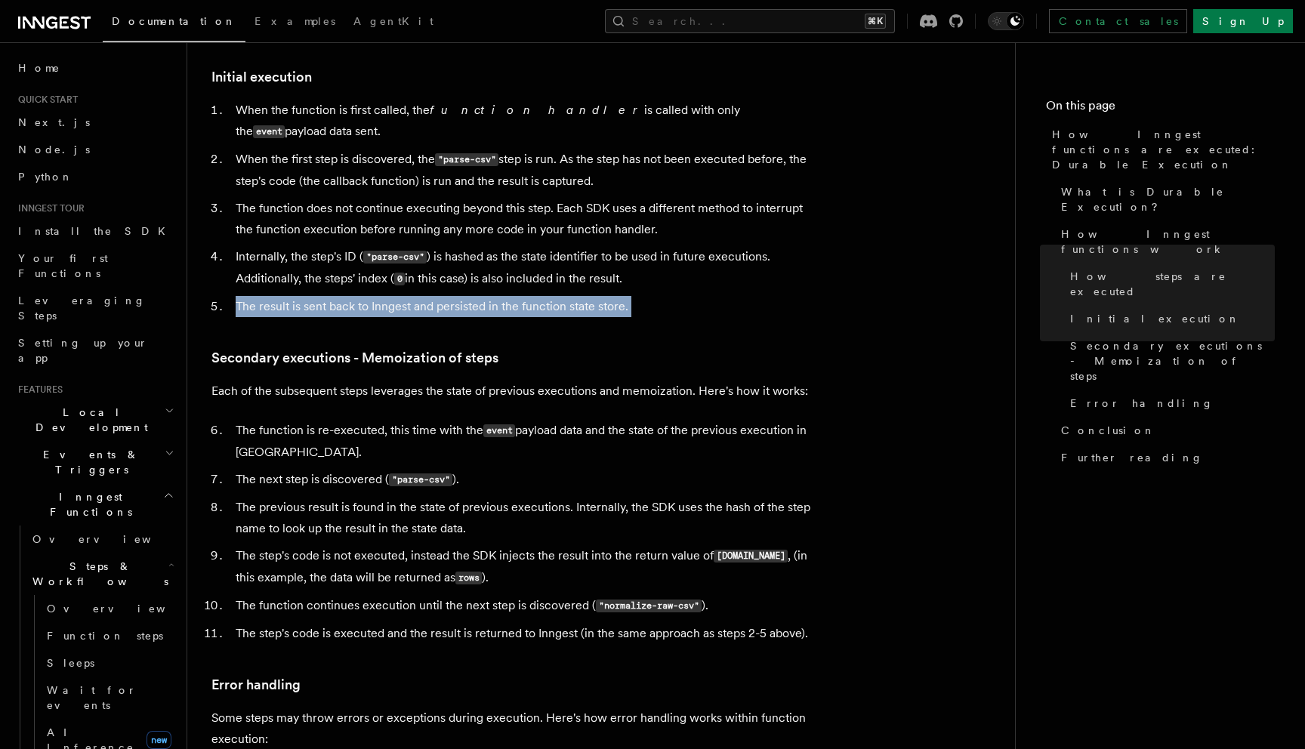
click at [408, 296] on li "The result is sent back to Inngest and persisted in the function state store." at bounding box center [523, 306] width 584 height 21
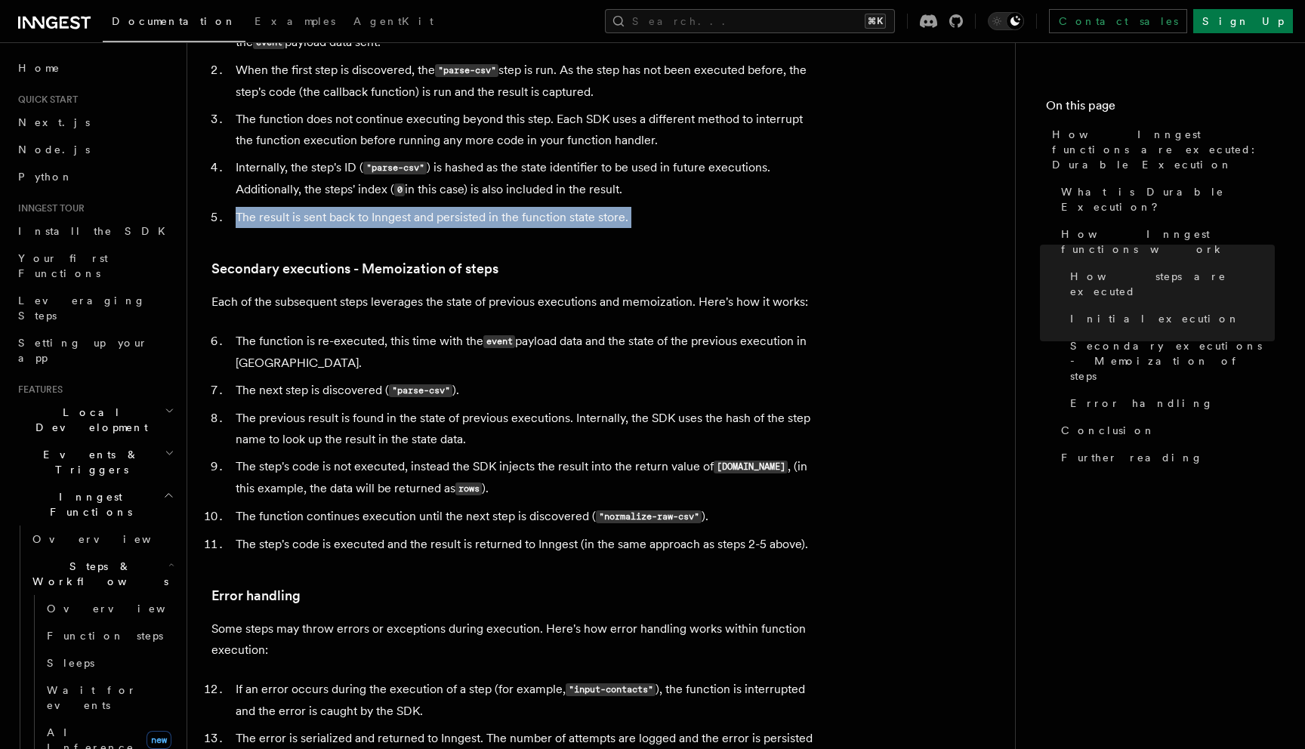
scroll to position [1969, 0]
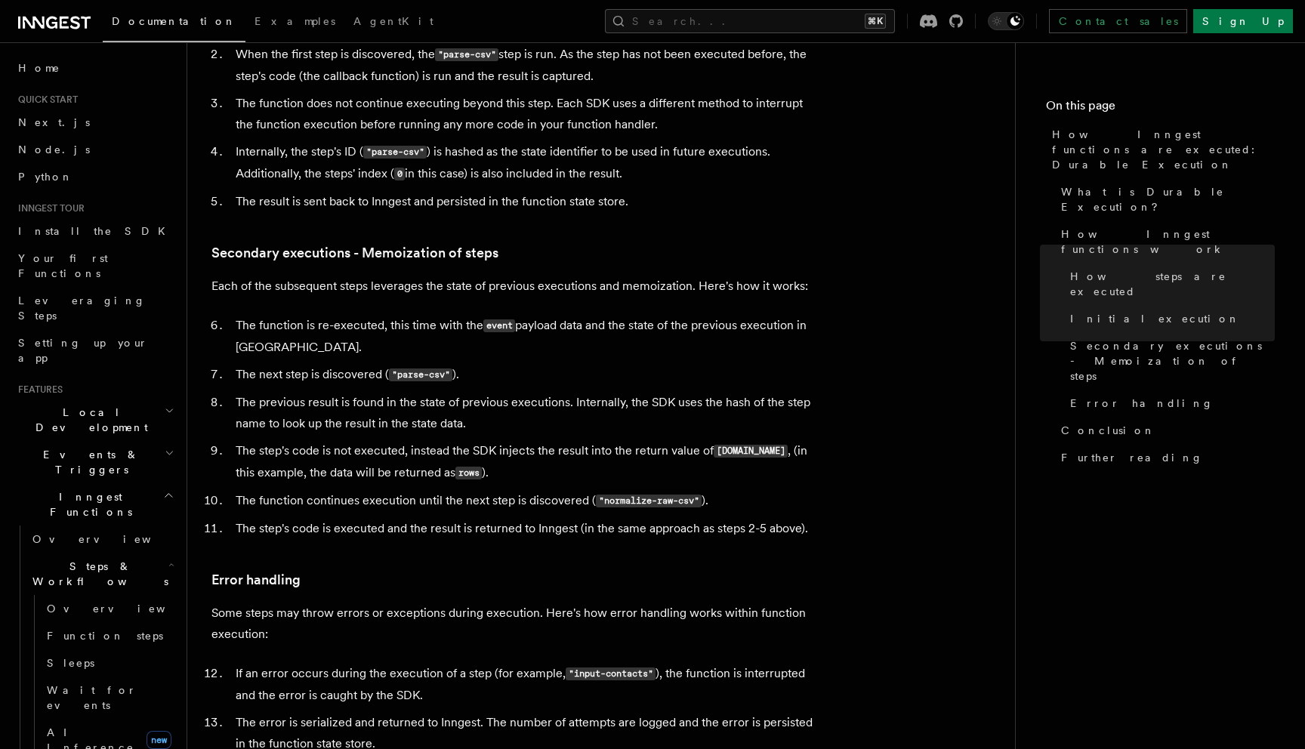
click at [344, 325] on ol "The function is re-executed, this time with the event payload data and the stat…" at bounding box center [513, 427] width 604 height 224
click at [344, 364] on li "The next step is discovered ( "parse-csv" )." at bounding box center [523, 375] width 584 height 22
click at [344, 392] on li "The previous result is found in the state of previous executions. Internally, t…" at bounding box center [523, 413] width 584 height 42
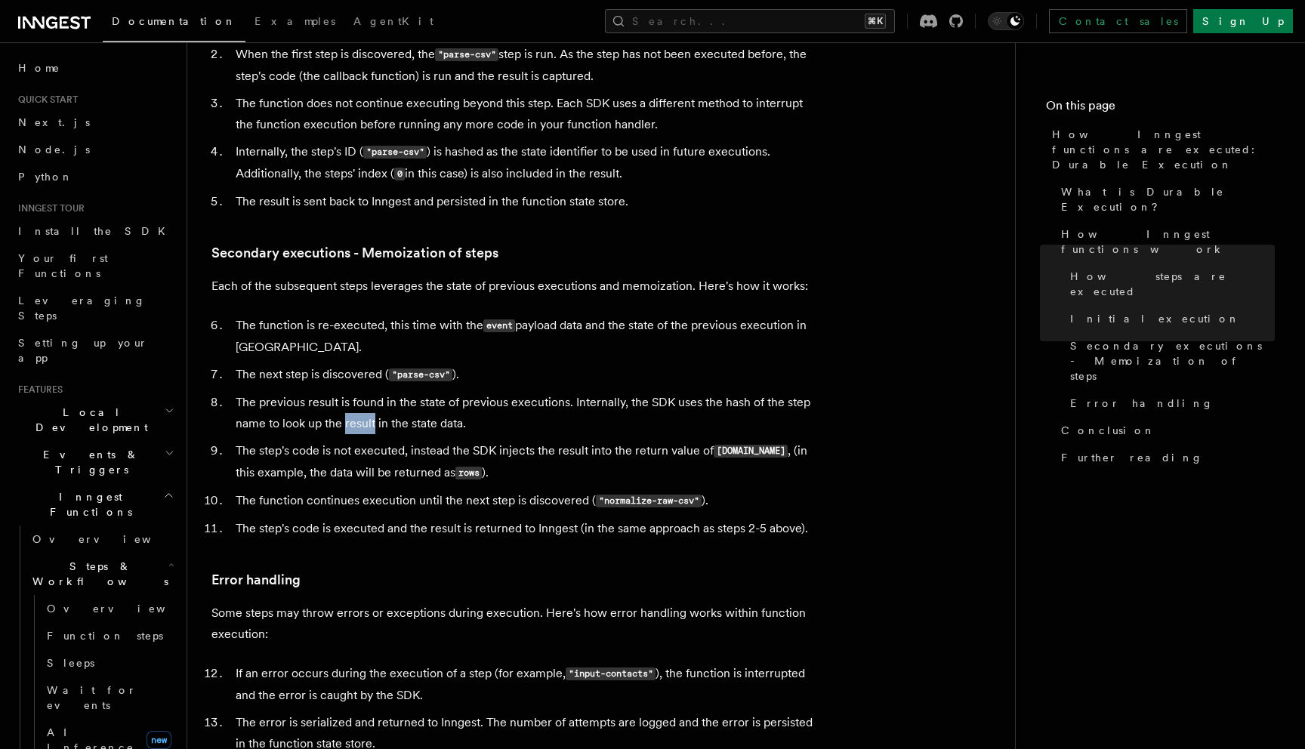
click at [344, 392] on li "The previous result is found in the state of previous executions. Internally, t…" at bounding box center [523, 413] width 584 height 42
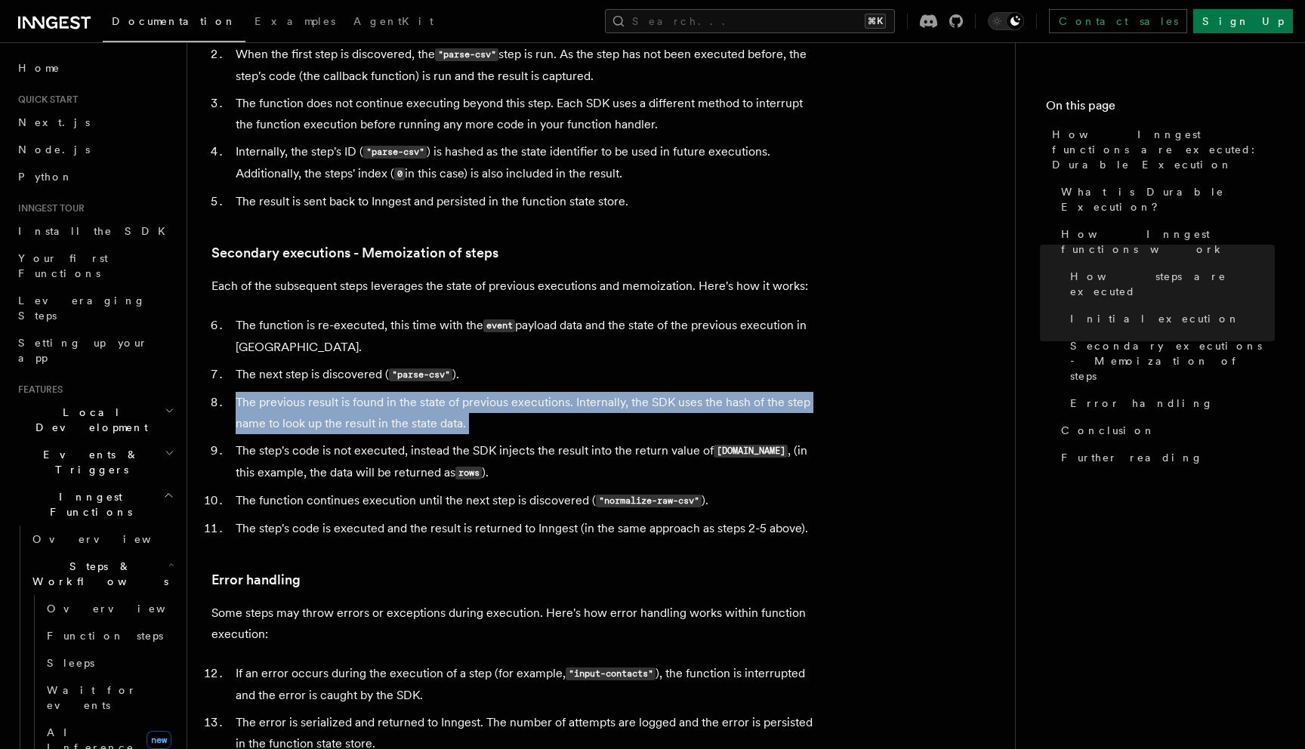
click at [344, 392] on li "The previous result is found in the state of previous executions. Internally, t…" at bounding box center [523, 413] width 584 height 42
click at [366, 392] on li "The previous result is found in the state of previous executions. Internally, t…" at bounding box center [523, 413] width 584 height 42
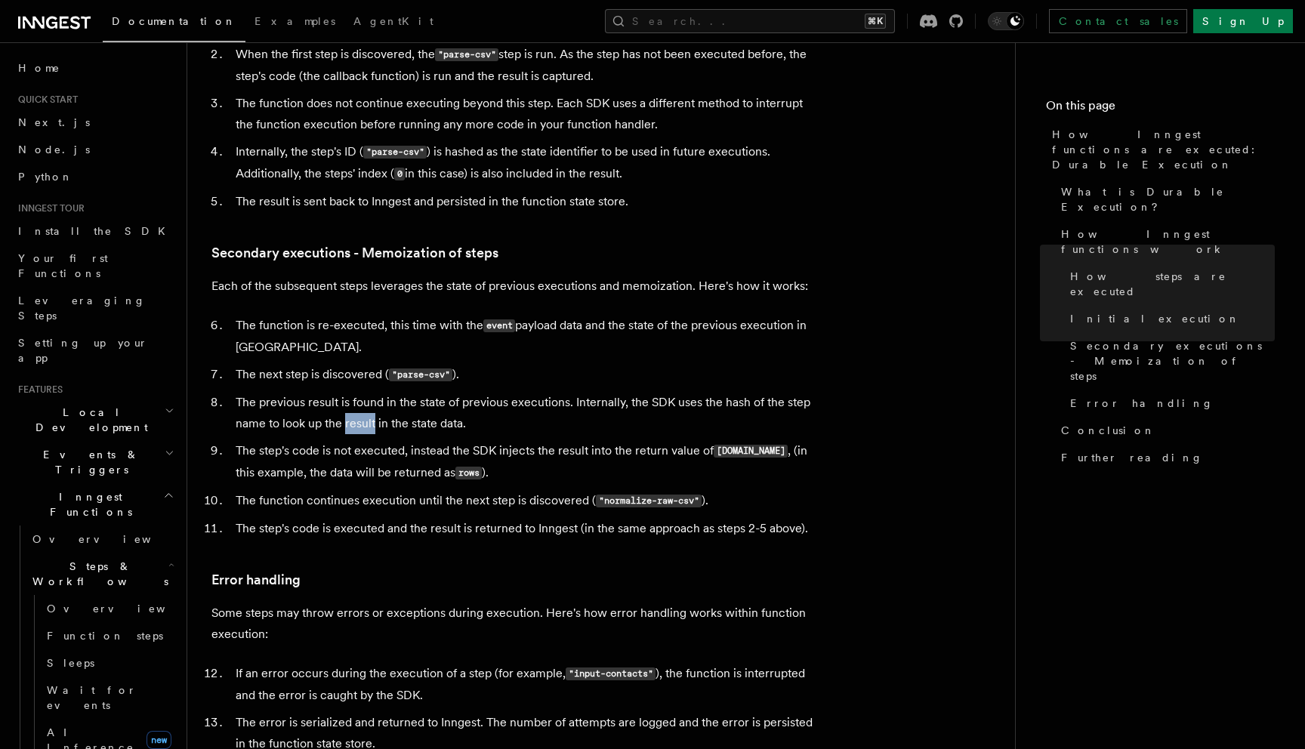
click at [366, 392] on li "The previous result is found in the state of previous executions. Internally, t…" at bounding box center [523, 413] width 584 height 42
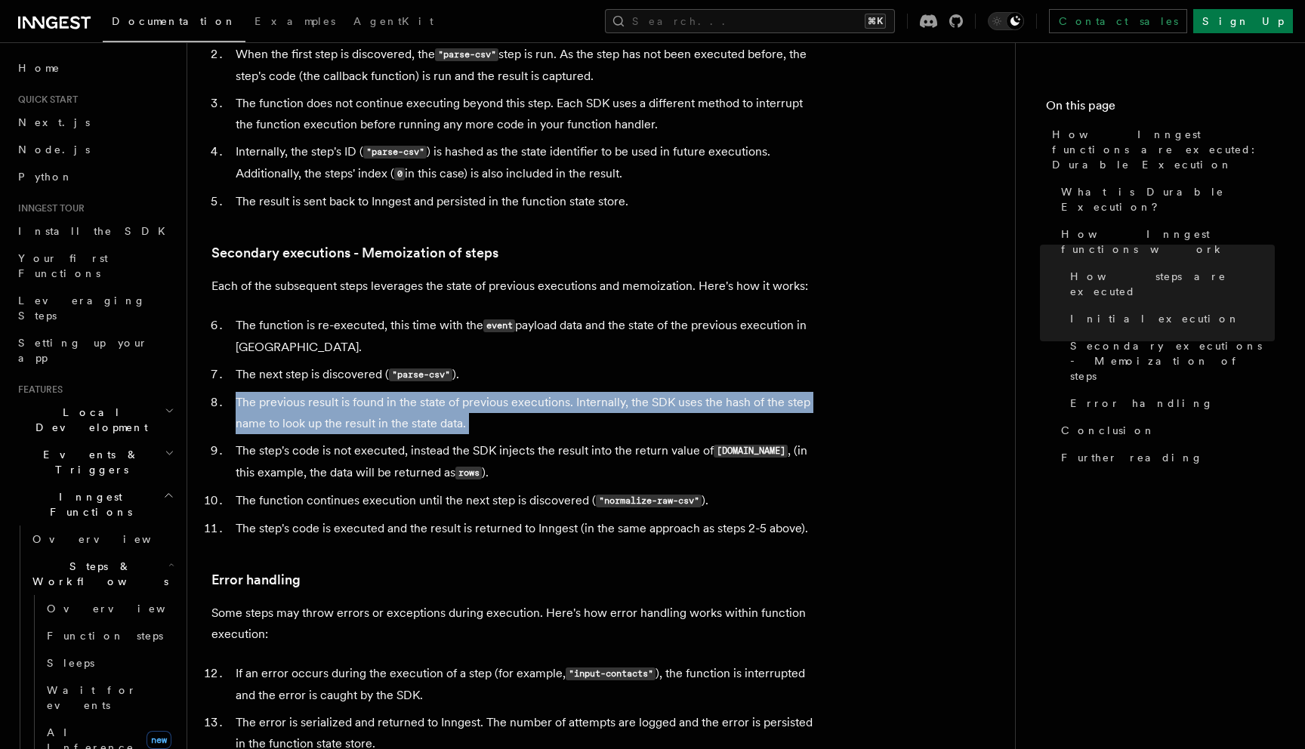
click at [366, 392] on li "The previous result is found in the state of previous executions. Internally, t…" at bounding box center [523, 413] width 584 height 42
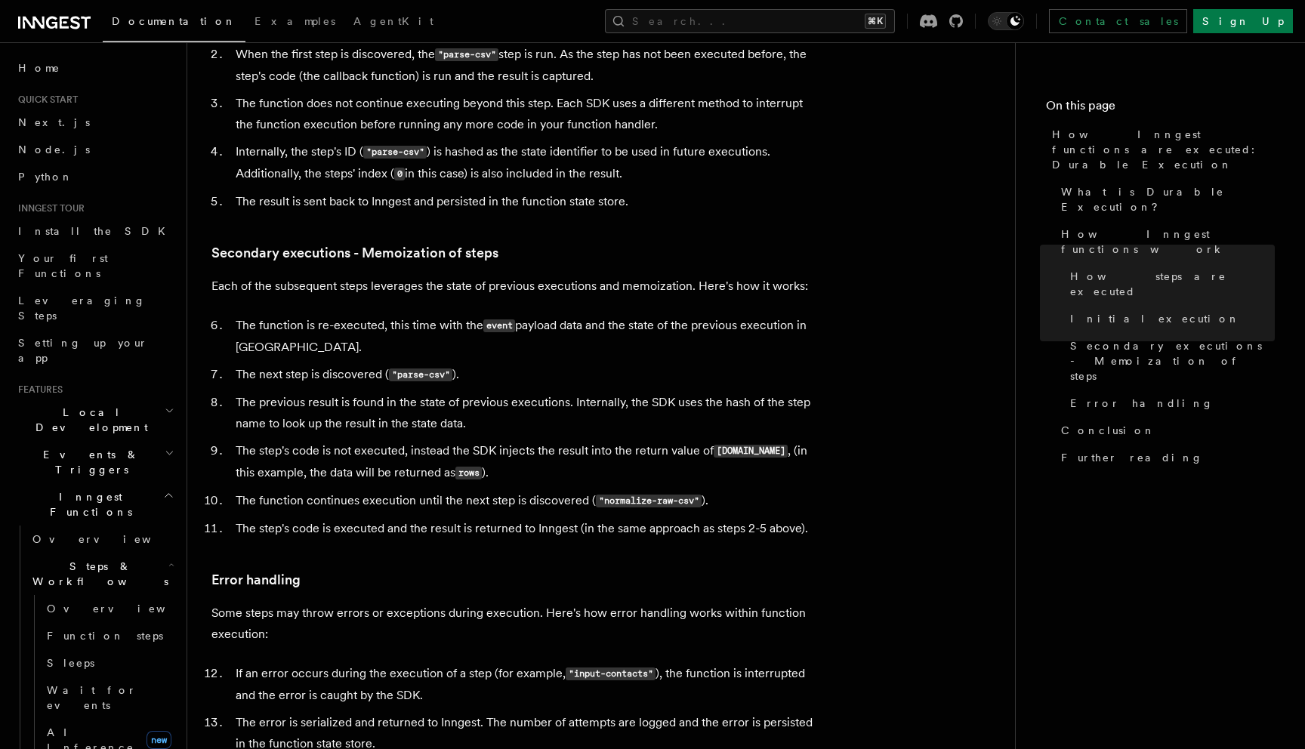
click at [338, 440] on li "The step's code is not executed, instead the SDK injects the result into the re…" at bounding box center [523, 462] width 584 height 44
click at [345, 440] on li "The step's code is not executed, instead the SDK injects the result into the re…" at bounding box center [523, 462] width 584 height 44
click at [325, 440] on li "The step's code is not executed, instead the SDK injects the result into the re…" at bounding box center [523, 462] width 584 height 44
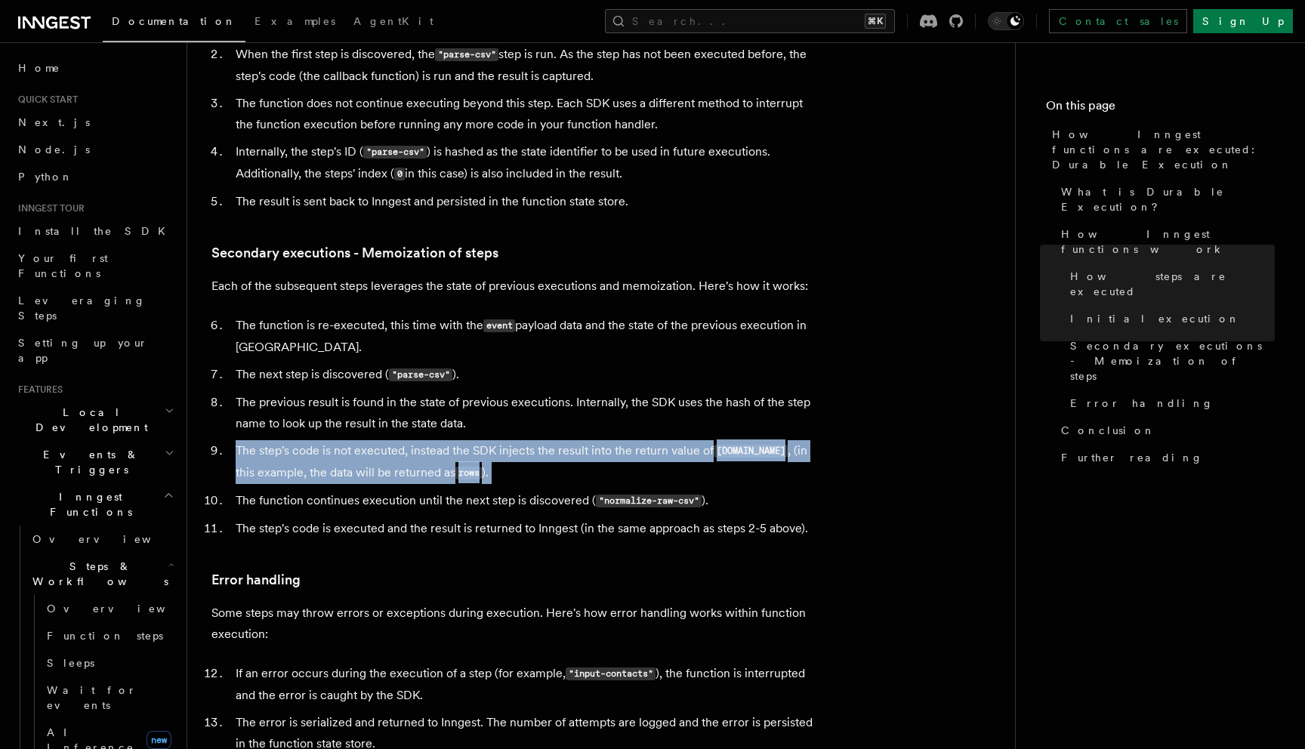
click at [325, 440] on li "The step's code is not executed, instead the SDK injects the result into the re…" at bounding box center [523, 462] width 584 height 44
click at [454, 440] on li "The step's code is not executed, instead the SDK injects the result into the re…" at bounding box center [523, 462] width 584 height 44
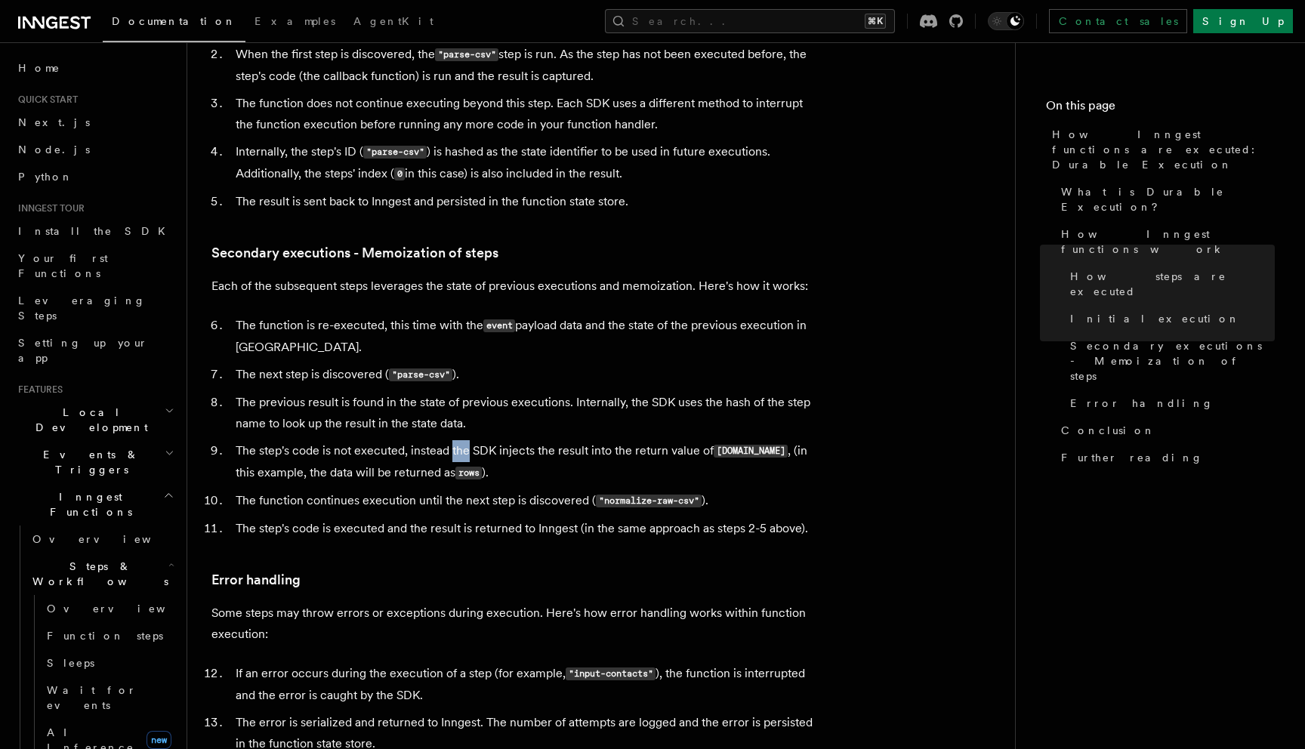
click at [454, 440] on li "The step's code is not executed, instead the SDK injects the result into the re…" at bounding box center [523, 462] width 584 height 44
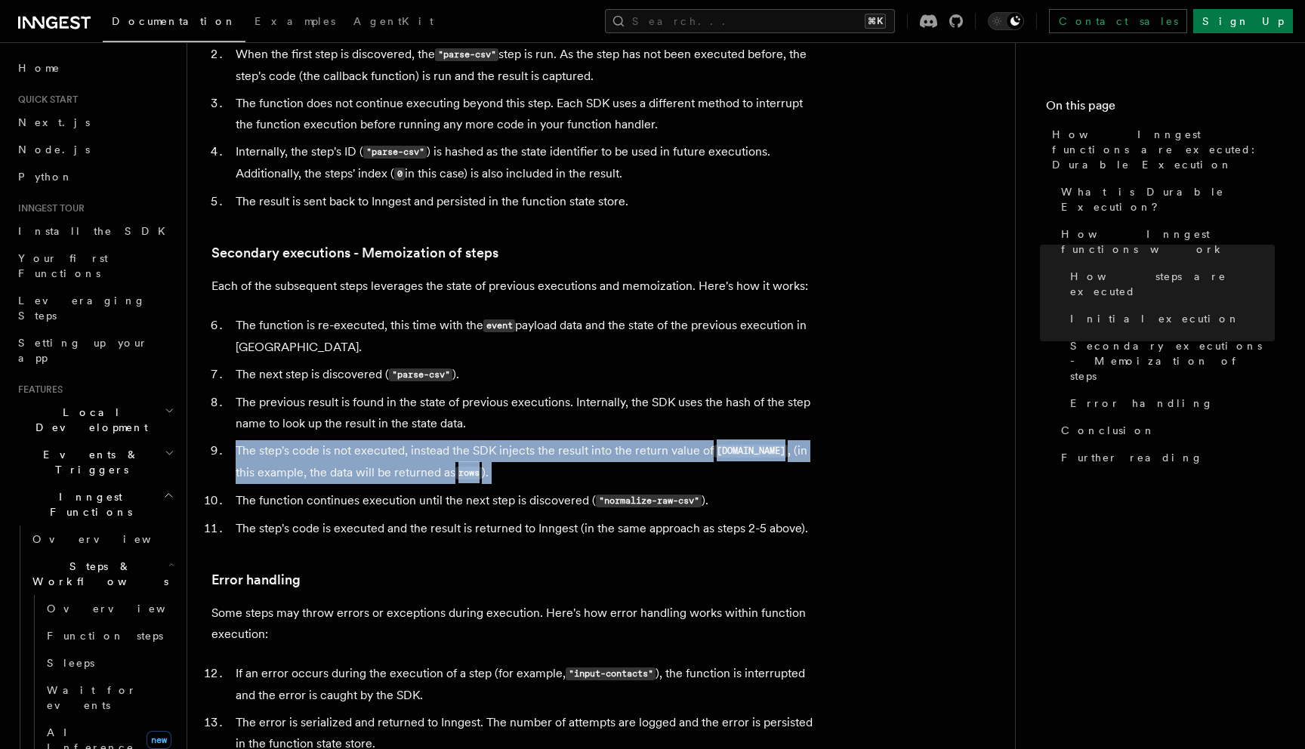
click at [454, 440] on li "The step's code is not executed, instead the SDK injects the result into the re…" at bounding box center [523, 462] width 584 height 44
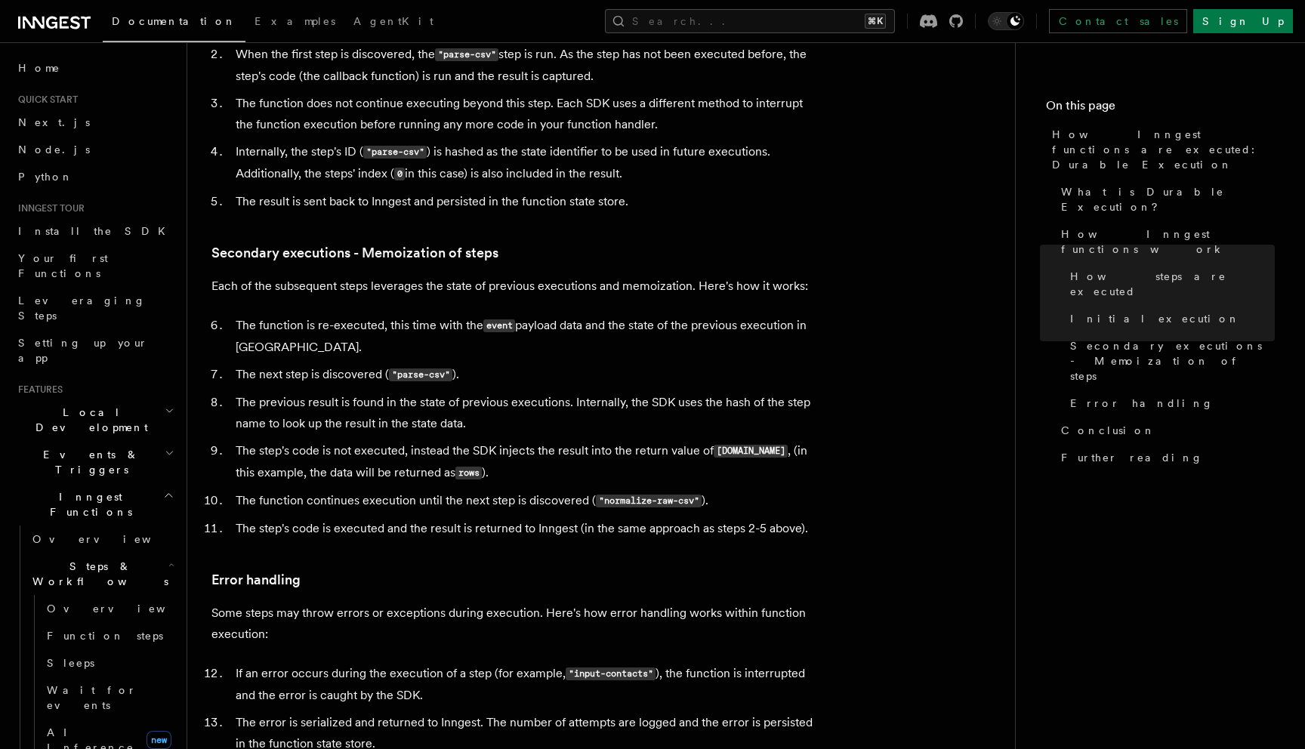
click at [516, 440] on li "The step's code is not executed, instead the SDK injects the result into the re…" at bounding box center [523, 462] width 584 height 44
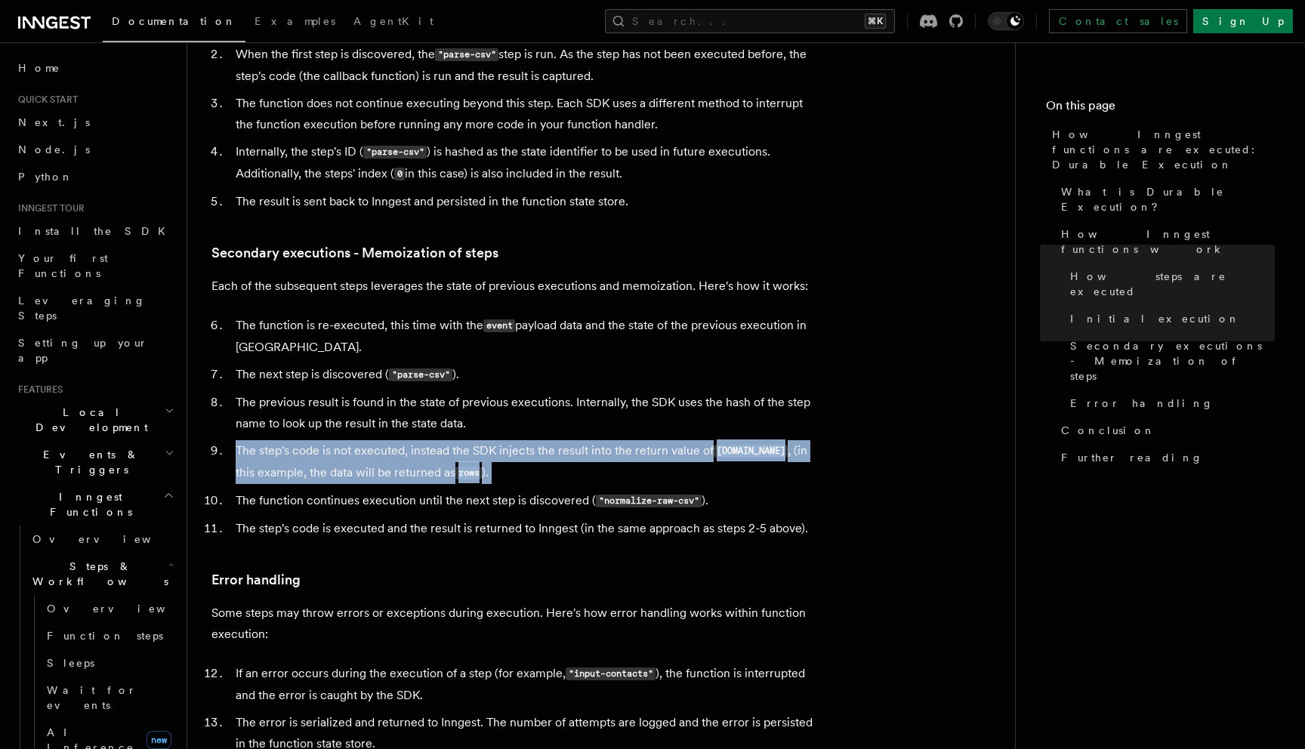
click at [516, 440] on li "The step's code is not executed, instead the SDK injects the result into the re…" at bounding box center [523, 462] width 584 height 44
click at [522, 440] on li "The step's code is not executed, instead the SDK injects the result into the re…" at bounding box center [523, 462] width 584 height 44
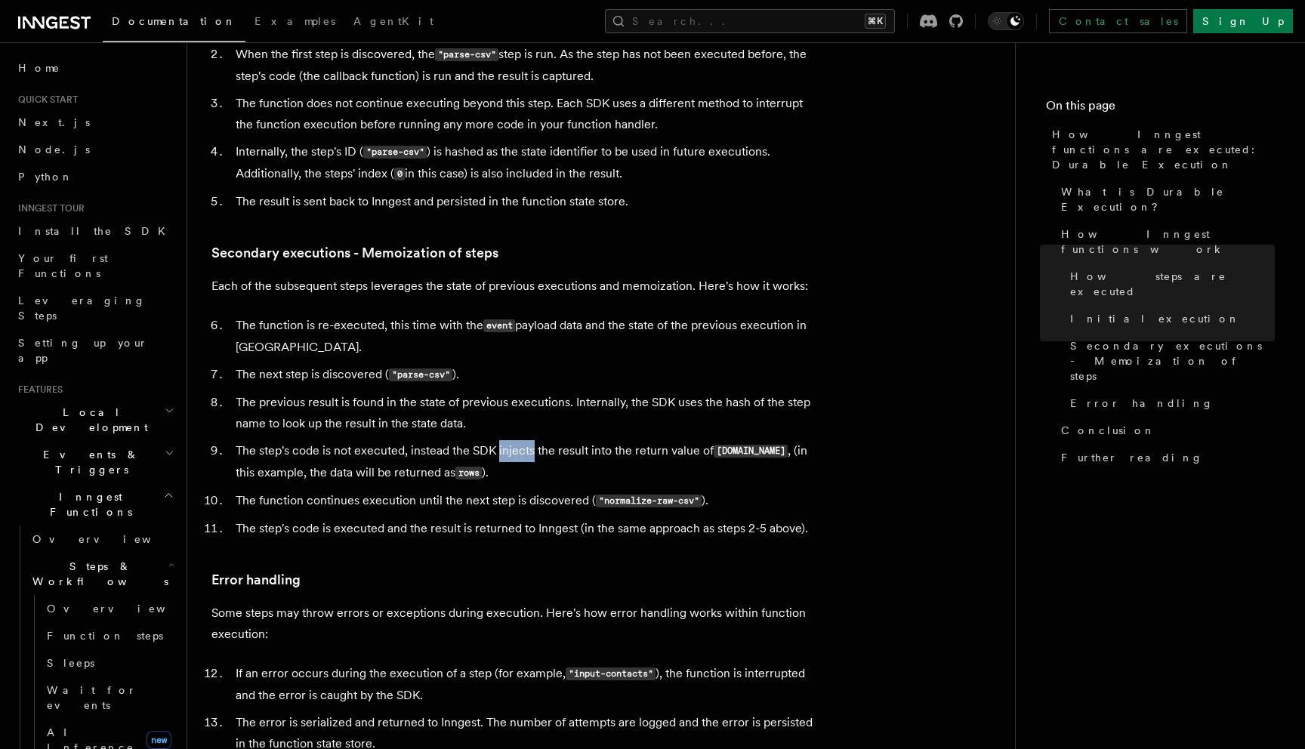
click at [522, 440] on li "The step's code is not executed, instead the SDK injects the result into the re…" at bounding box center [523, 462] width 584 height 44
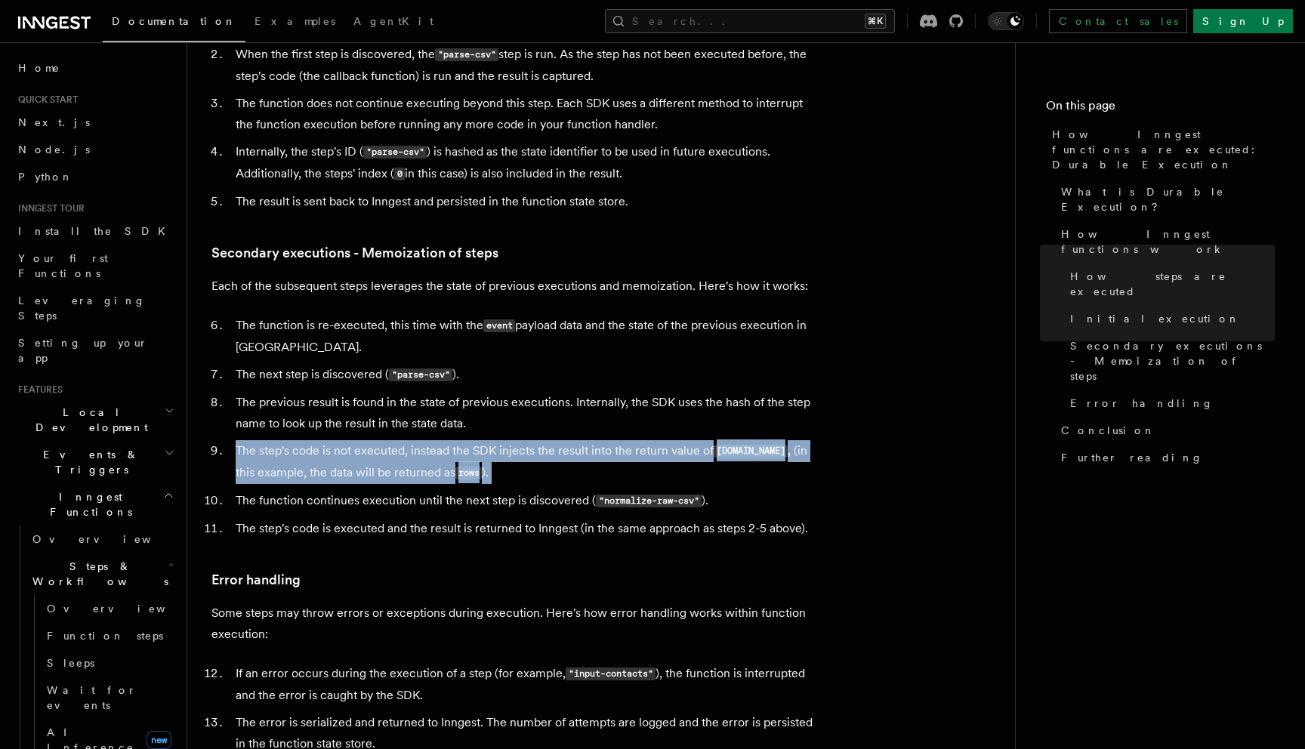
click at [522, 440] on li "The step's code is not executed, instead the SDK injects the result into the re…" at bounding box center [523, 462] width 584 height 44
click at [534, 440] on li "The step's code is not executed, instead the SDK injects the result into the re…" at bounding box center [523, 462] width 584 height 44
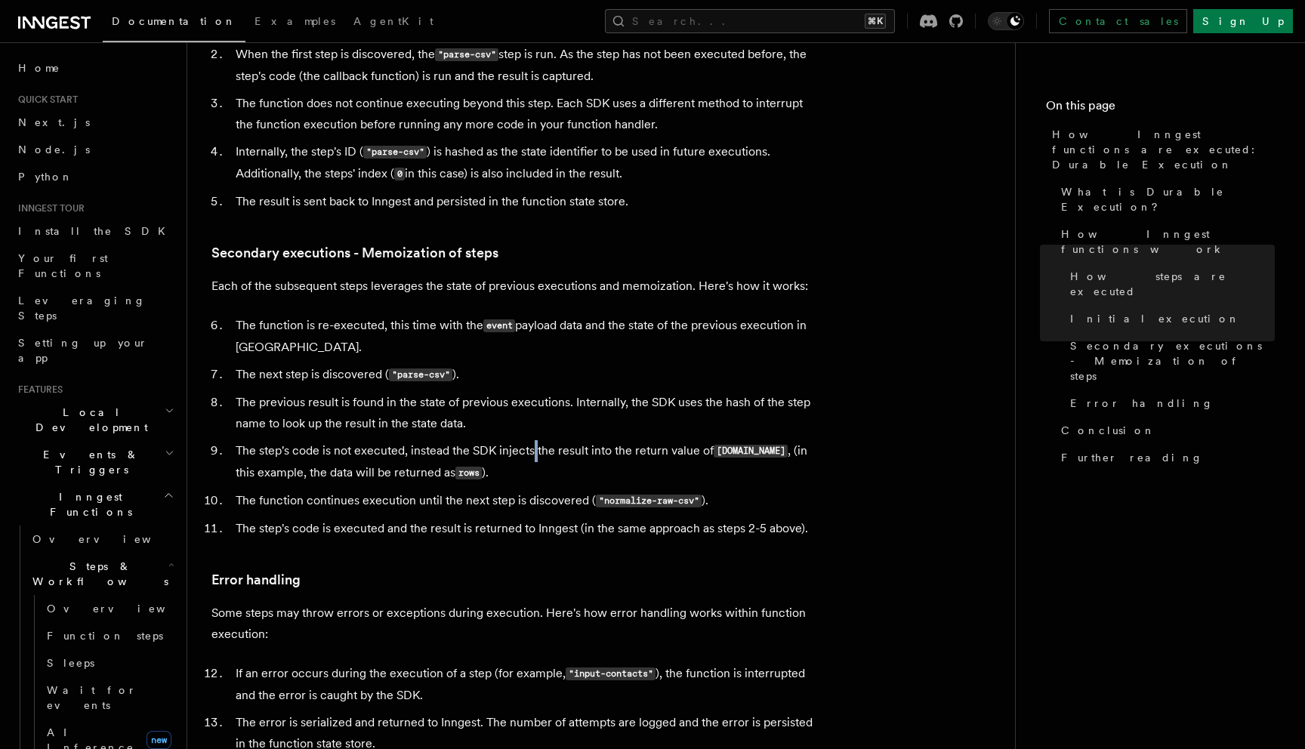
click at [534, 440] on li "The step's code is not executed, instead the SDK injects the result into the re…" at bounding box center [523, 462] width 584 height 44
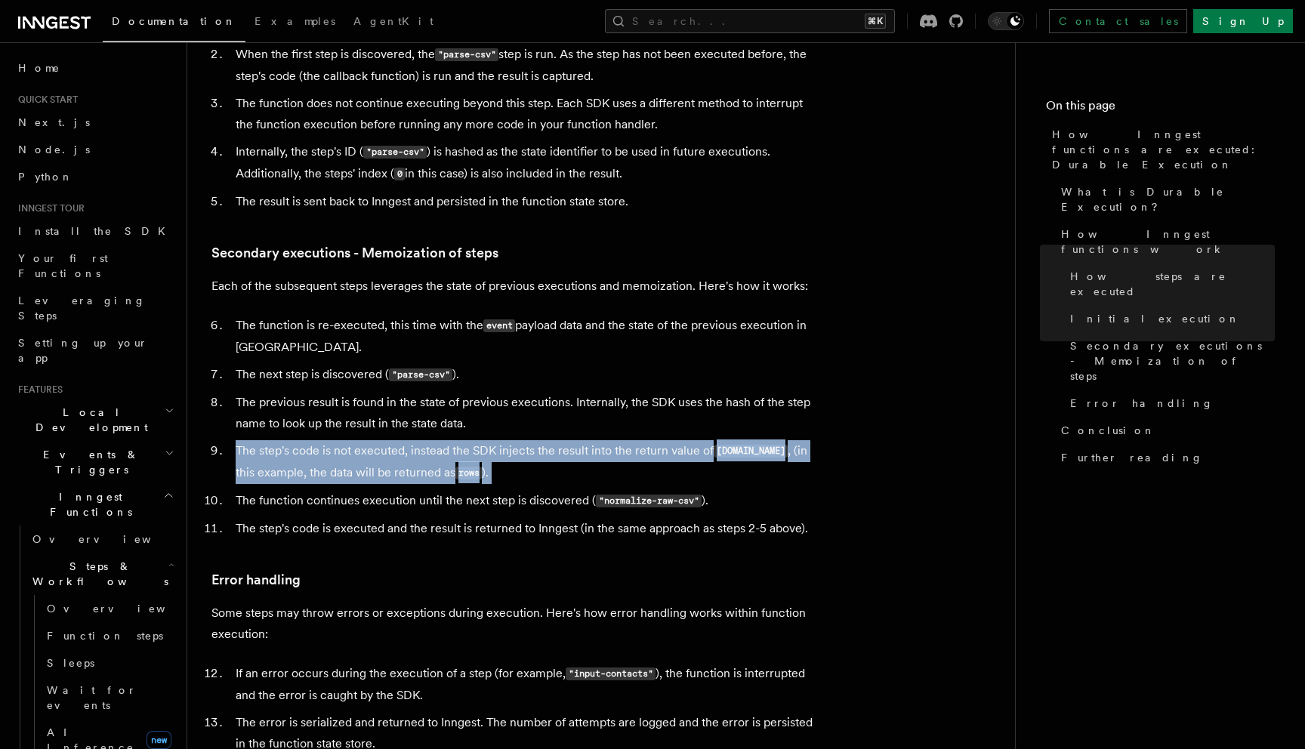
click at [534, 440] on li "The step's code is not executed, instead the SDK injects the result into the re…" at bounding box center [523, 462] width 584 height 44
click at [371, 440] on li "The step's code is not executed, instead the SDK injects the result into the re…" at bounding box center [523, 462] width 584 height 44
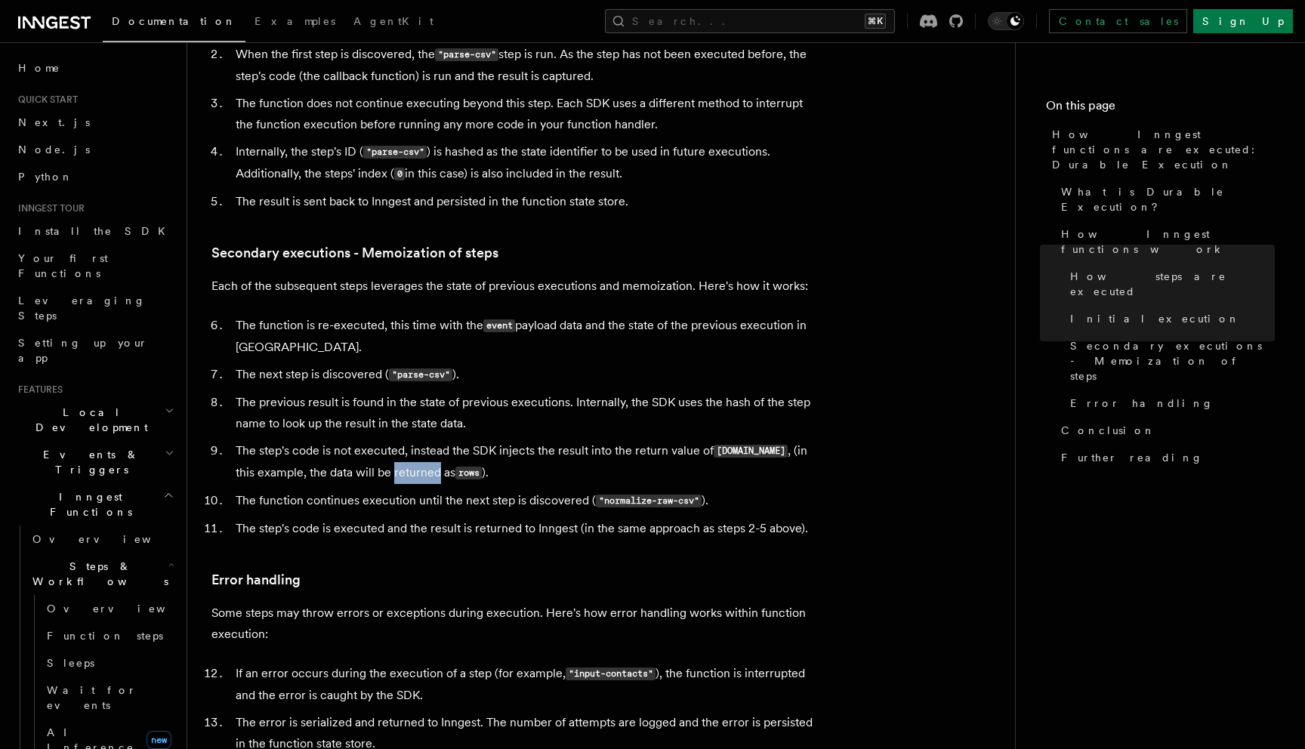
click at [371, 440] on li "The step's code is not executed, instead the SDK injects the result into the re…" at bounding box center [523, 462] width 584 height 44
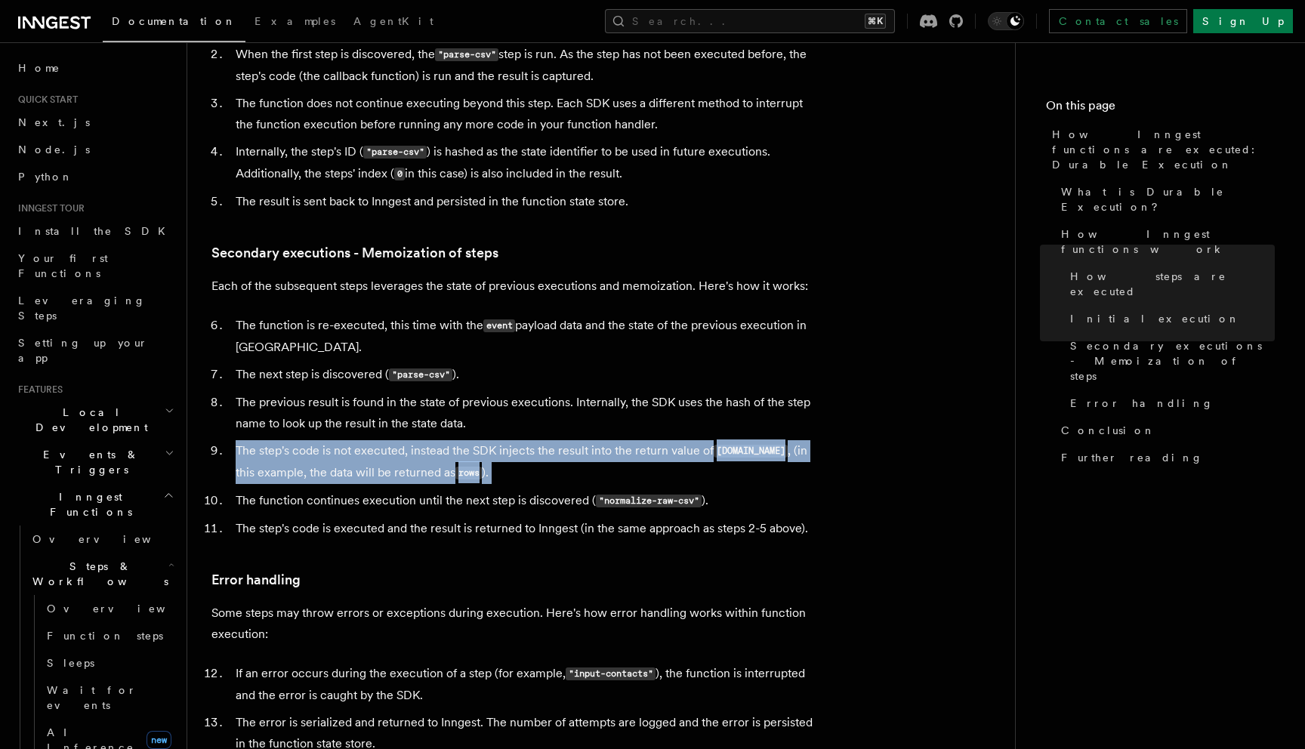
click at [371, 440] on li "The step's code is not executed, instead the SDK injects the result into the re…" at bounding box center [523, 462] width 584 height 44
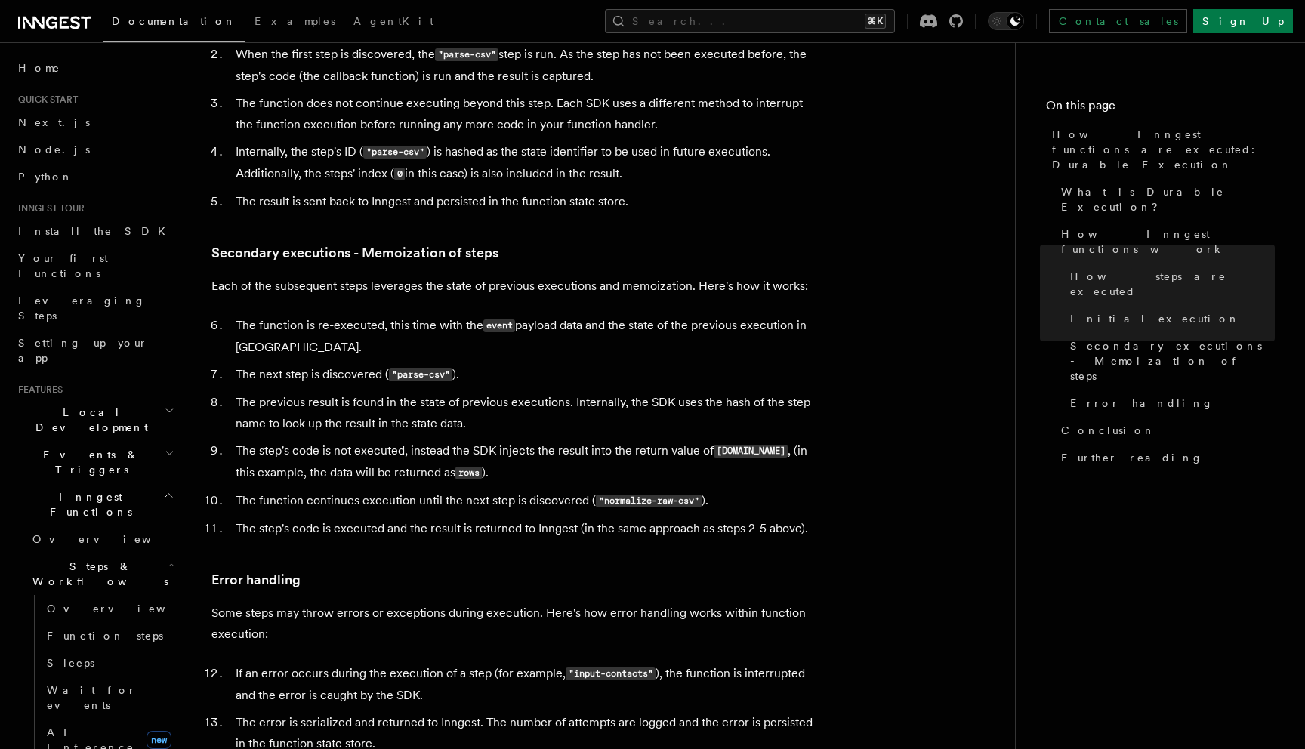
click at [292, 490] on li "The function continues execution until the next step is discovered ( "normalize…" at bounding box center [523, 501] width 584 height 22
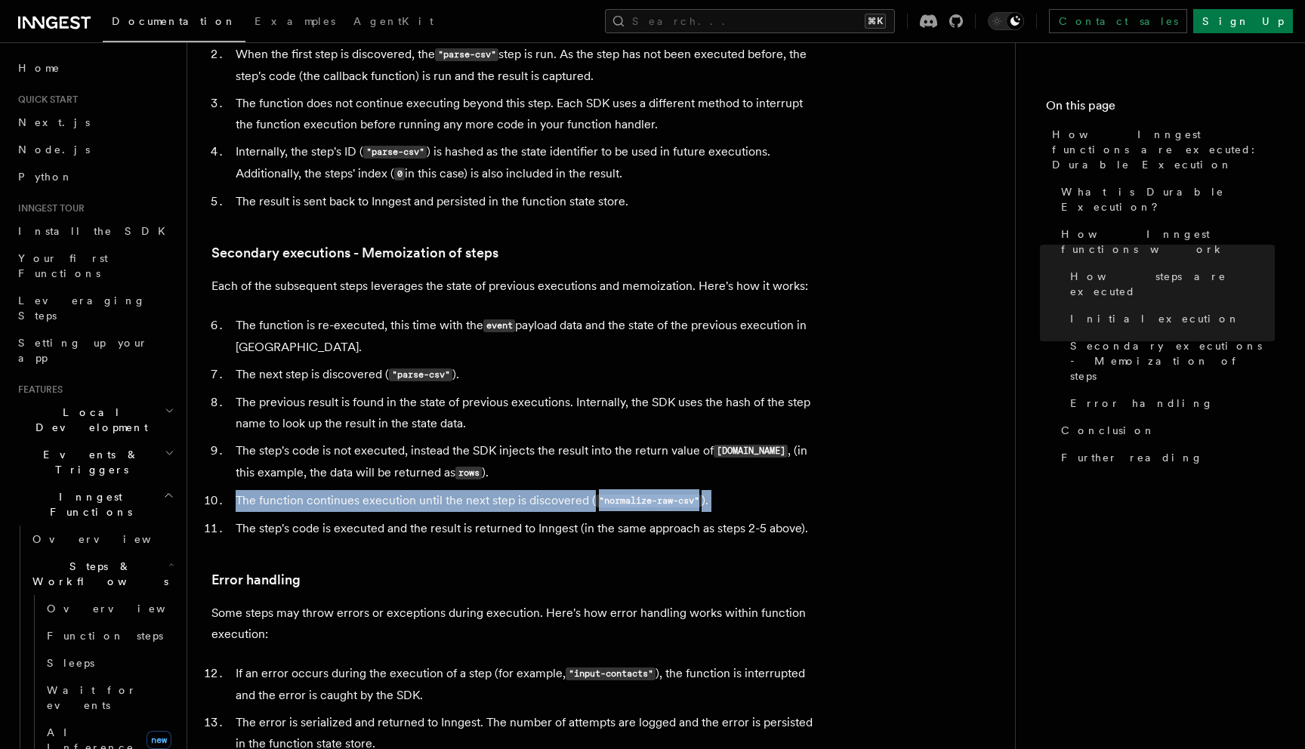
click at [292, 490] on li "The function continues execution until the next step is discovered ( "normalize…" at bounding box center [523, 501] width 584 height 22
click at [358, 490] on li "The function continues execution until the next step is discovered ( "normalize…" at bounding box center [523, 501] width 584 height 22
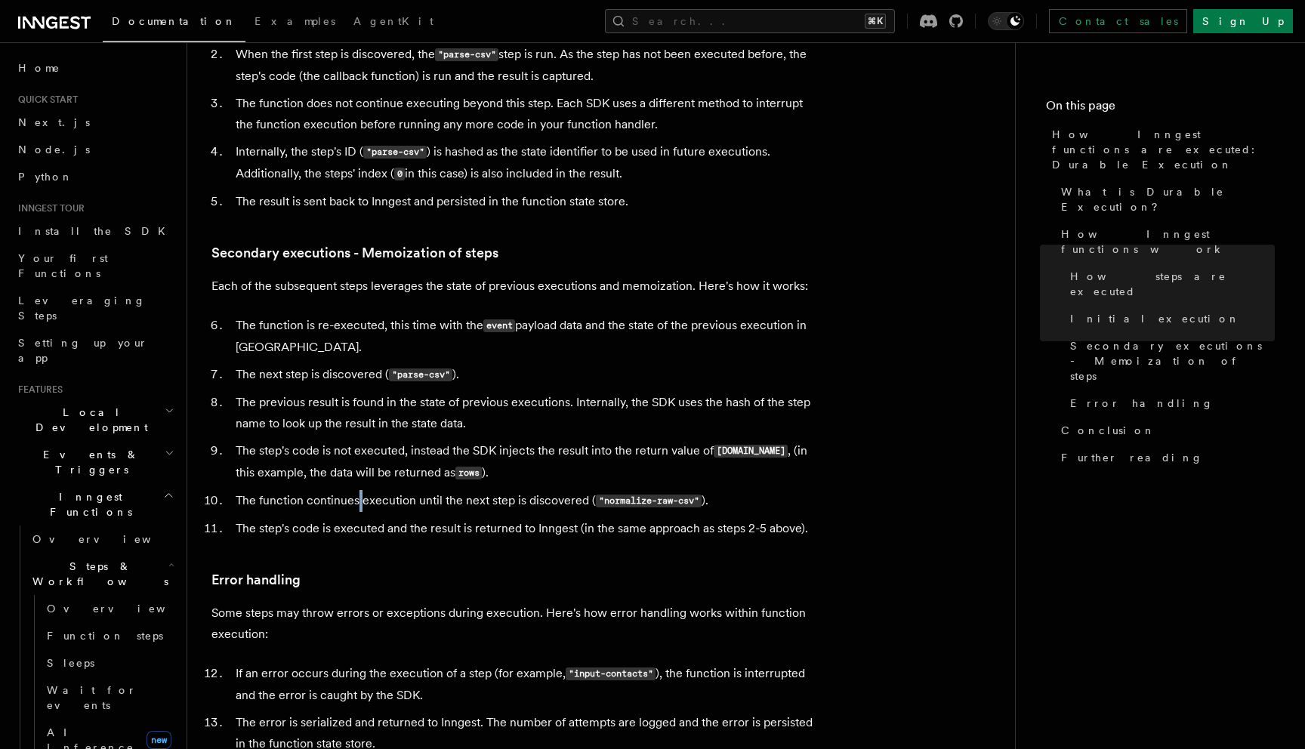
click at [358, 490] on li "The function continues execution until the next step is discovered ( "normalize…" at bounding box center [523, 501] width 584 height 22
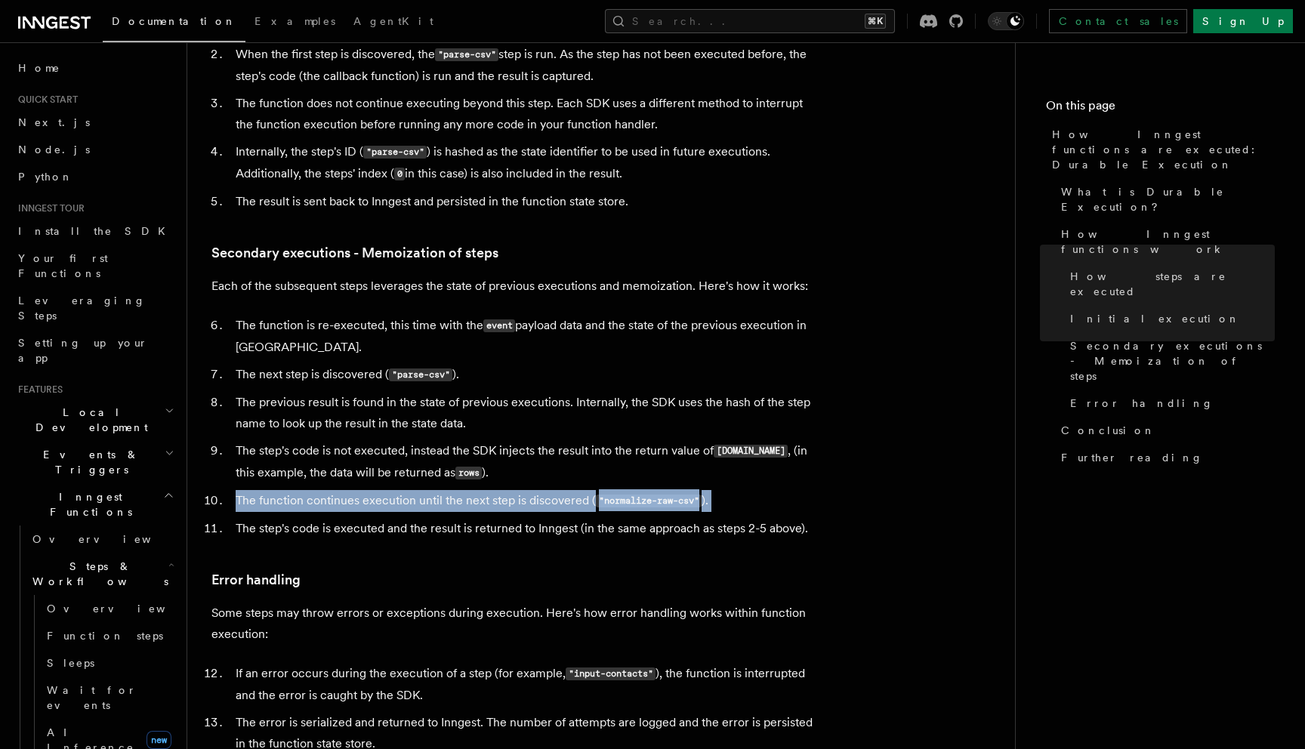
click at [358, 490] on li "The function continues execution until the next step is discovered ( "normalize…" at bounding box center [523, 501] width 584 height 22
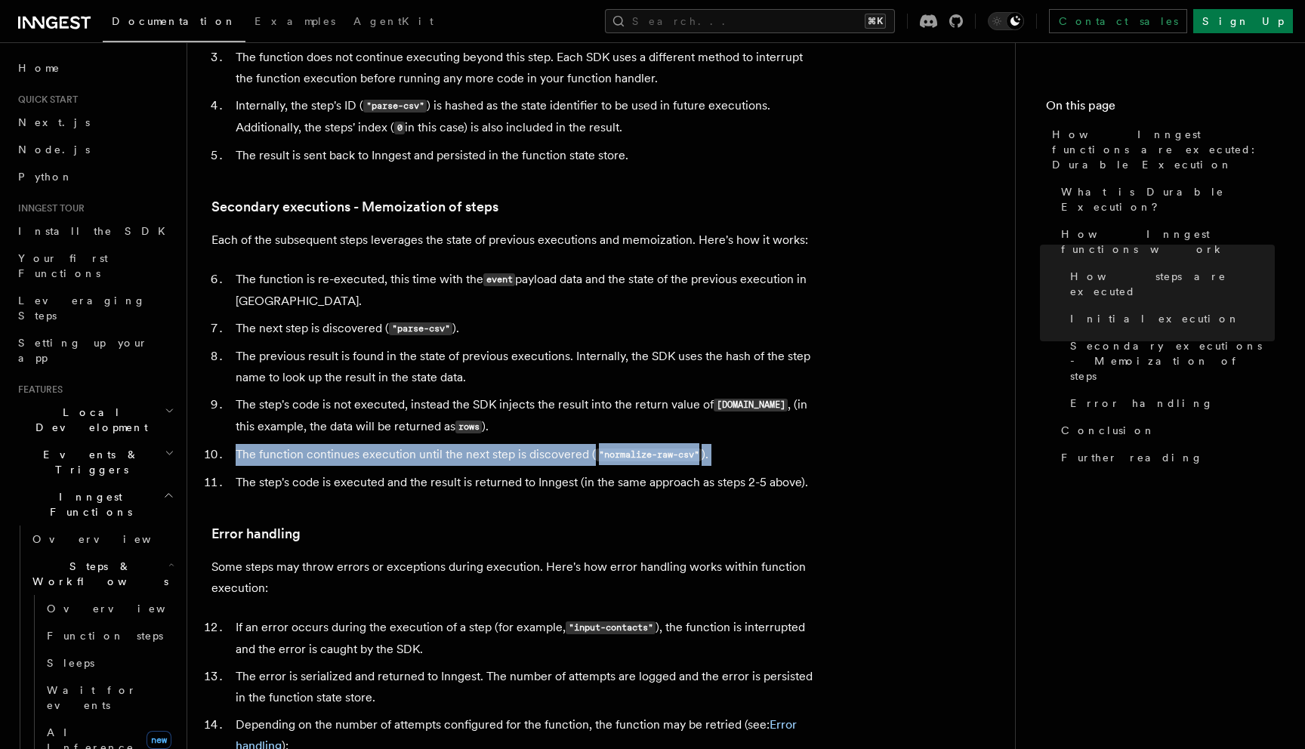
scroll to position [2019, 0]
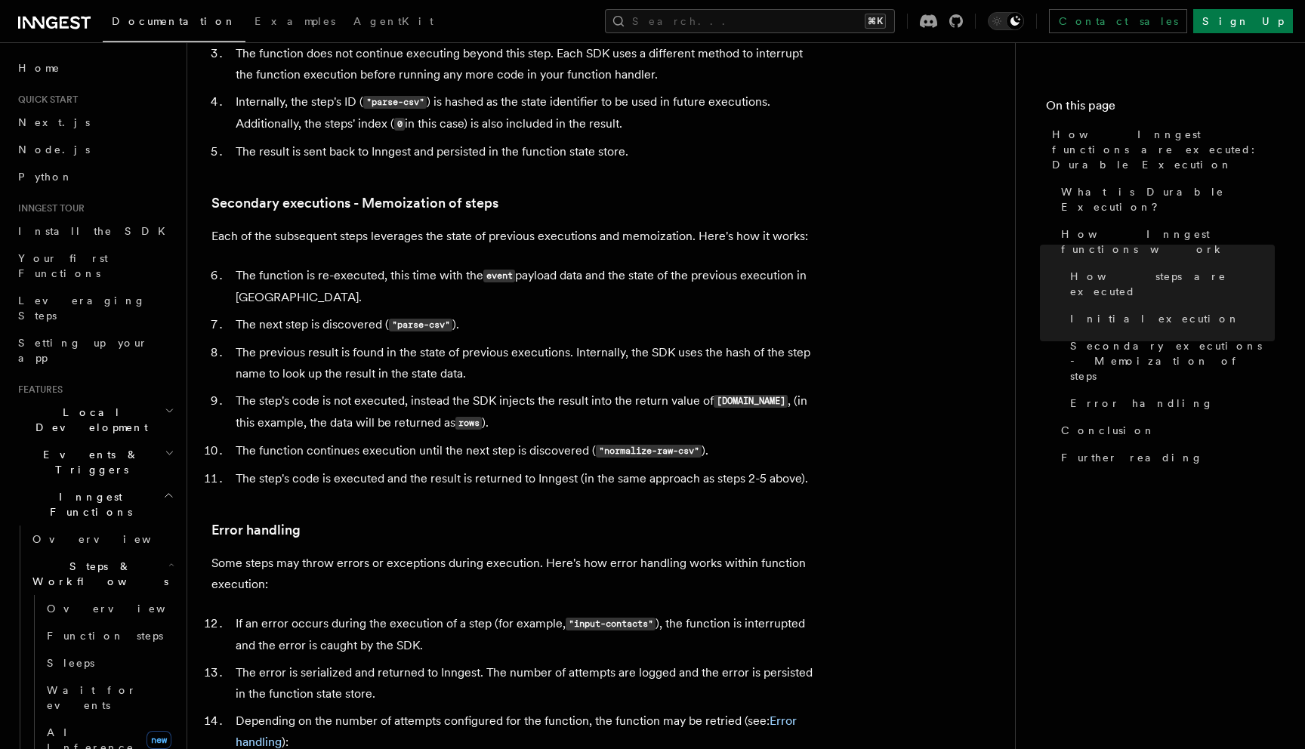
click at [367, 468] on li "The step's code is executed and the result is returned to Inngest (in the same …" at bounding box center [523, 478] width 584 height 21
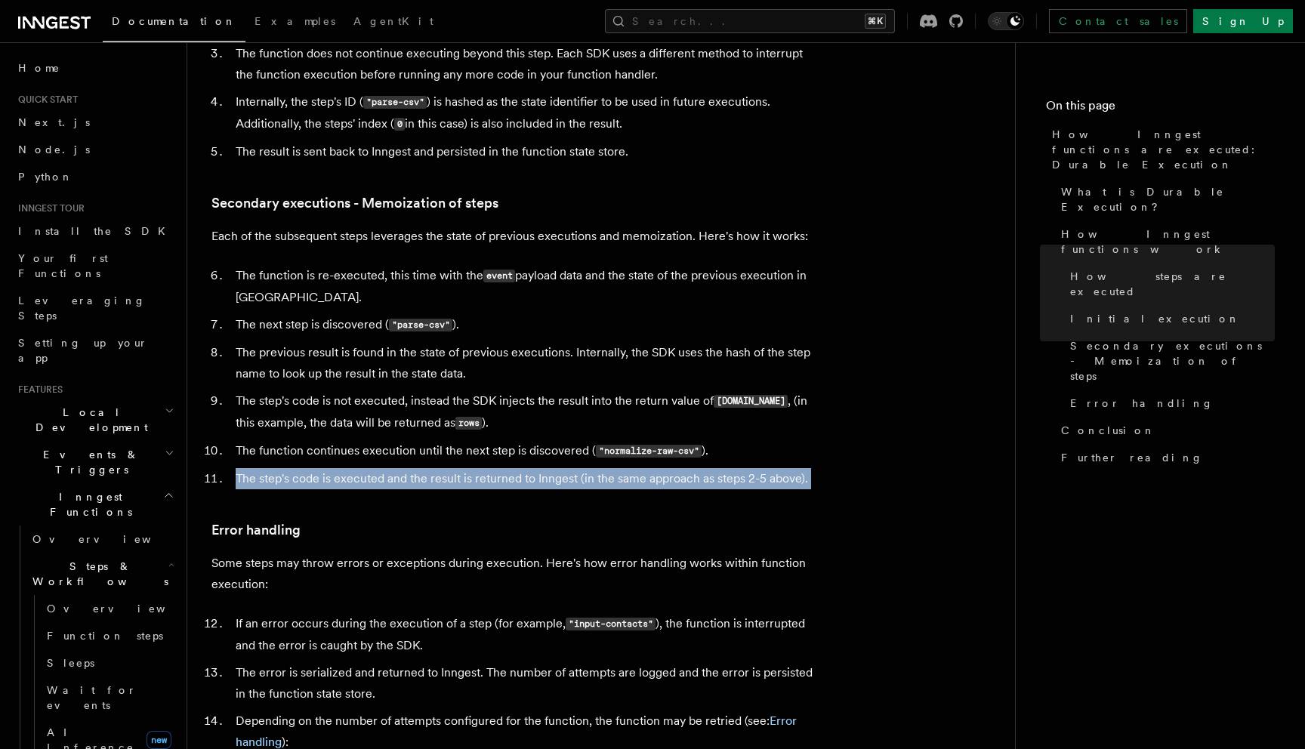
click at [367, 468] on li "The step's code is executed and the result is returned to Inngest (in the same …" at bounding box center [523, 478] width 584 height 21
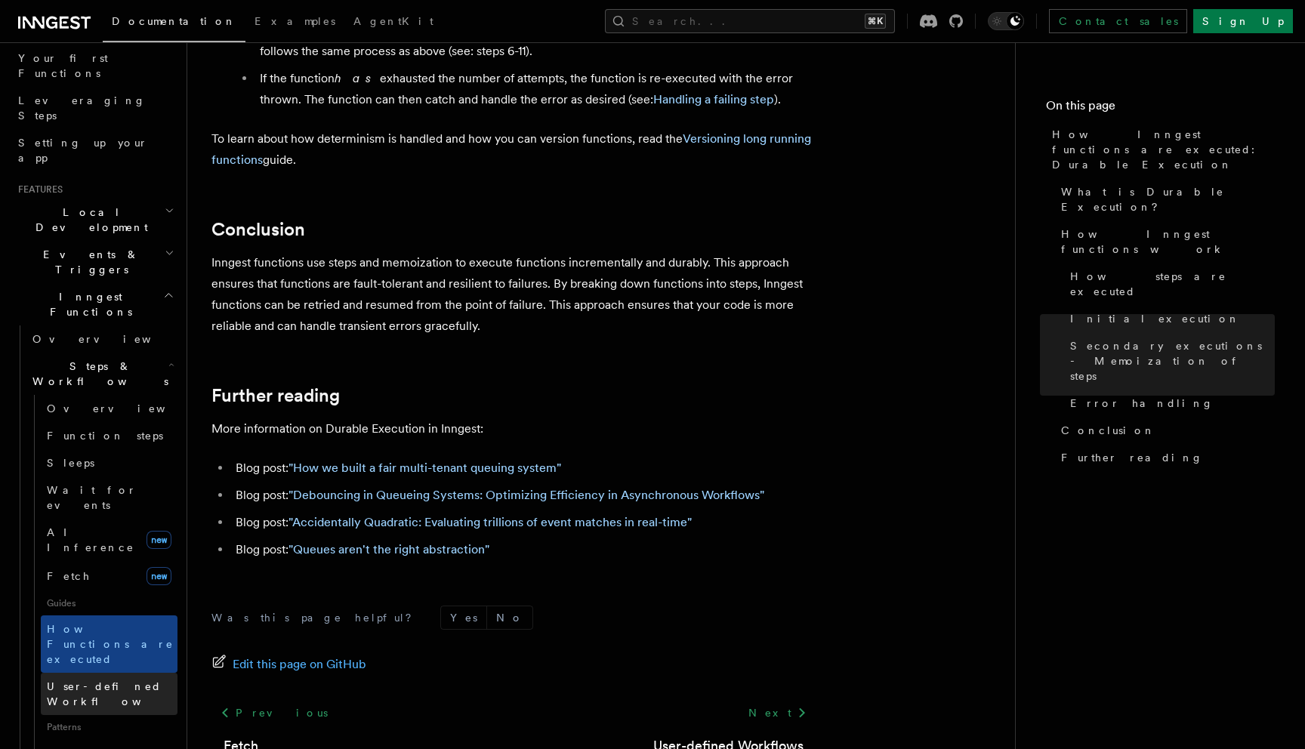
scroll to position [208, 0]
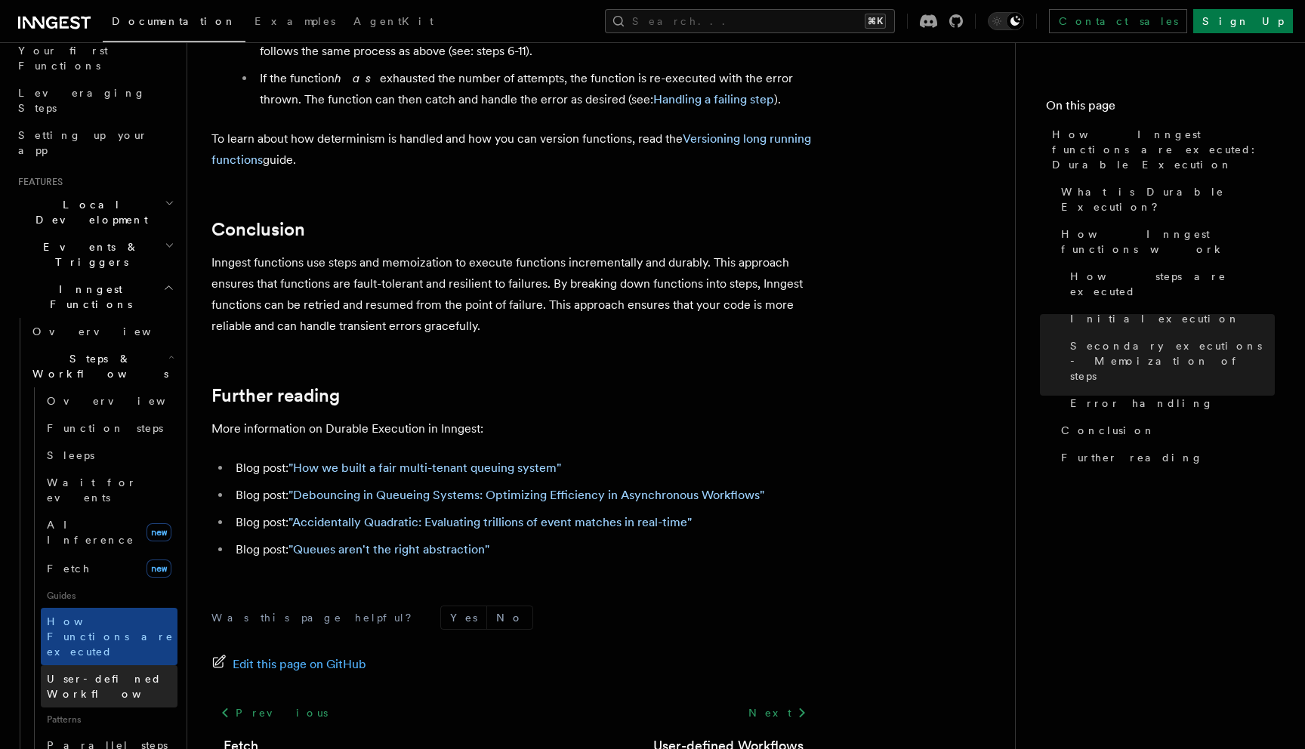
click at [132, 665] on link "User-defined Workflows" at bounding box center [109, 686] width 137 height 42
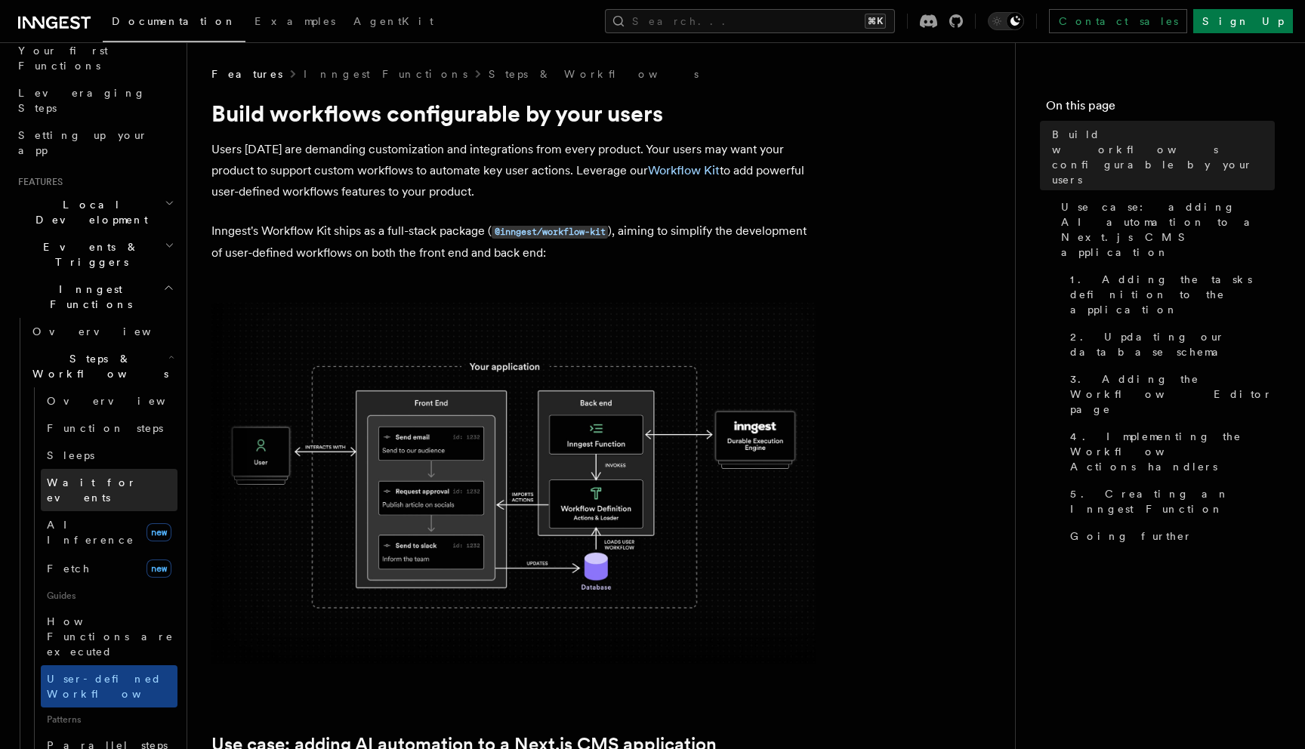
click at [91, 476] on span "Wait for events" at bounding box center [92, 489] width 90 height 27
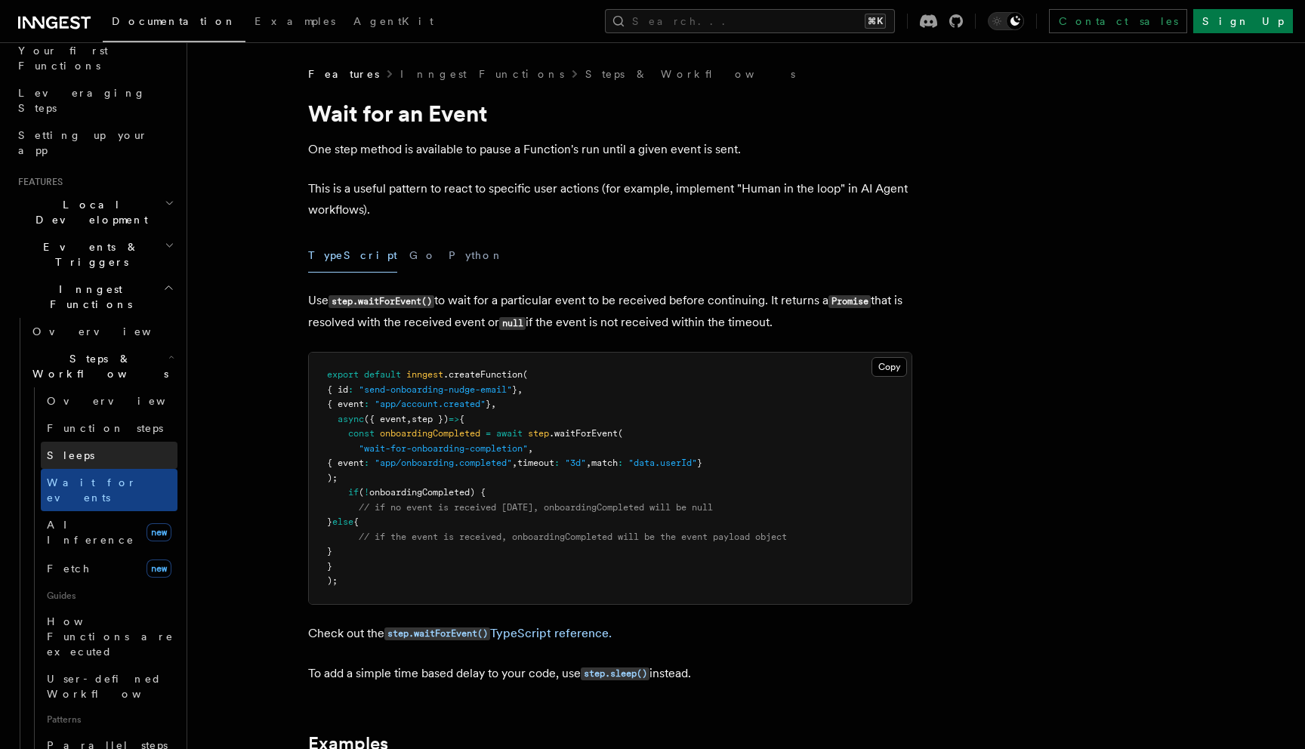
click at [66, 449] on span "Sleeps" at bounding box center [71, 455] width 48 height 12
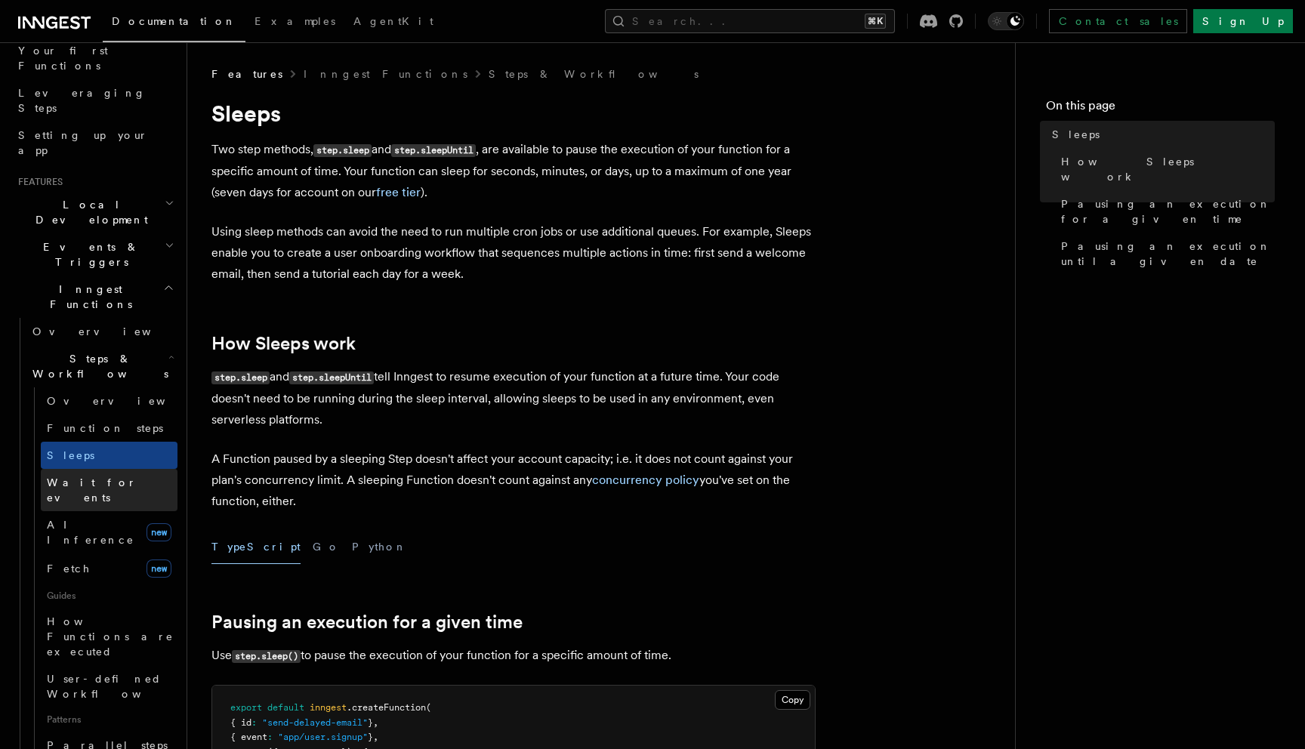
click at [78, 469] on link "Wait for events" at bounding box center [109, 490] width 137 height 42
